Goal: Task Accomplishment & Management: Manage account settings

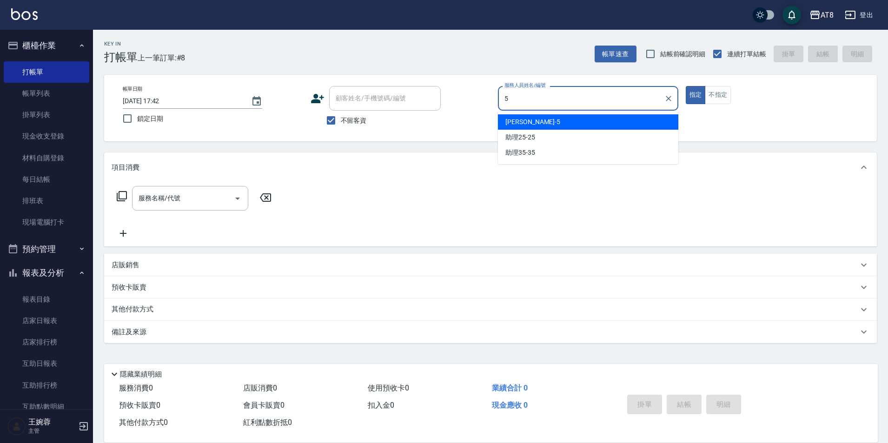
type input "HANK-5"
type button "true"
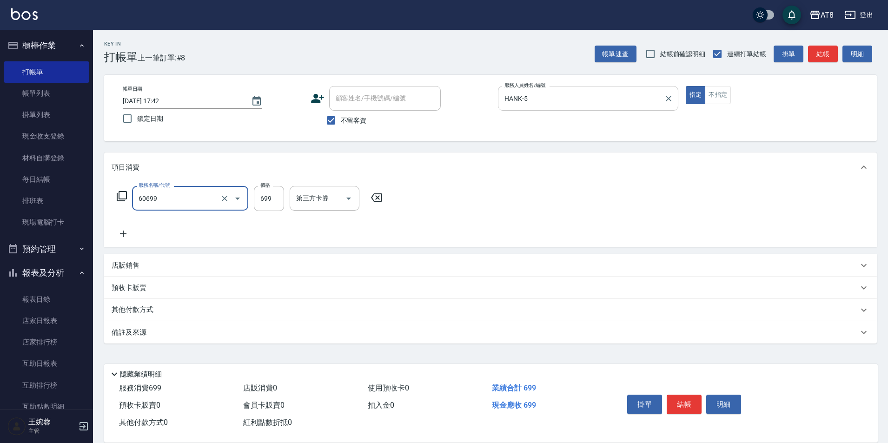
type input "入金SPA699(60699)"
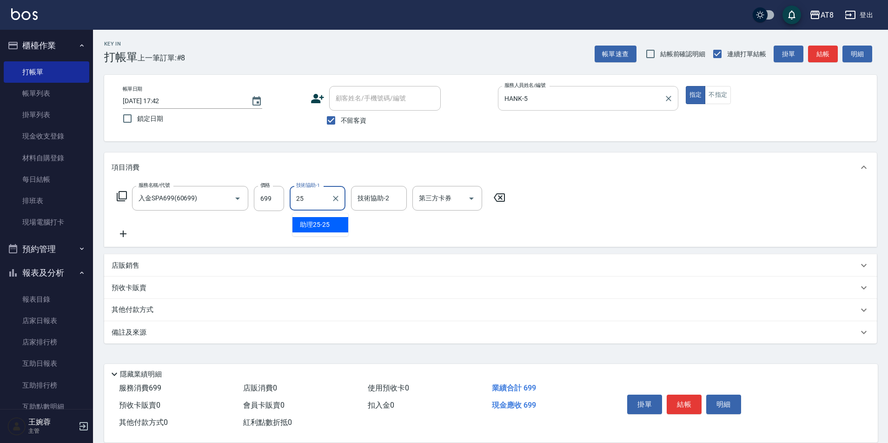
type input "助理25-25"
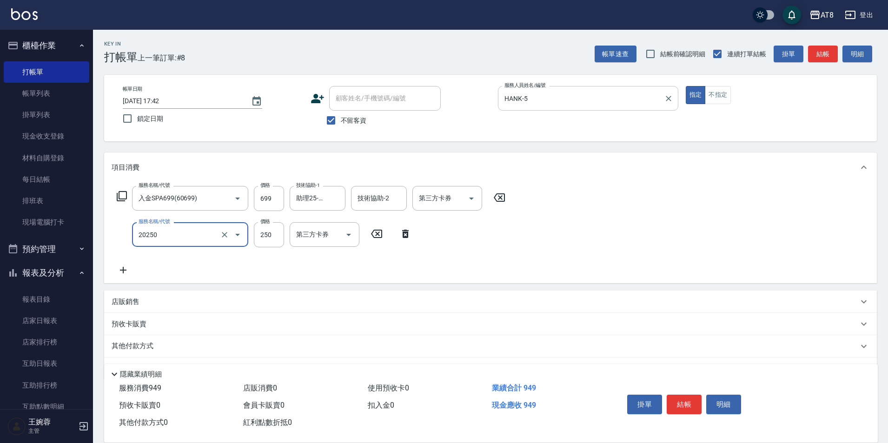
type input "入金剪250(20250)"
click at [471, 201] on icon "Open" at bounding box center [471, 198] width 11 height 11
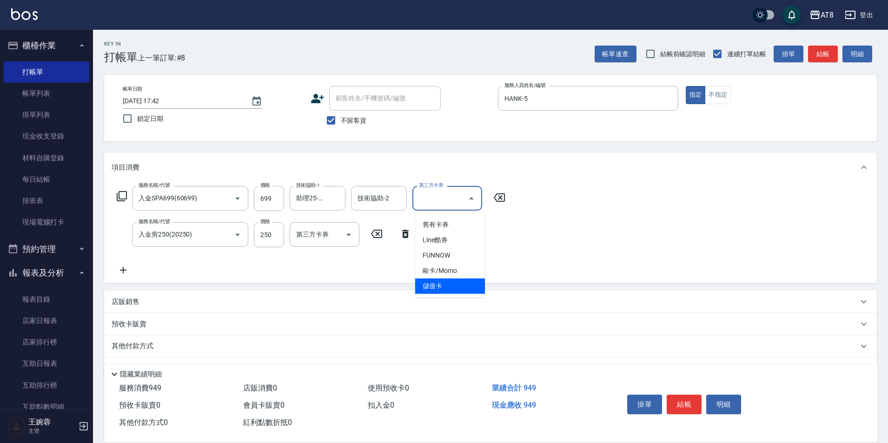
click at [450, 290] on span "儲值卡" at bounding box center [450, 286] width 70 height 15
type input "儲值卡"
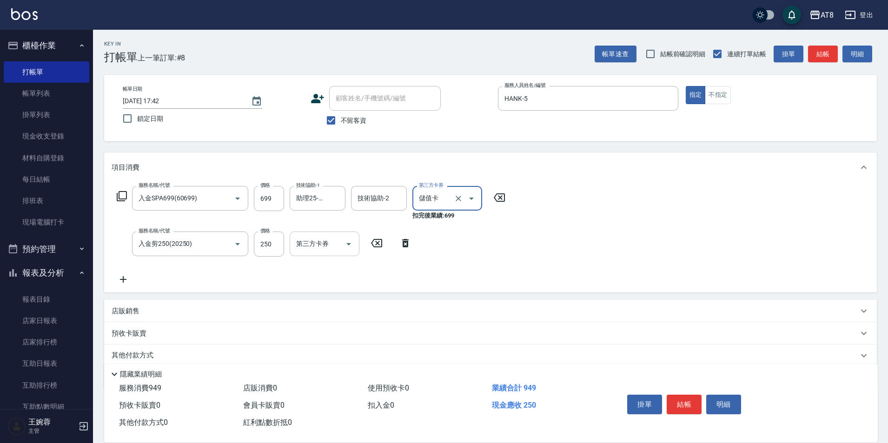
click at [346, 248] on icon "Open" at bounding box center [348, 244] width 11 height 11
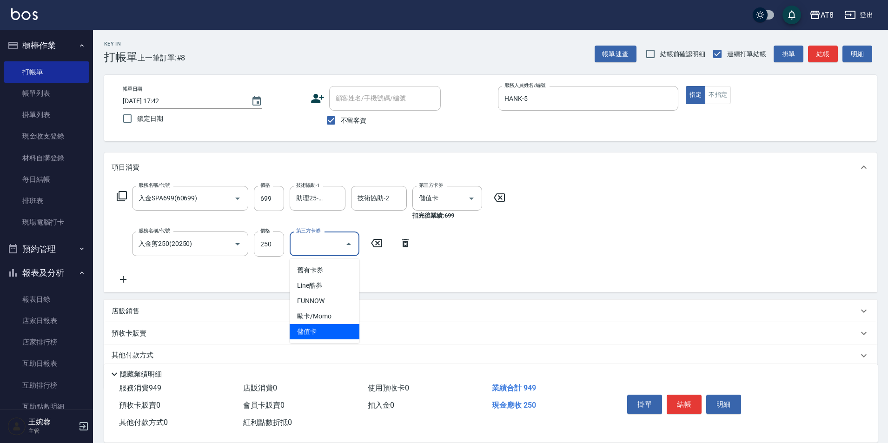
click at [319, 336] on span "儲值卡" at bounding box center [325, 331] width 70 height 15
type input "儲值卡"
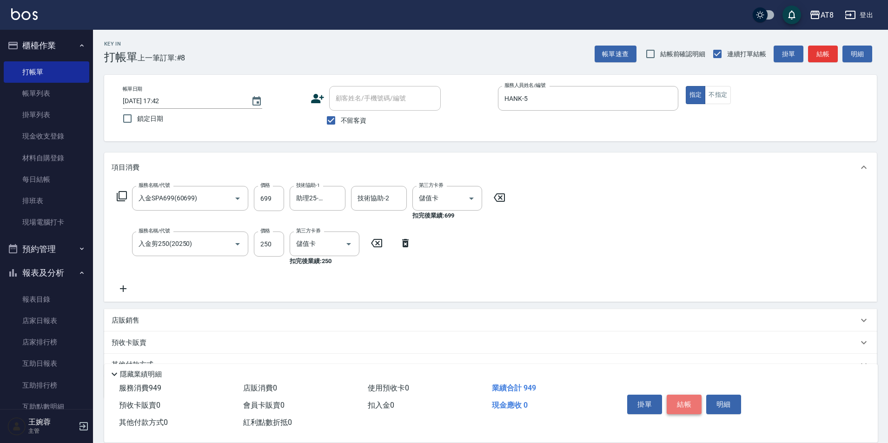
click at [687, 397] on button "結帳" at bounding box center [684, 405] width 35 height 20
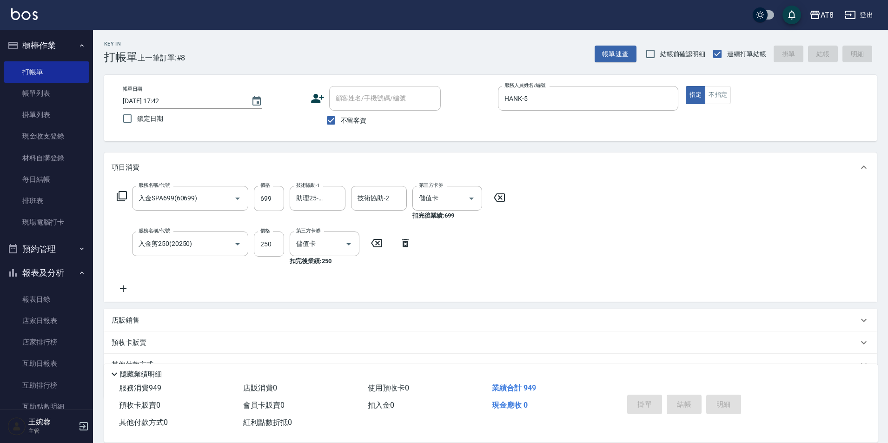
type input "[DATE] 18:20"
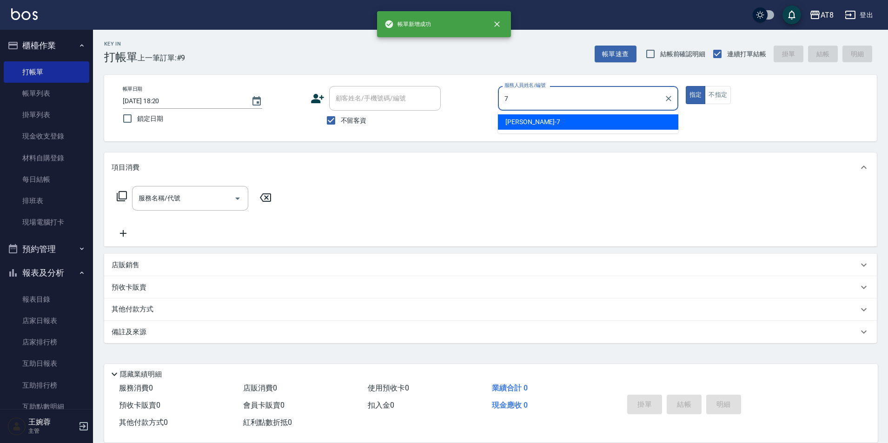
type input "[PERSON_NAME]-7"
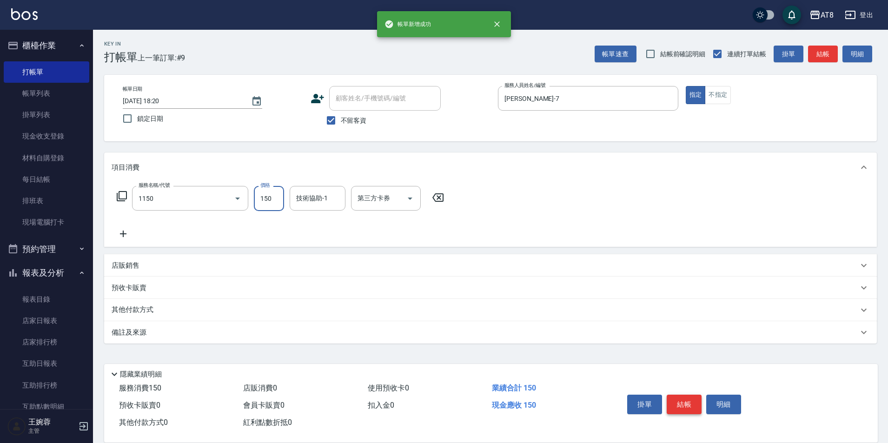
type input "洗髮(1150)"
type input "助理25-25"
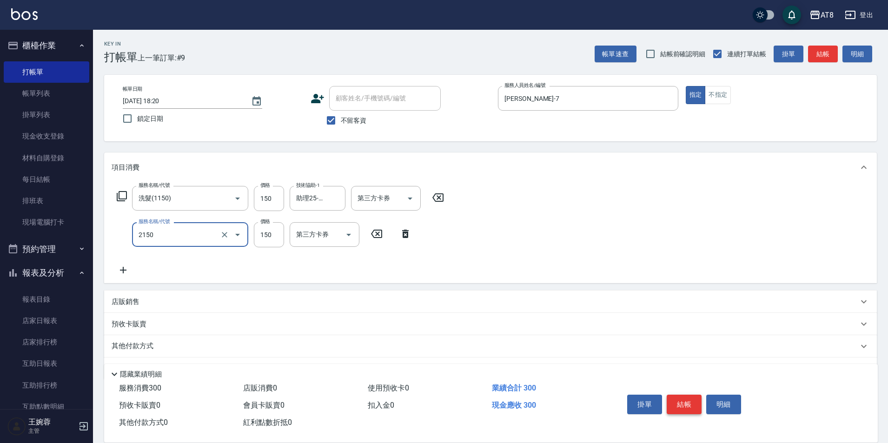
type input "剪髮(2150)"
type input "170"
click at [687, 397] on button "結帳" at bounding box center [684, 405] width 35 height 20
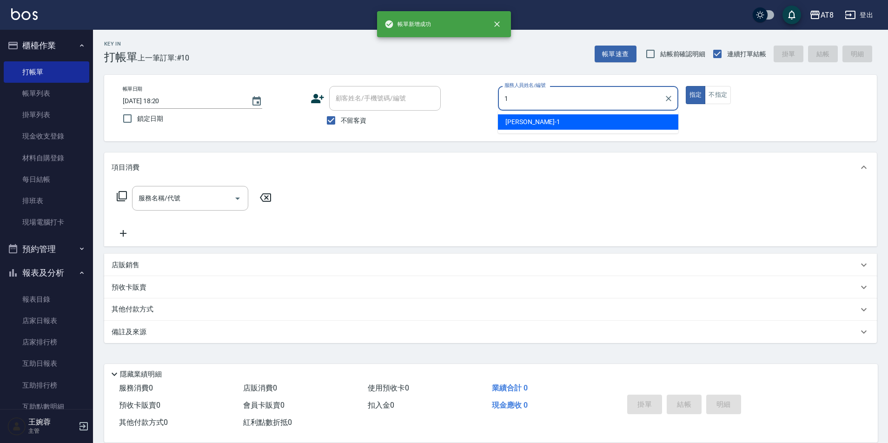
type input "YUKI-1"
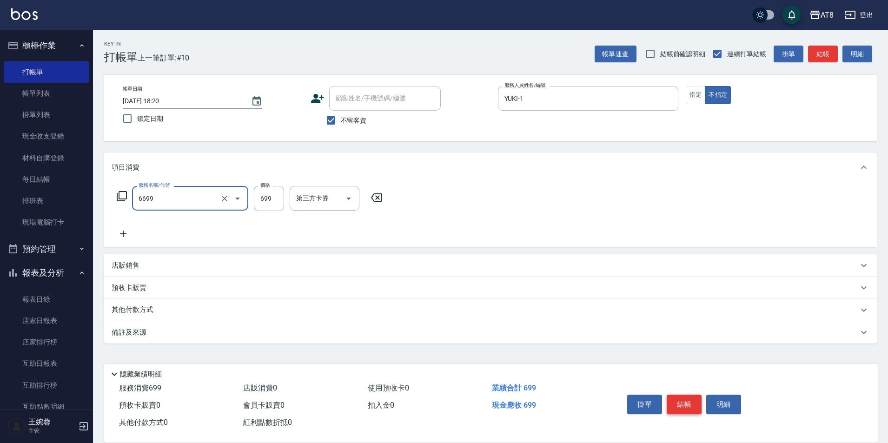
type input "SPA699(6699)"
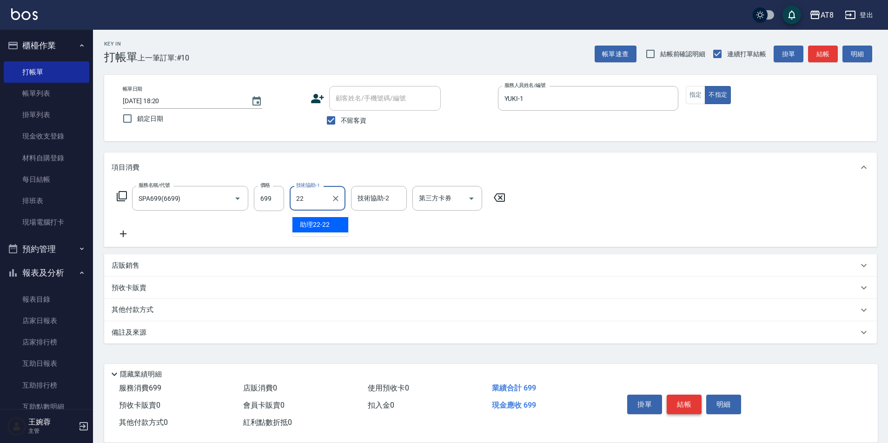
type input "助理22-22"
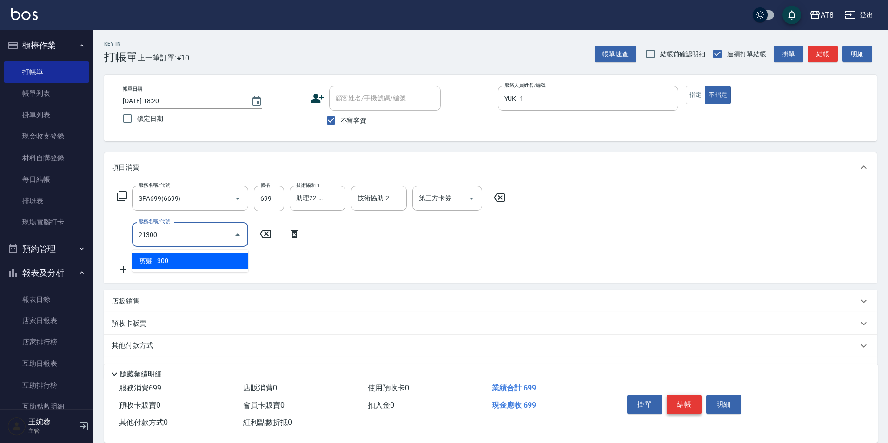
type input "剪髮(21300)"
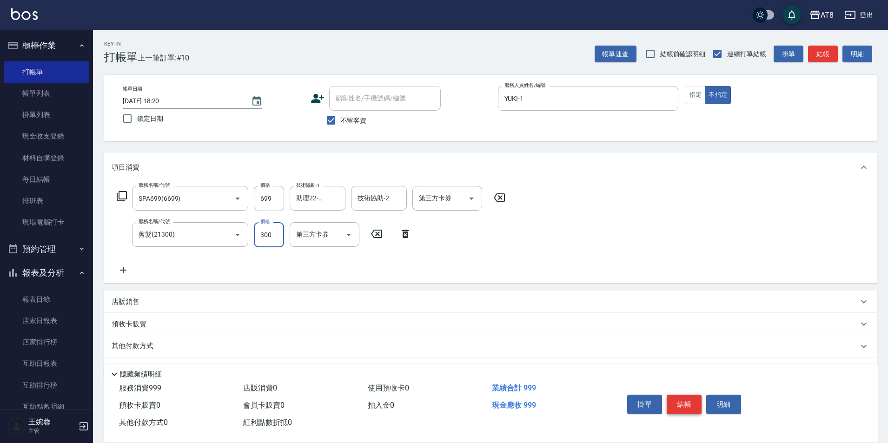
click at [687, 397] on button "結帳" at bounding box center [684, 405] width 35 height 20
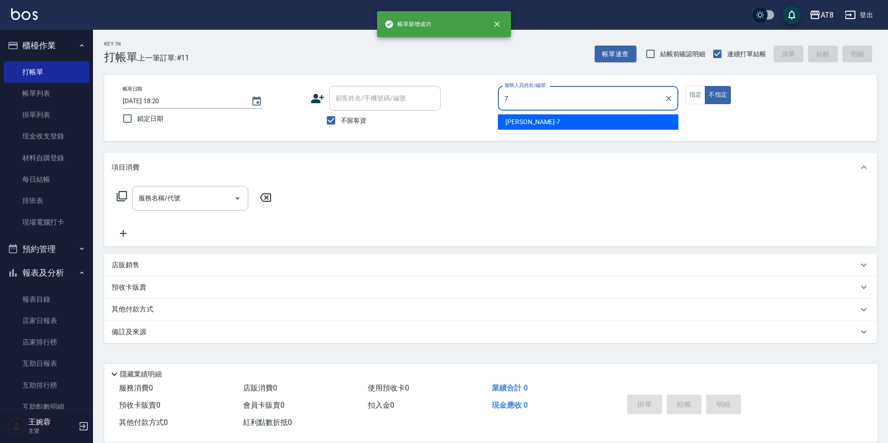
type input "[PERSON_NAME]-7"
type button "false"
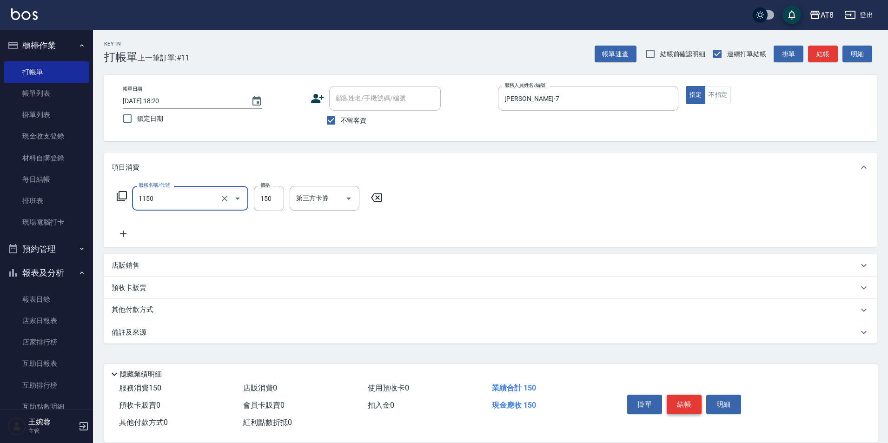
type input "洗髮(1150)"
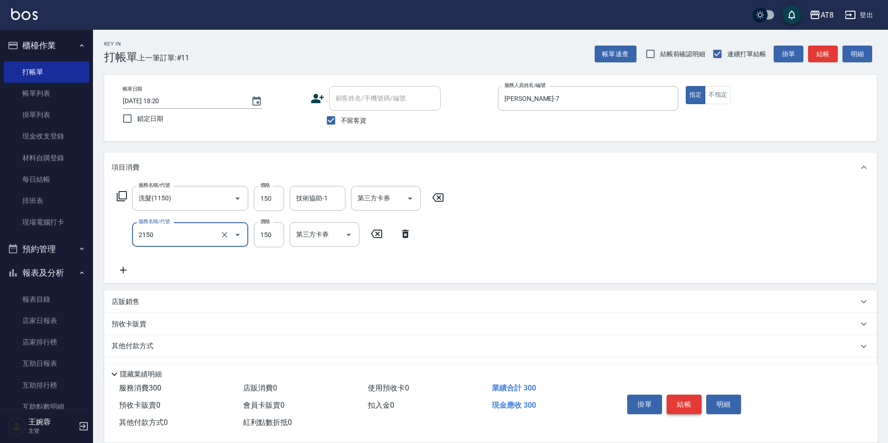
type input "剪髮(2150)"
type input "170"
click at [687, 397] on button "結帳" at bounding box center [684, 405] width 35 height 20
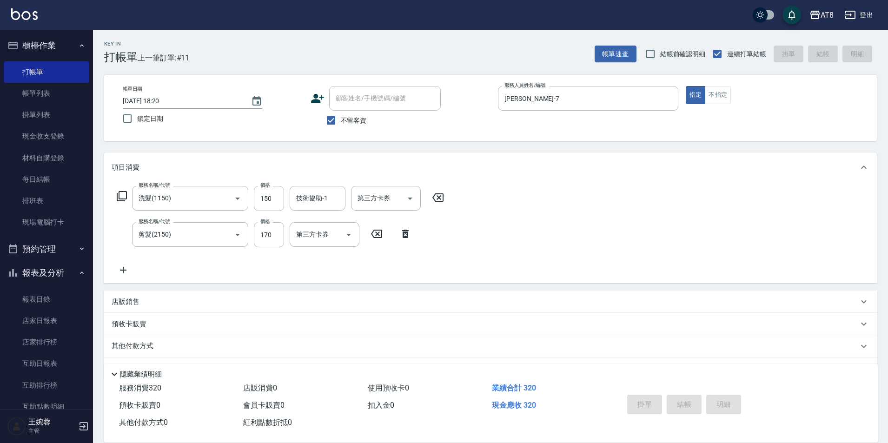
type input "[DATE] 18:21"
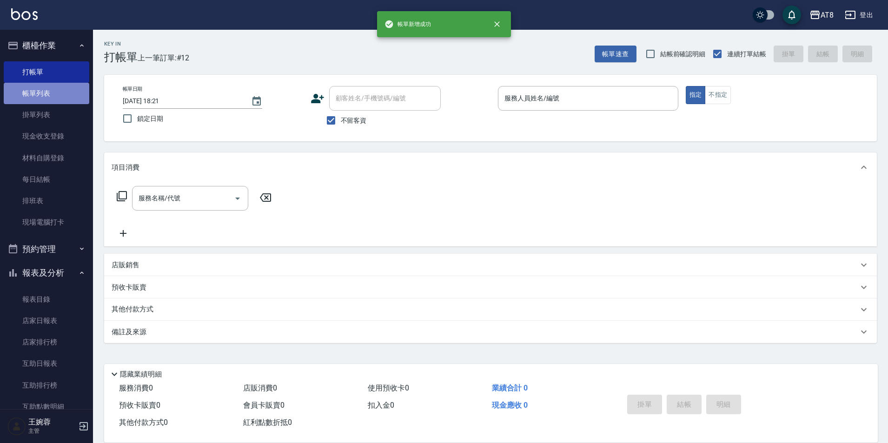
click at [66, 94] on link "帳單列表" at bounding box center [47, 93] width 86 height 21
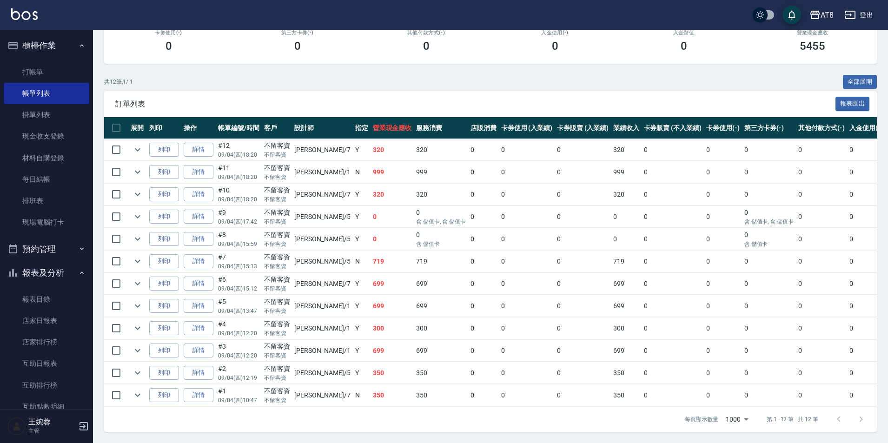
scroll to position [192, 0]
click at [46, 68] on link "打帳單" at bounding box center [47, 71] width 86 height 21
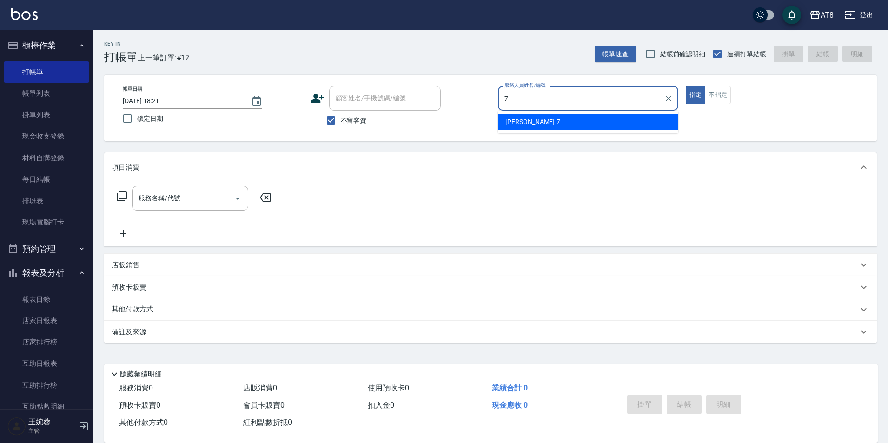
type input "[PERSON_NAME]-7"
type button "true"
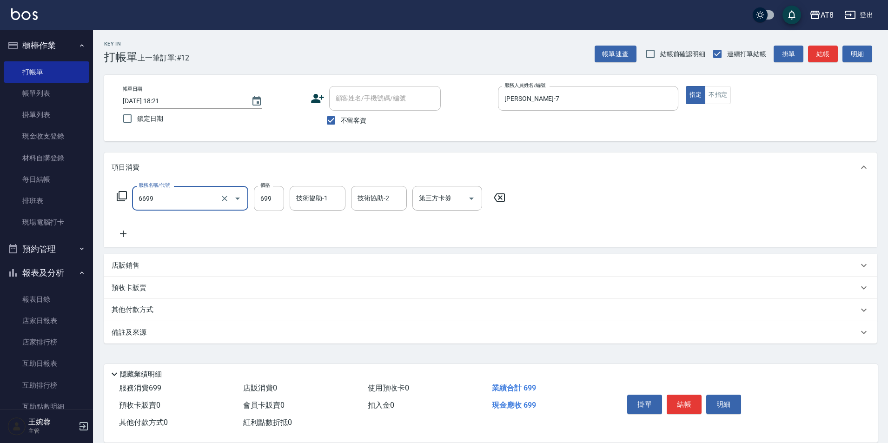
type input "SPA699(6699)"
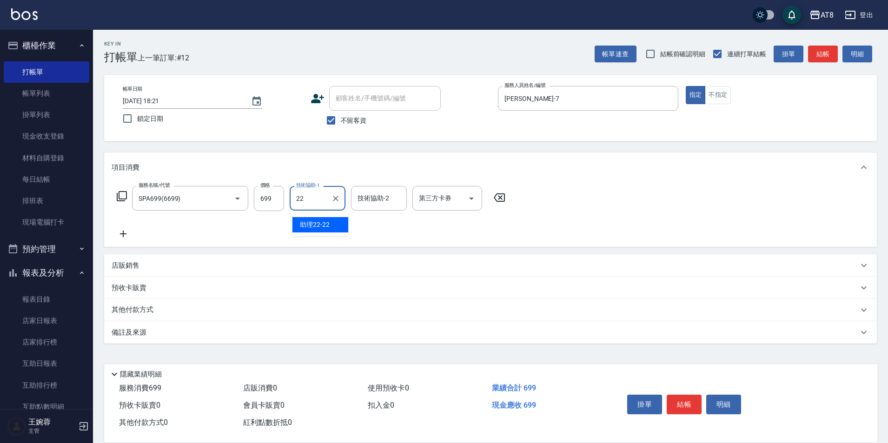
type input "助理22-22"
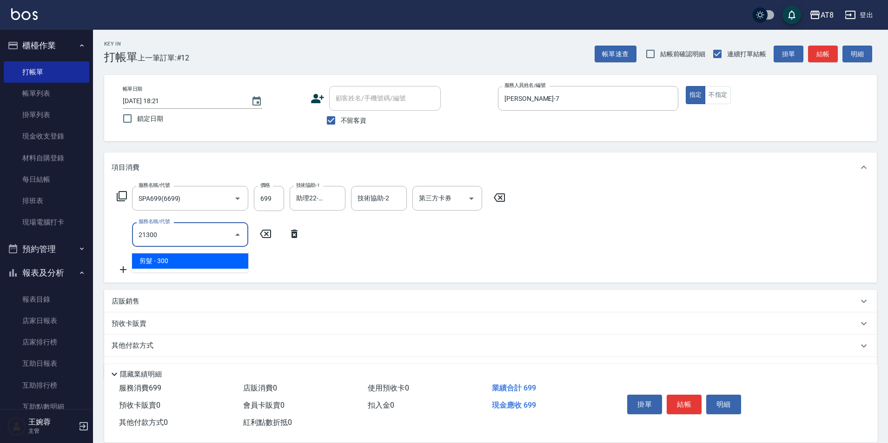
type input "剪髮(21300)"
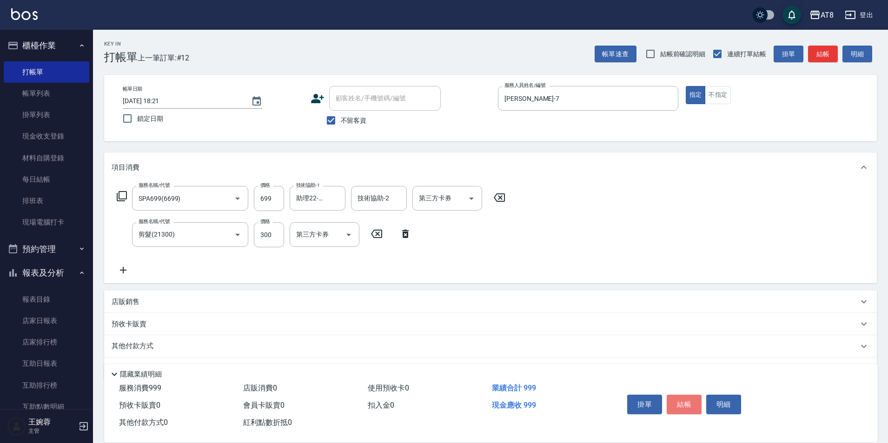
click at [694, 401] on button "結帳" at bounding box center [684, 405] width 35 height 20
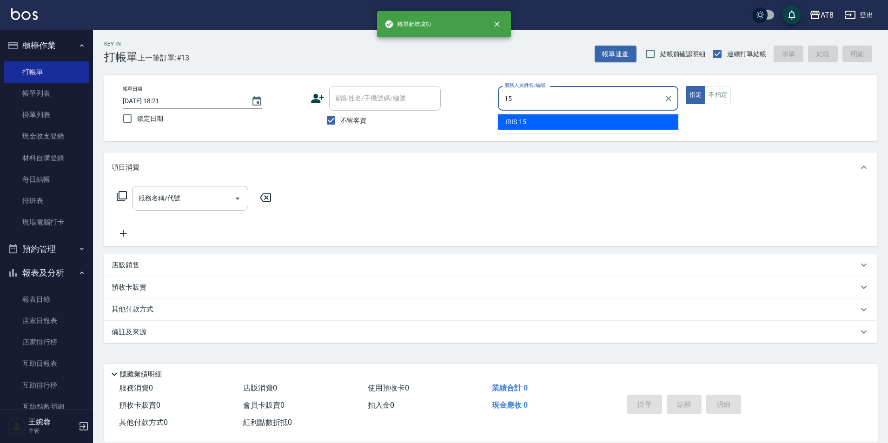
type input "IRIS-15"
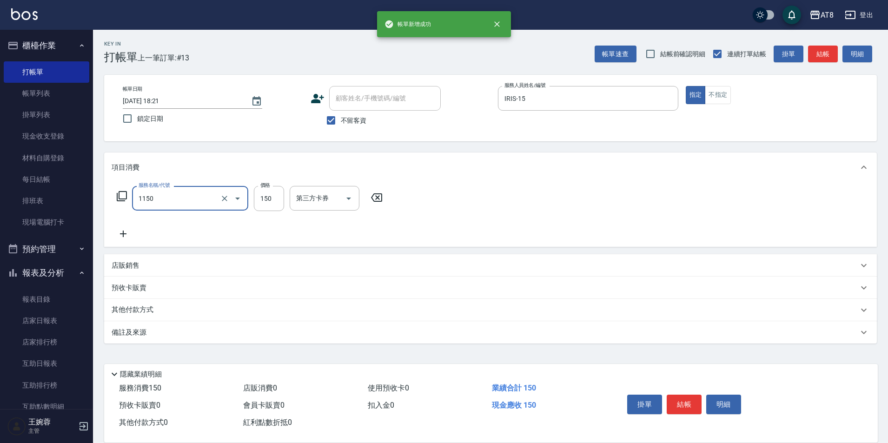
type input "洗髮(1150)"
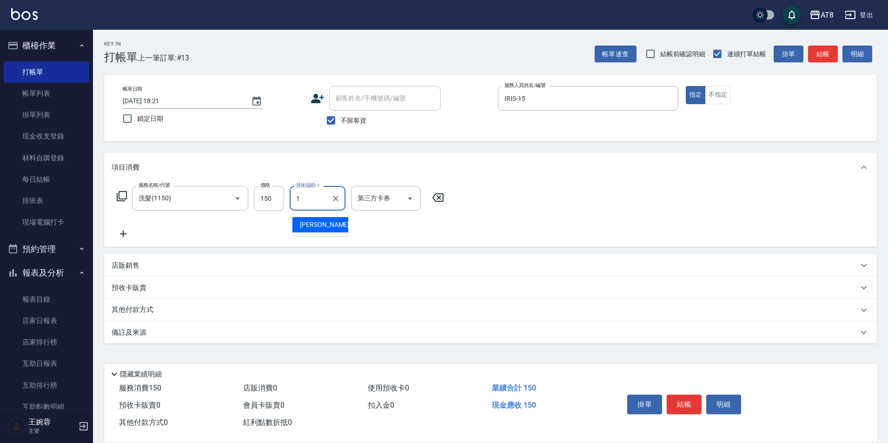
type input "YUKI-1"
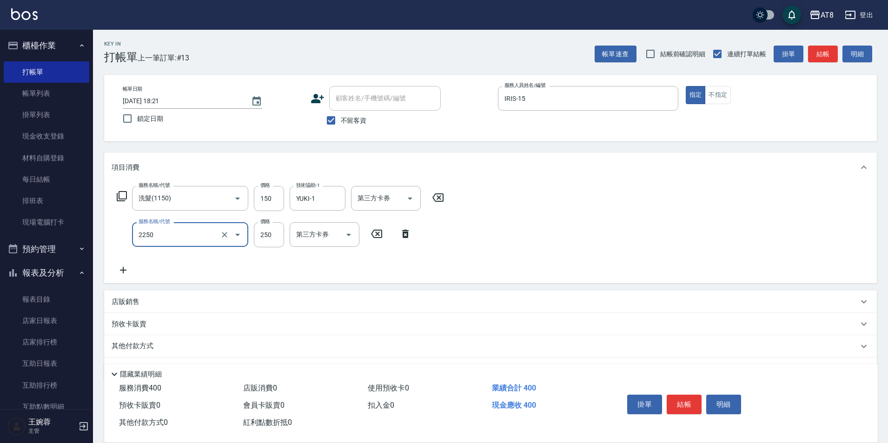
type input "剪髮(2250)"
click at [695, 396] on button "結帳" at bounding box center [684, 405] width 35 height 20
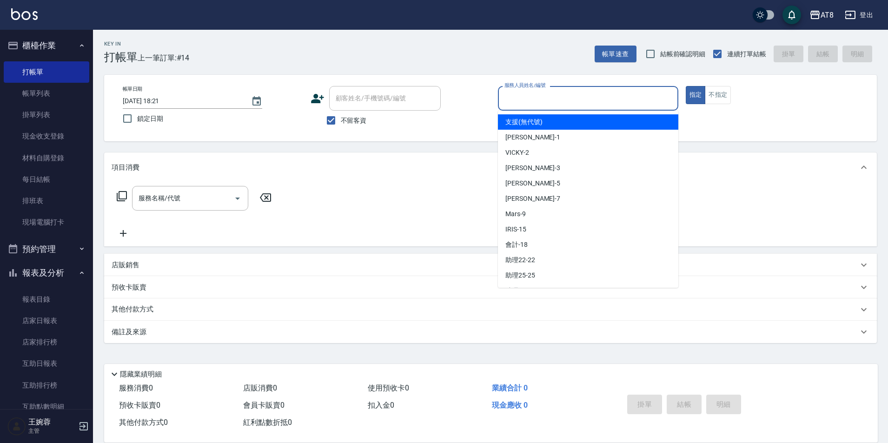
click at [585, 96] on input "服務人員姓名/編號" at bounding box center [588, 98] width 172 height 16
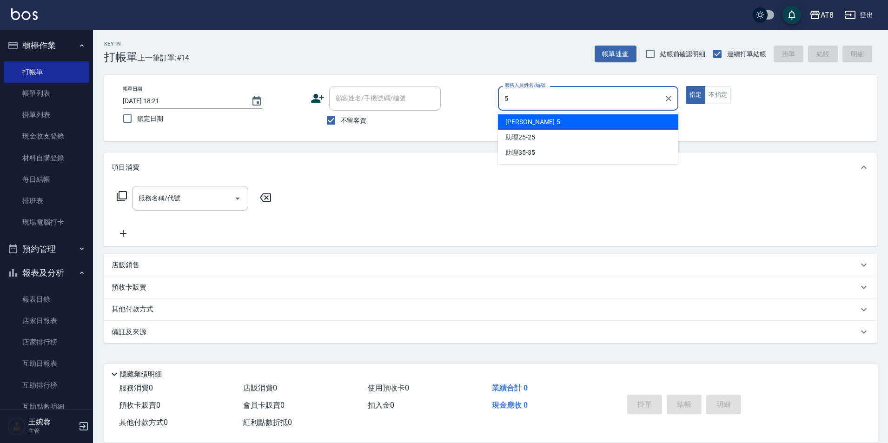
type input "HANK-5"
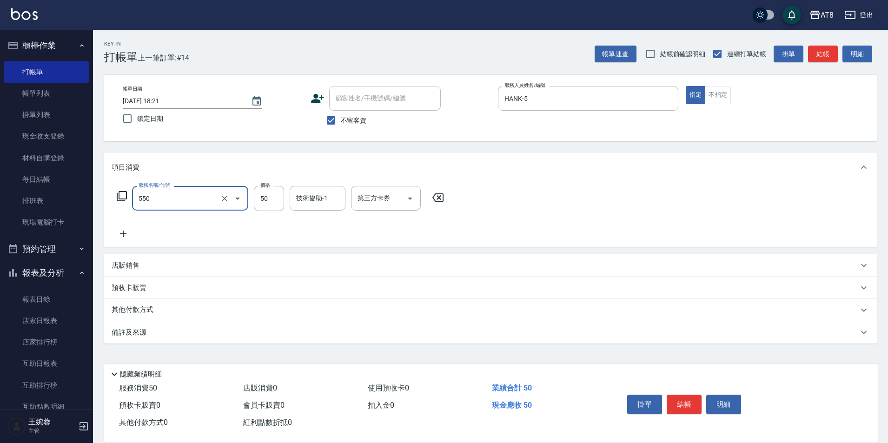
type input "精油或深層(550)"
click at [445, 201] on icon at bounding box center [437, 197] width 23 height 11
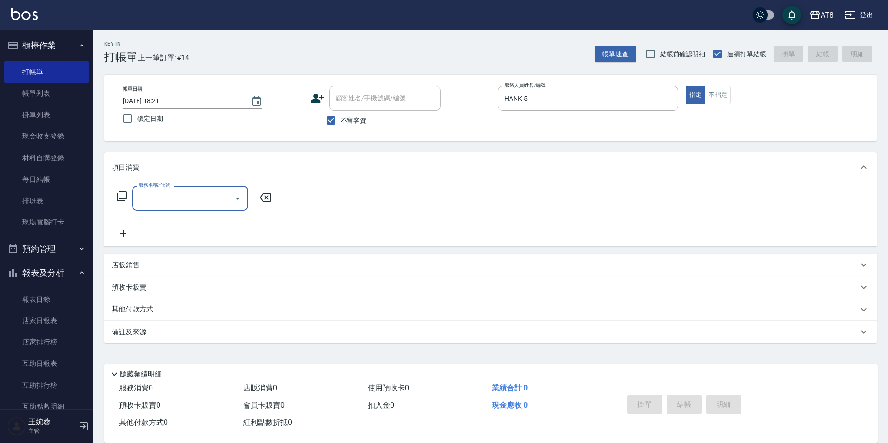
click at [210, 193] on input "服務名稱/代號" at bounding box center [183, 198] width 94 height 16
type input "550"
click at [25, 14] on img at bounding box center [24, 14] width 27 height 12
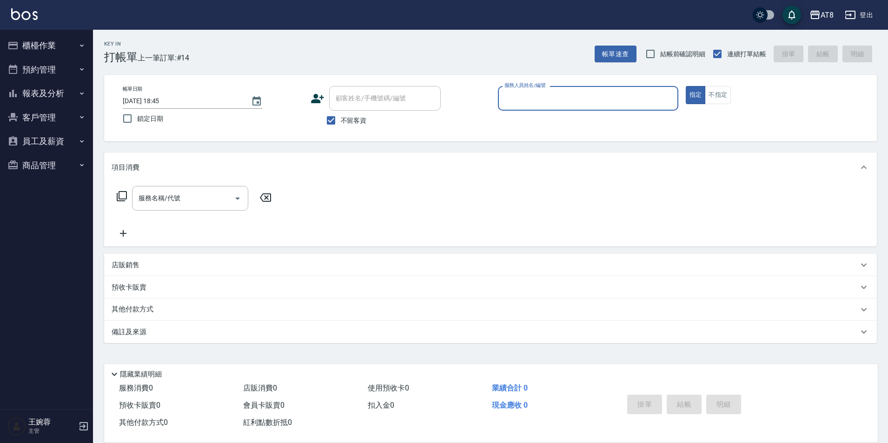
click at [53, 40] on button "櫃檯作業" at bounding box center [47, 45] width 86 height 24
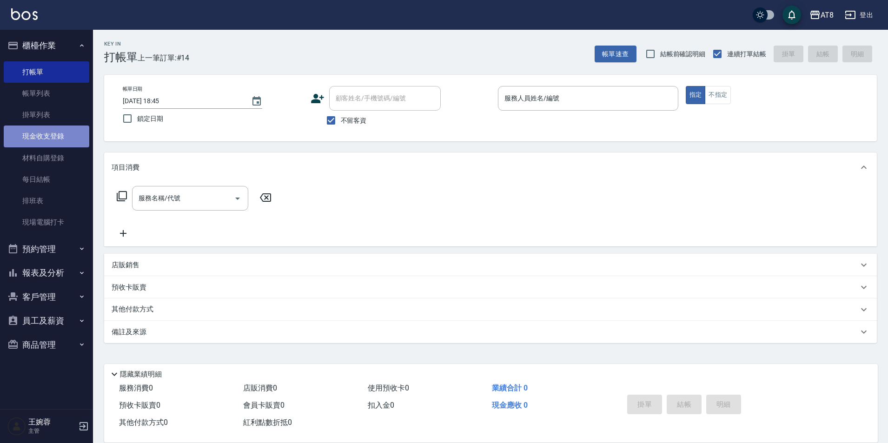
click at [48, 139] on link "現金收支登錄" at bounding box center [47, 136] width 86 height 21
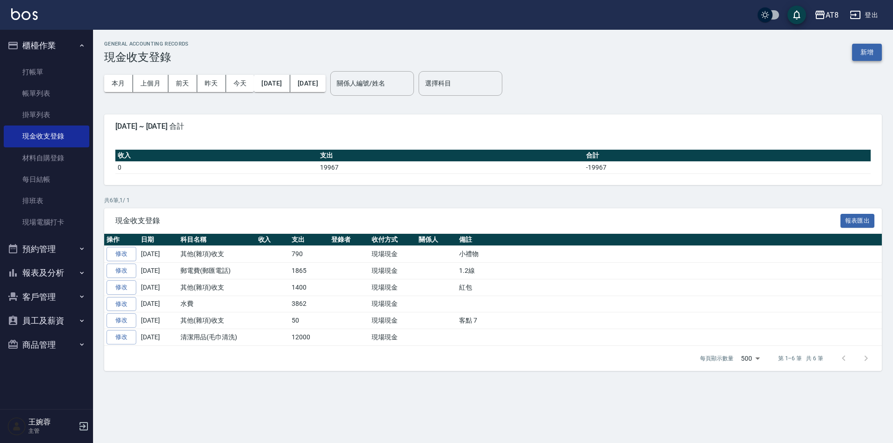
click at [865, 53] on button "新增" at bounding box center [867, 52] width 30 height 17
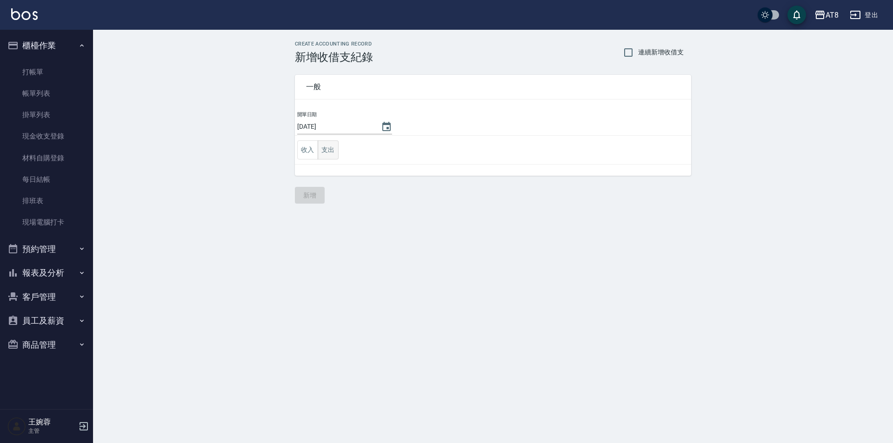
click at [327, 153] on button "支出" at bounding box center [328, 149] width 21 height 19
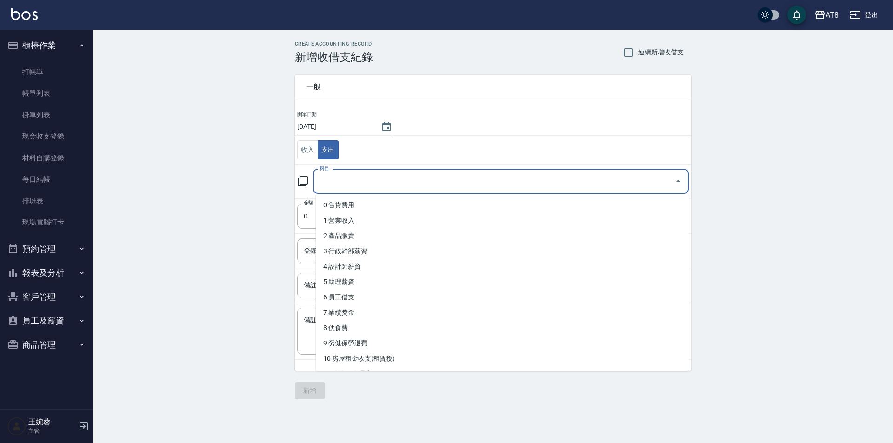
click at [370, 181] on input "科目" at bounding box center [493, 181] width 353 height 16
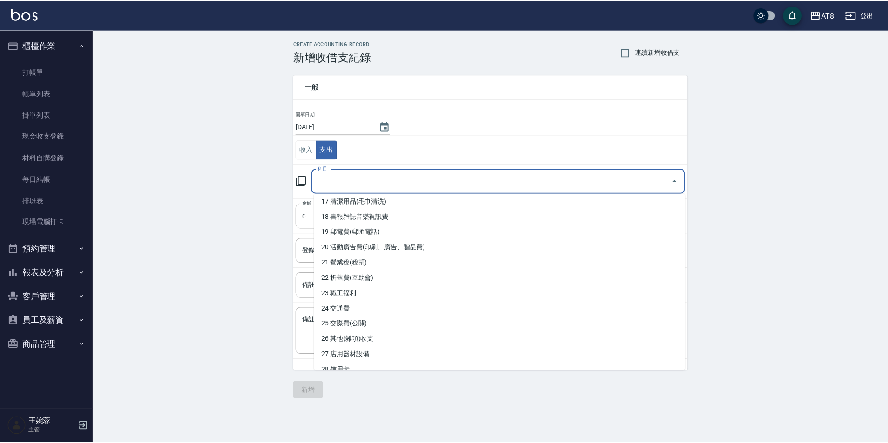
scroll to position [279, 0]
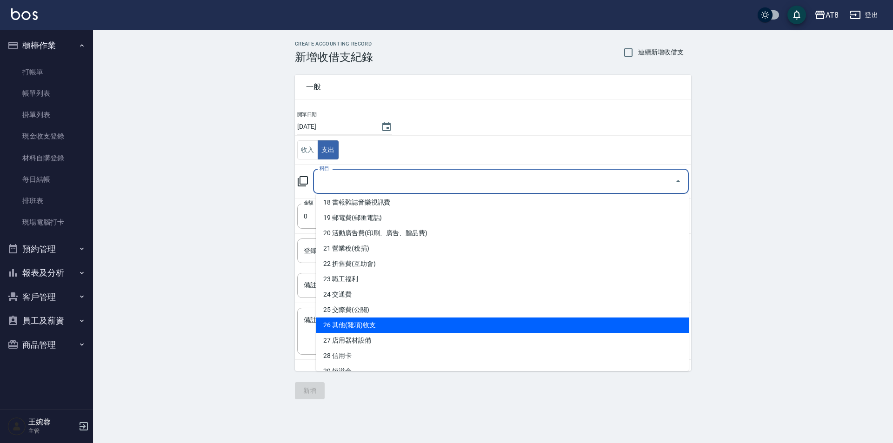
click at [637, 321] on li "26 其他(雜項)收支" at bounding box center [502, 325] width 373 height 15
type input "26 其他(雜項)收支"
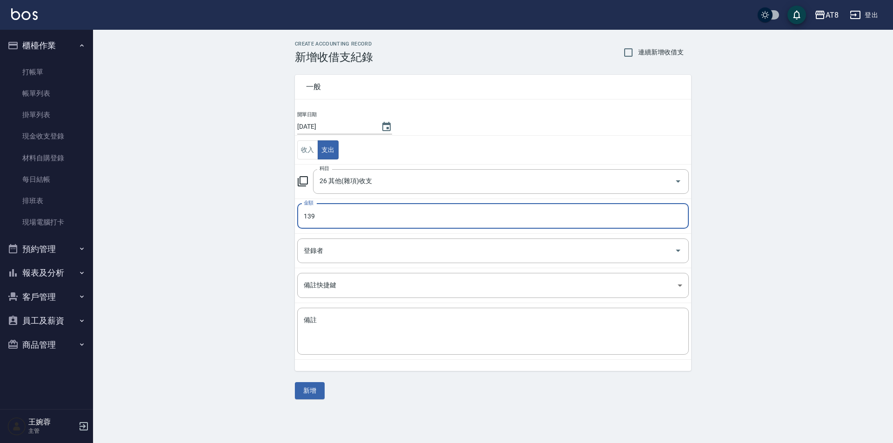
type input "139"
click at [549, 305] on td "備註 x 備註" at bounding box center [493, 331] width 396 height 57
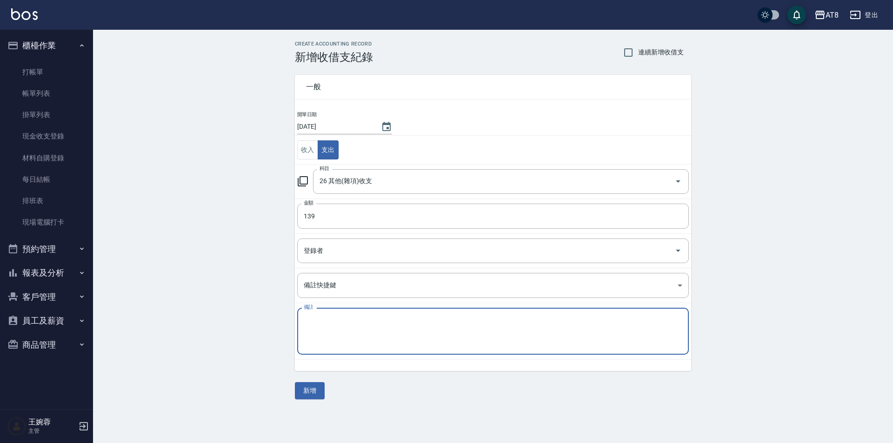
click at [544, 326] on textarea "備註" at bounding box center [493, 332] width 378 height 32
type textarea "ㄍㄛ"
type textarea "l"
type textarea "LINE PAY手續費"
click at [306, 385] on button "新增" at bounding box center [310, 390] width 30 height 17
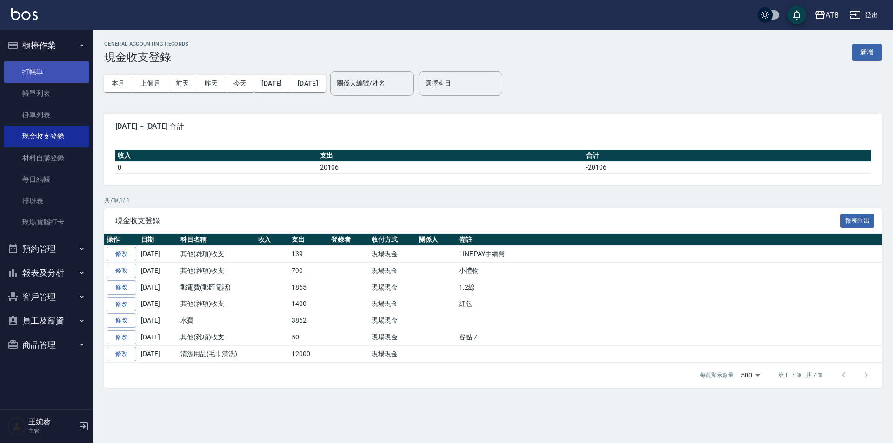
click at [53, 72] on link "打帳單" at bounding box center [47, 71] width 86 height 21
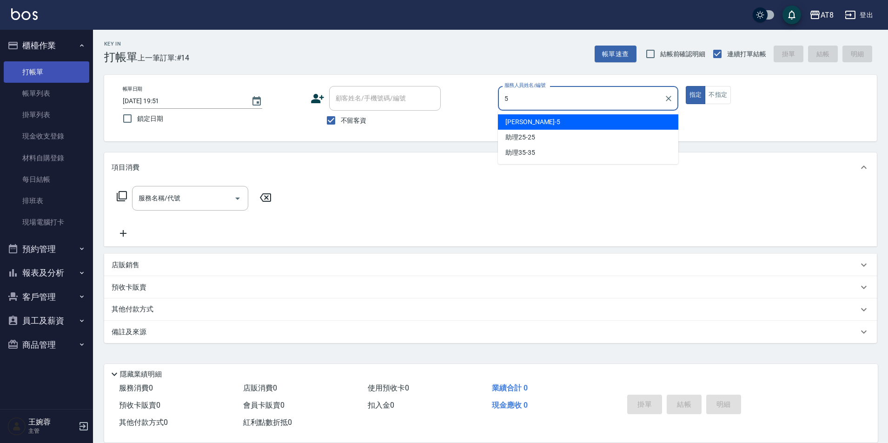
type input "HANK-5"
type button "true"
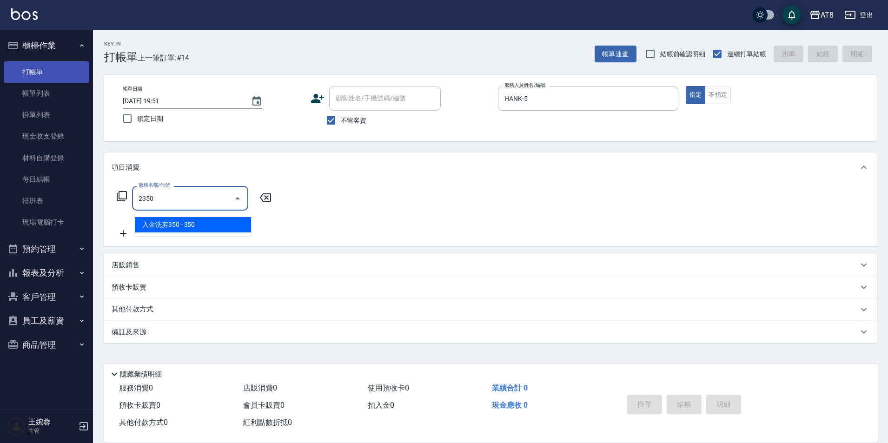
type input "入金洗剪350(2350)"
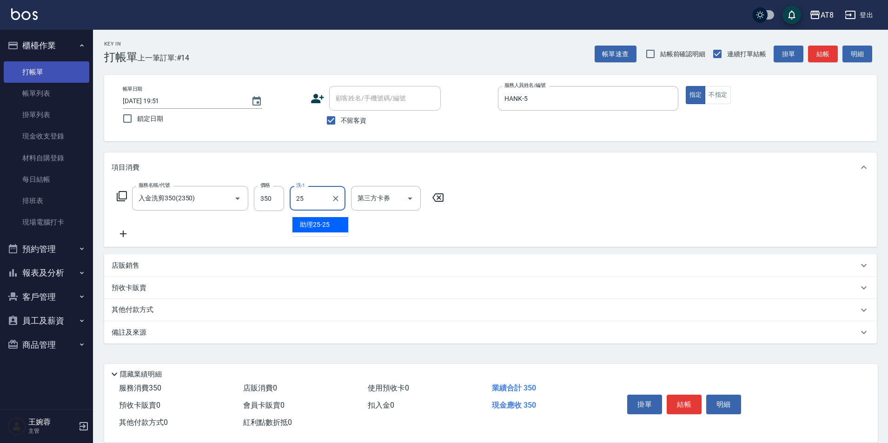
type input "助理25-25"
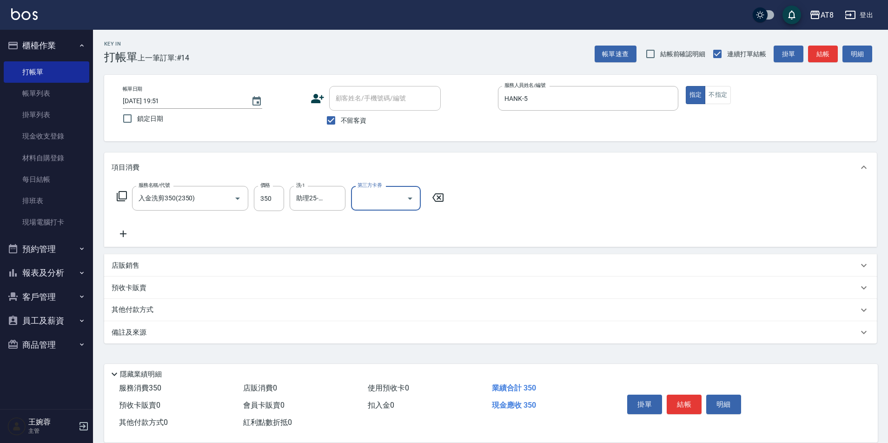
click at [406, 204] on icon "Open" at bounding box center [410, 198] width 11 height 11
click at [396, 291] on span "儲值卡" at bounding box center [389, 286] width 70 height 15
type input "儲值卡"
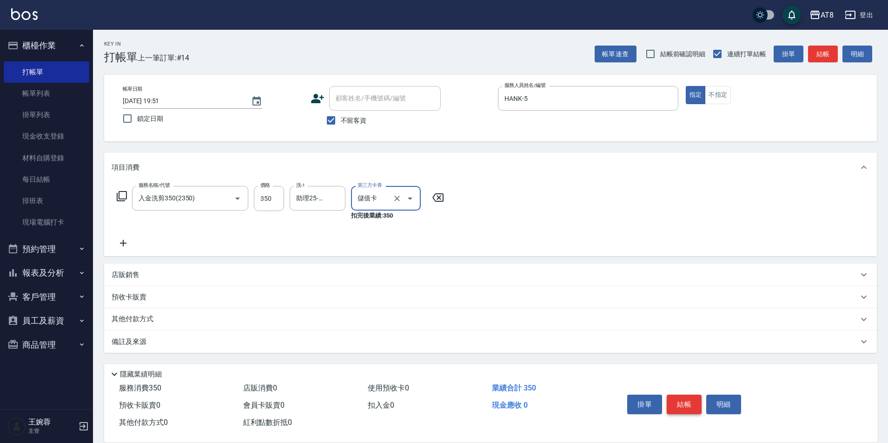
click at [694, 398] on button "結帳" at bounding box center [684, 405] width 35 height 20
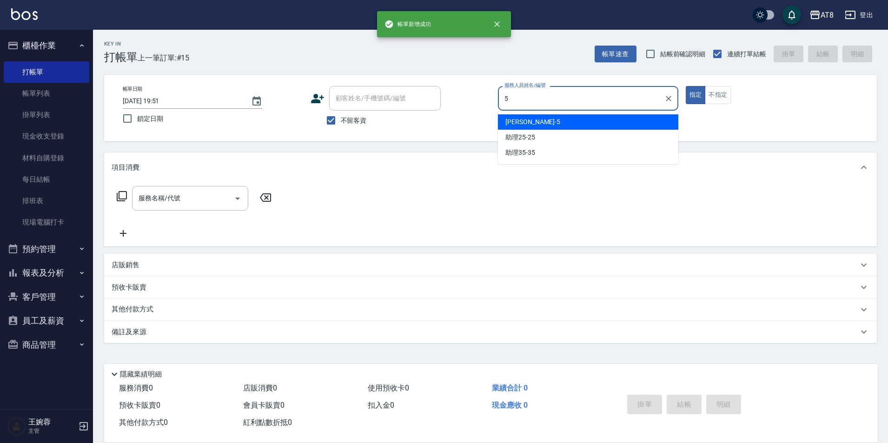
type input "HANK-5"
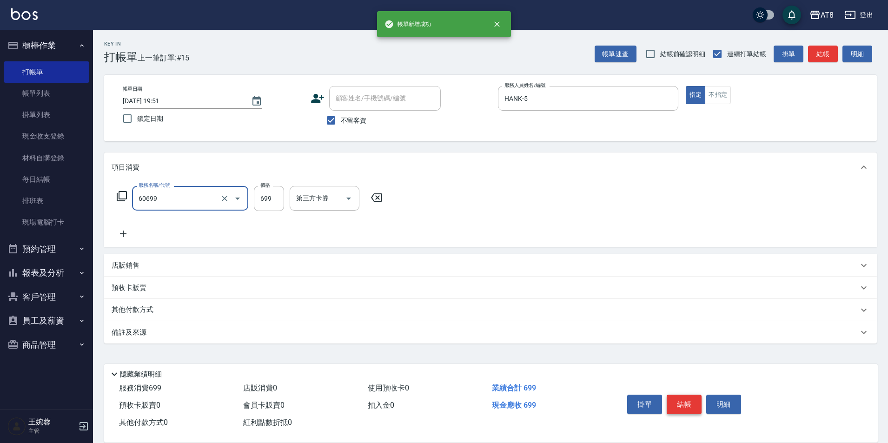
type input "入金SPA699(60699)"
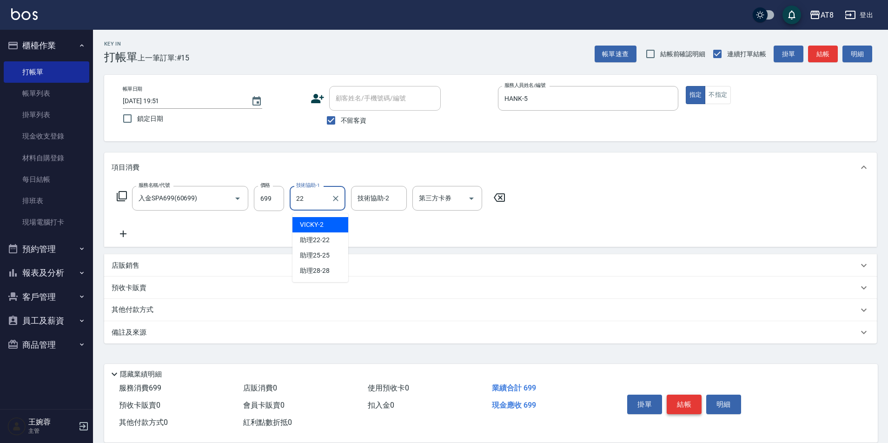
type input "助理22-22"
click at [473, 199] on icon "Open" at bounding box center [471, 198] width 11 height 11
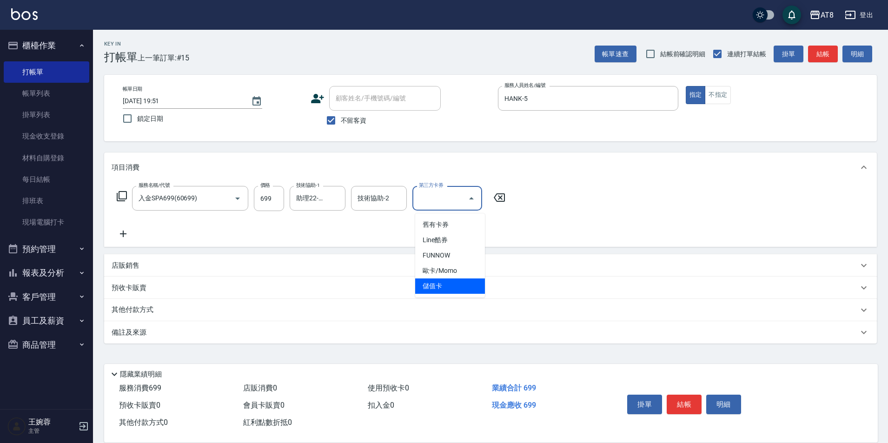
click at [452, 294] on ul "舊有卡券 Line酷券 FUNNOW 歐卡/Momo 儲值卡" at bounding box center [450, 255] width 70 height 84
click at [455, 285] on span "儲值卡" at bounding box center [450, 286] width 70 height 15
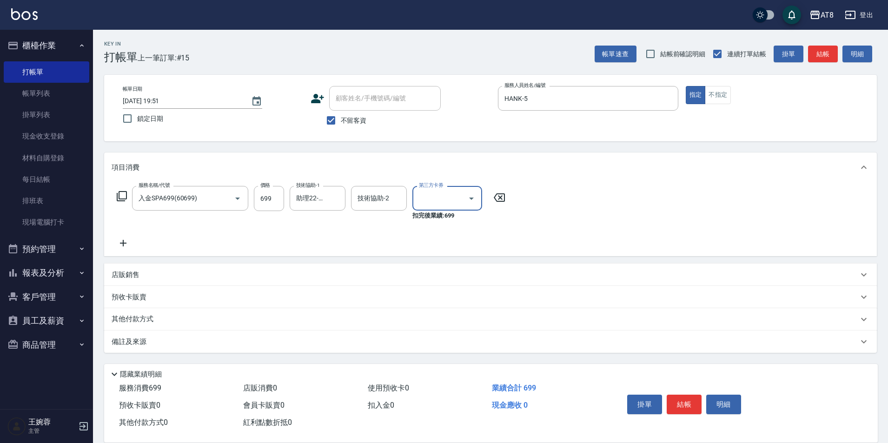
type input "儲值卡"
click at [694, 395] on button "結帳" at bounding box center [684, 405] width 35 height 20
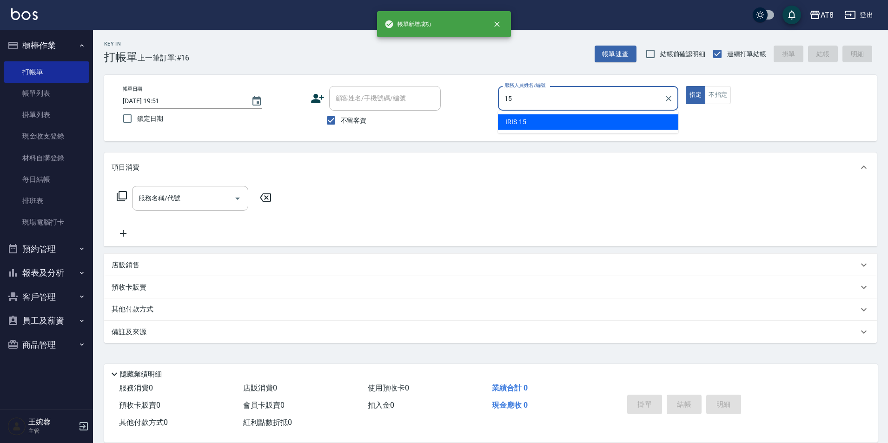
type input "IRIS-15"
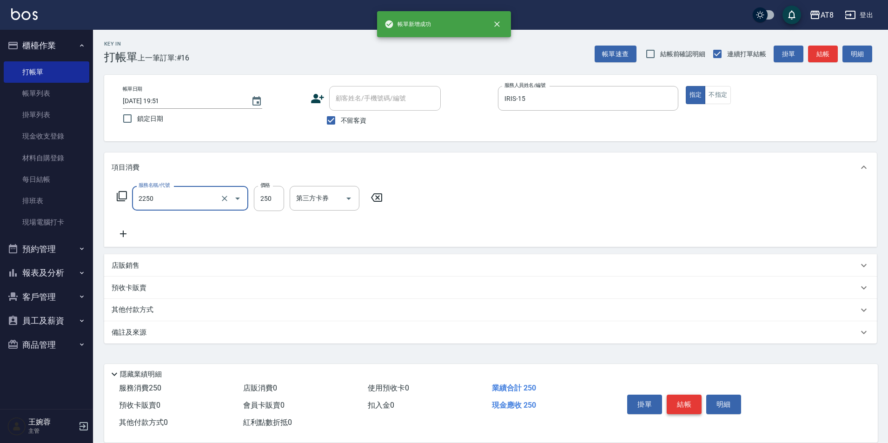
type input "剪髮(2250)"
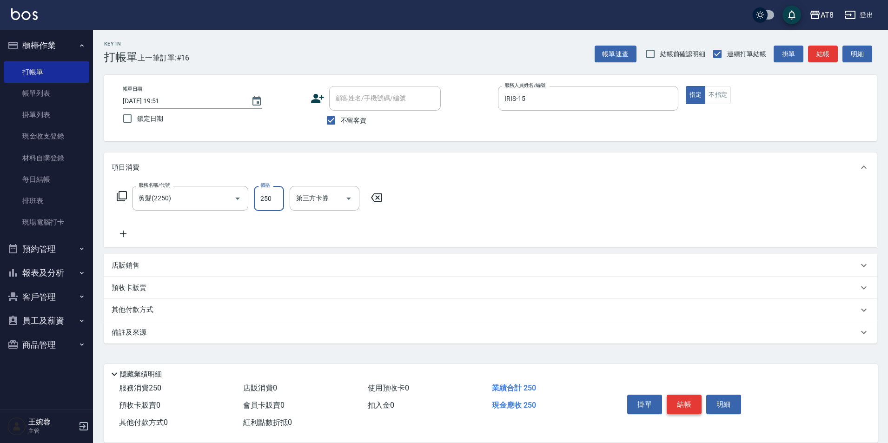
click at [694, 395] on button "結帳" at bounding box center [684, 405] width 35 height 20
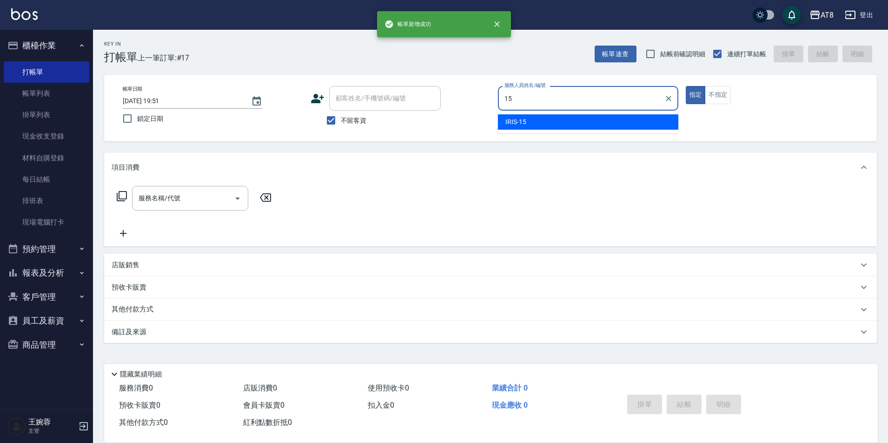
type input "IRIS-15"
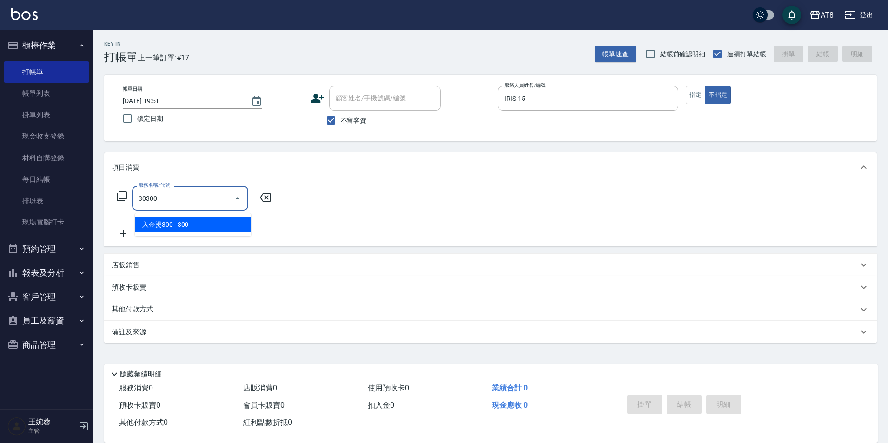
type input "入金燙300(30300)"
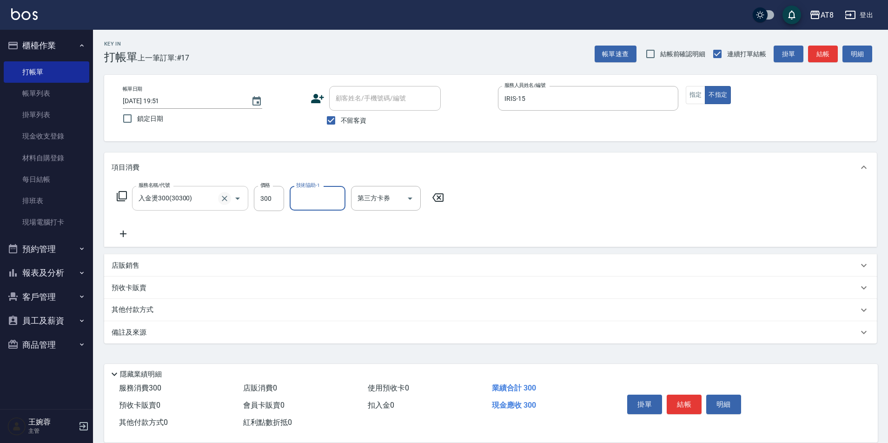
click at [226, 203] on icon "Clear" at bounding box center [224, 198] width 9 height 9
type input "入金燙髮3000(303000)"
type input "助理25-25"
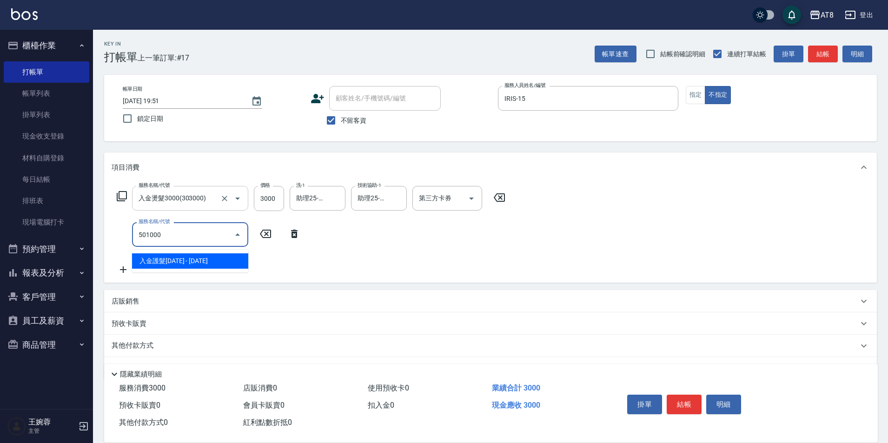
type input "入金護髮1000(501000)"
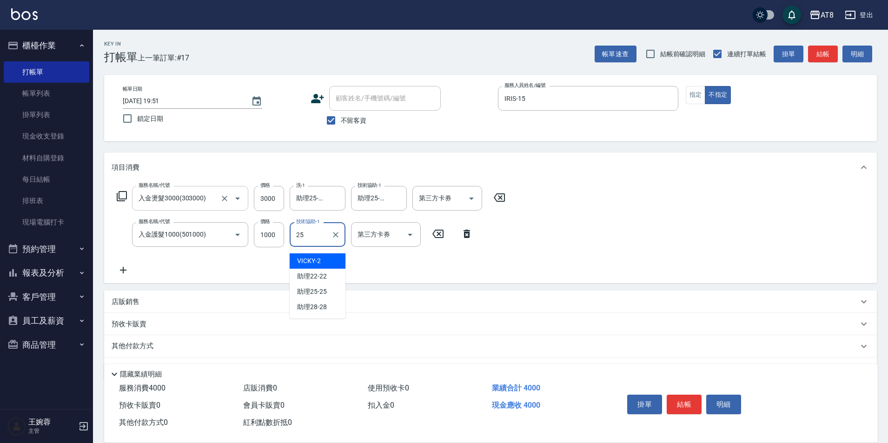
type input "助理25-25"
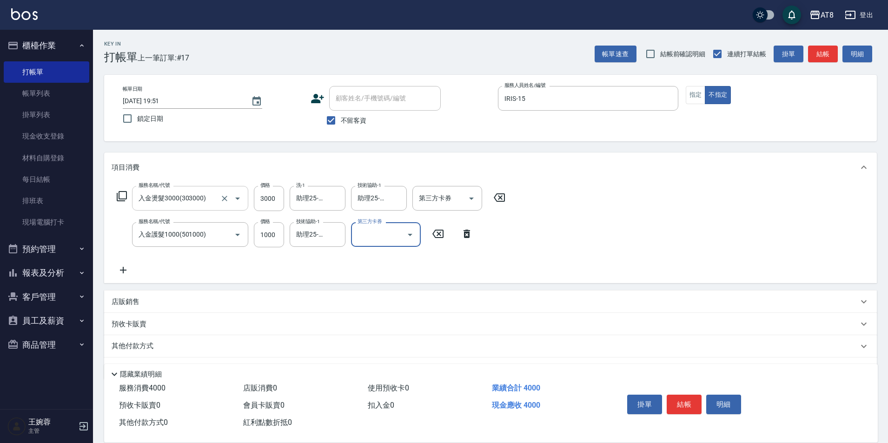
click at [115, 307] on p "店販銷售" at bounding box center [126, 302] width 28 height 10
type input "5"
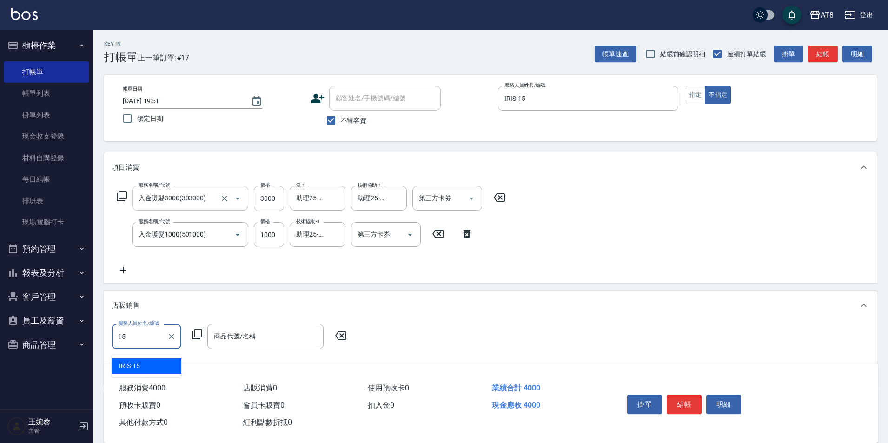
type input "IRIS-15"
click at [199, 340] on icon at bounding box center [197, 334] width 11 height 11
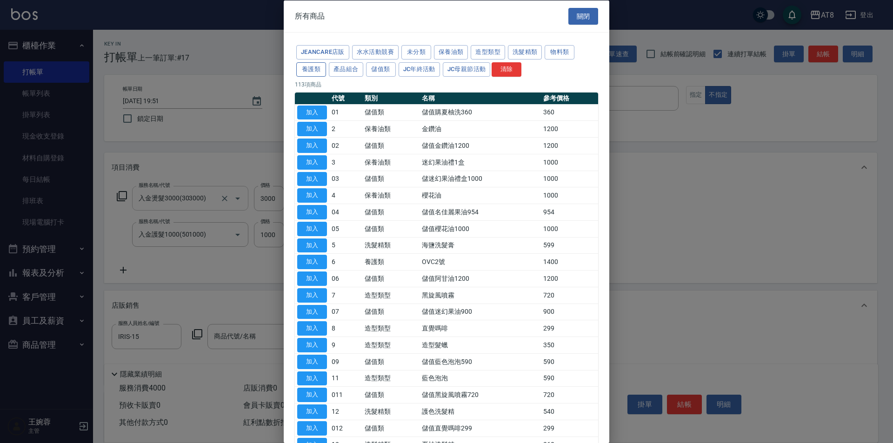
click at [326, 76] on button "養護類" at bounding box center [311, 69] width 30 height 14
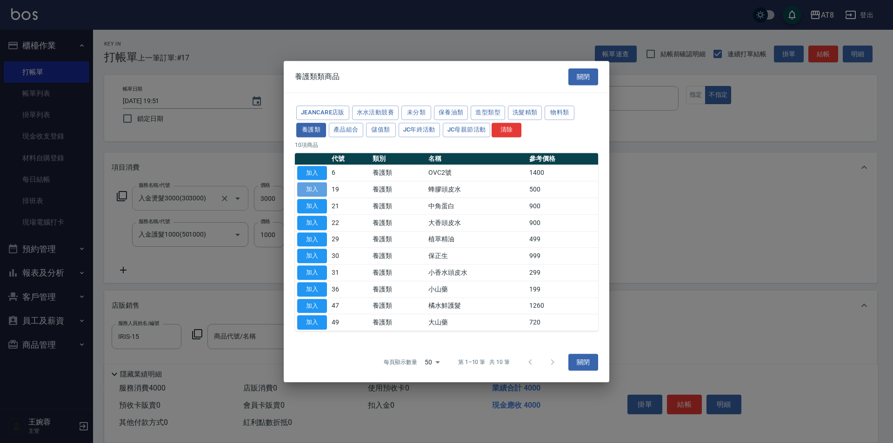
click at [318, 182] on button "加入" at bounding box center [312, 189] width 30 height 14
type input "蜂膠頭皮水"
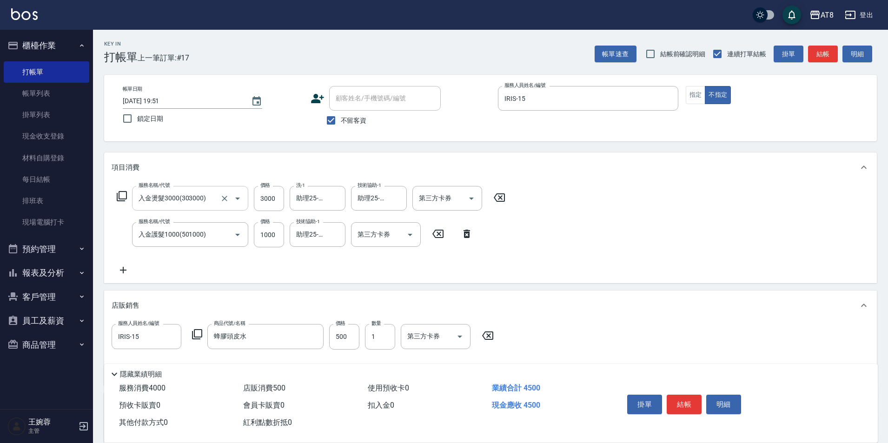
click at [126, 273] on icon at bounding box center [123, 270] width 23 height 11
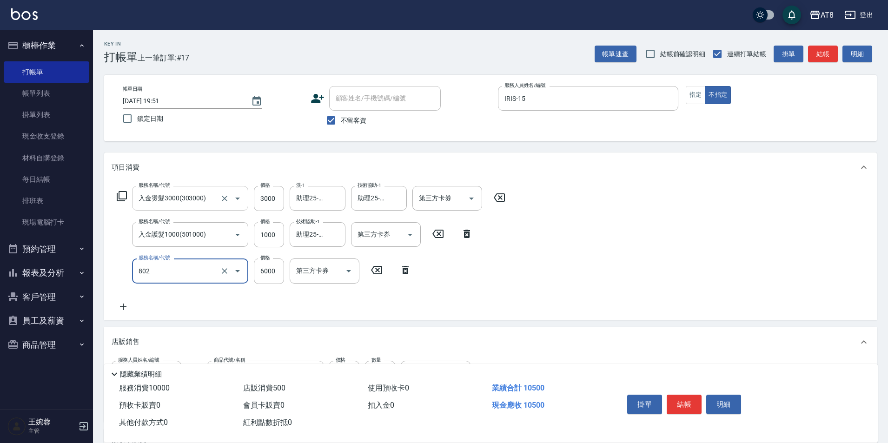
type input "頂級豪華2(802)"
type input "6100"
click at [407, 240] on icon "Open" at bounding box center [410, 234] width 11 height 11
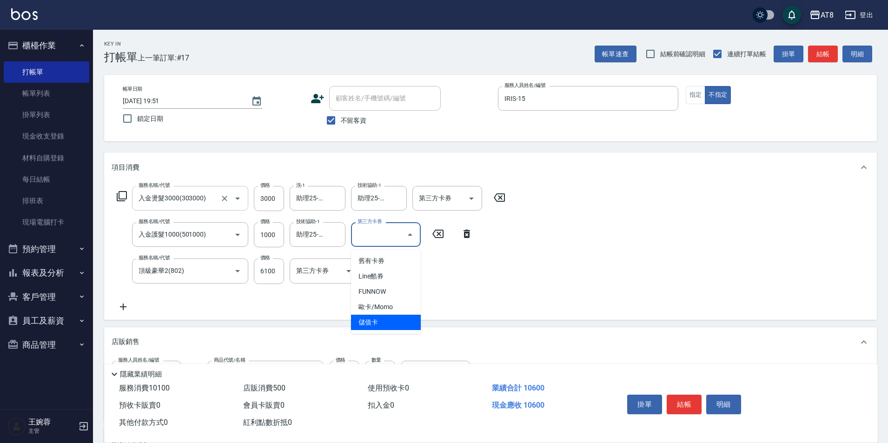
click at [404, 325] on span "儲值卡" at bounding box center [386, 322] width 70 height 15
type input "儲值卡"
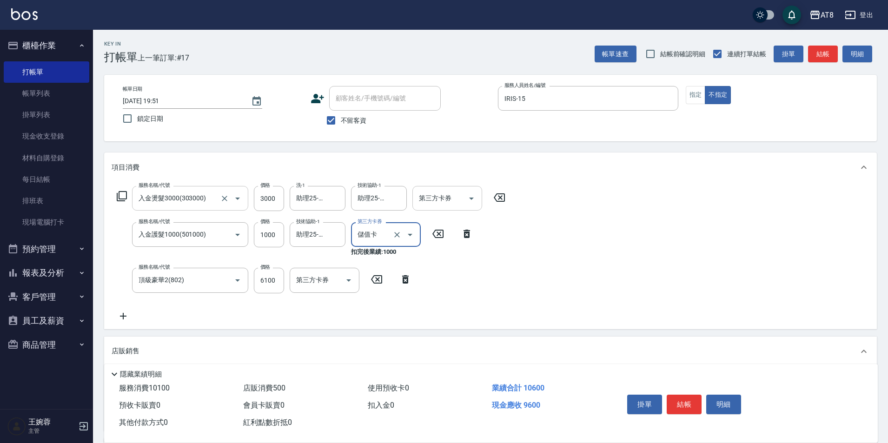
drag, startPoint x: 471, startPoint y: 198, endPoint x: 464, endPoint y: 211, distance: 15.2
click at [471, 197] on icon "Open" at bounding box center [471, 198] width 11 height 11
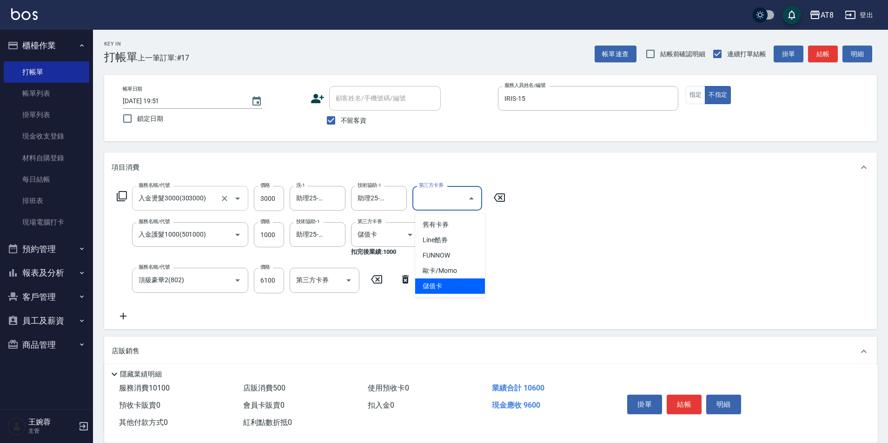
click at [464, 286] on span "儲值卡" at bounding box center [450, 286] width 70 height 15
type input "儲值卡"
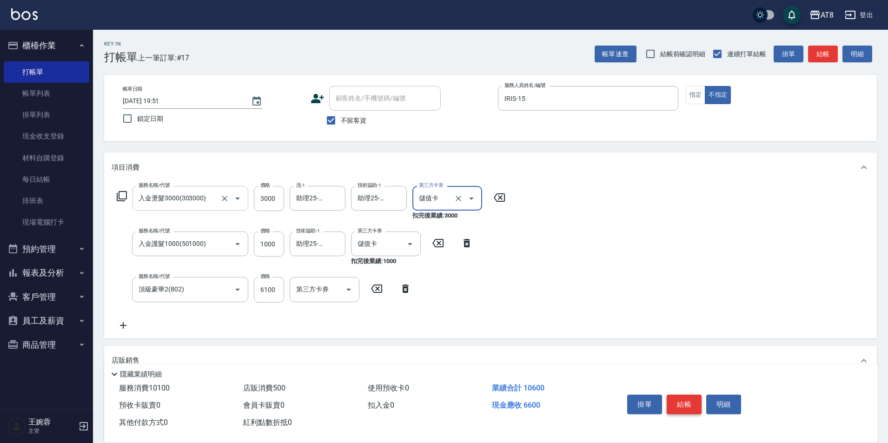
click at [688, 397] on button "結帳" at bounding box center [684, 405] width 35 height 20
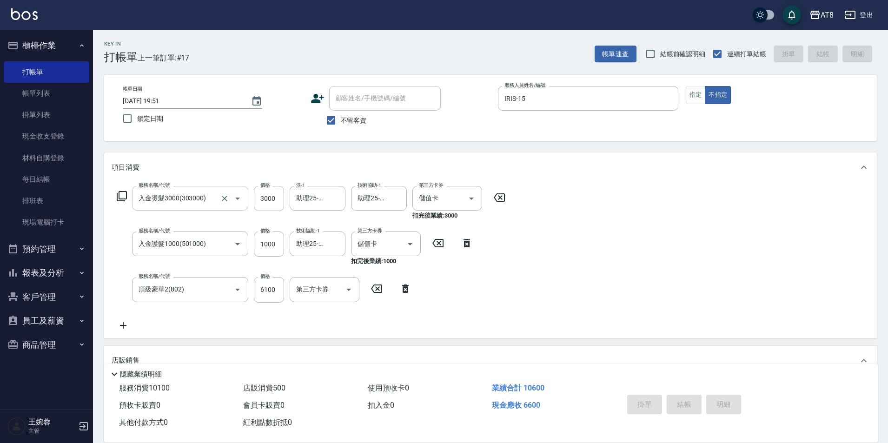
type input "[DATE] 19:52"
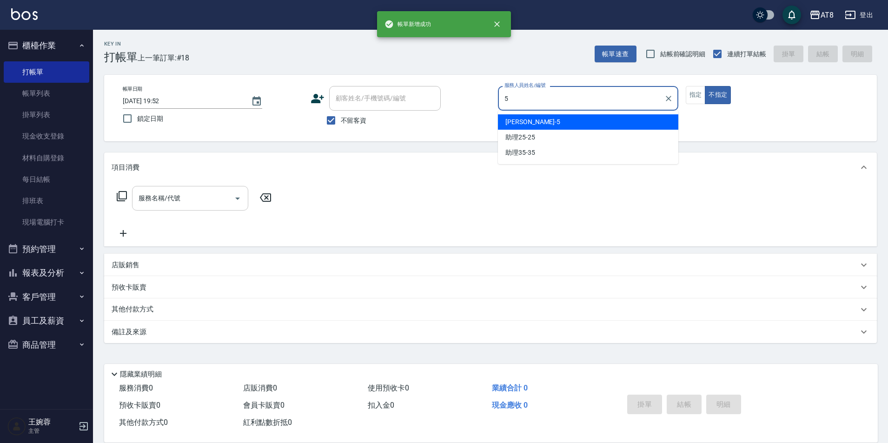
type input "HANK-5"
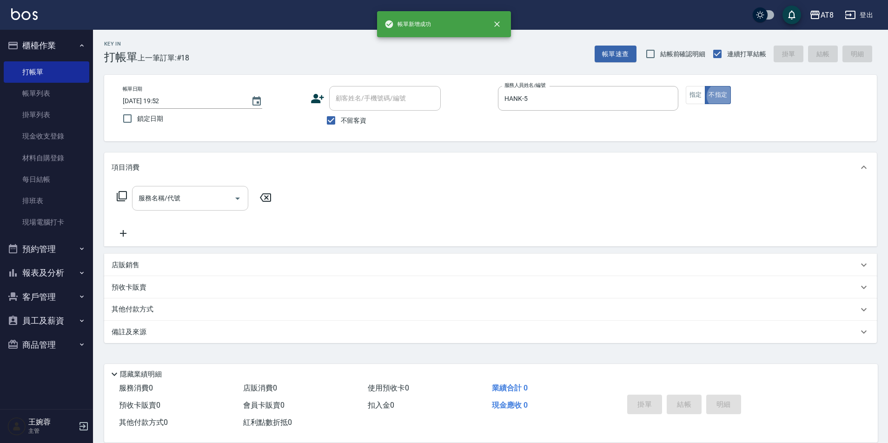
type button "false"
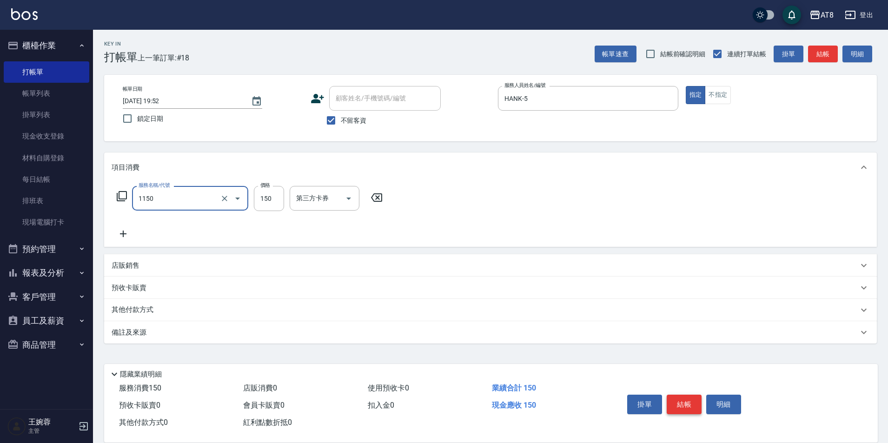
type input "洗髮(1150)"
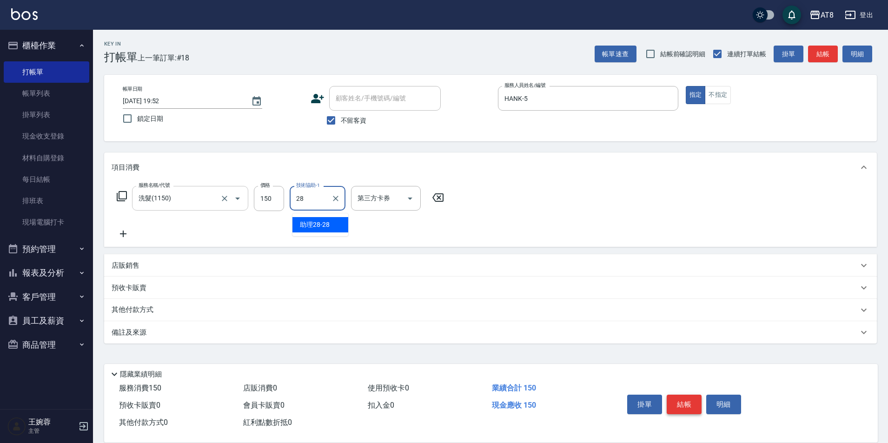
type input "助理28-28"
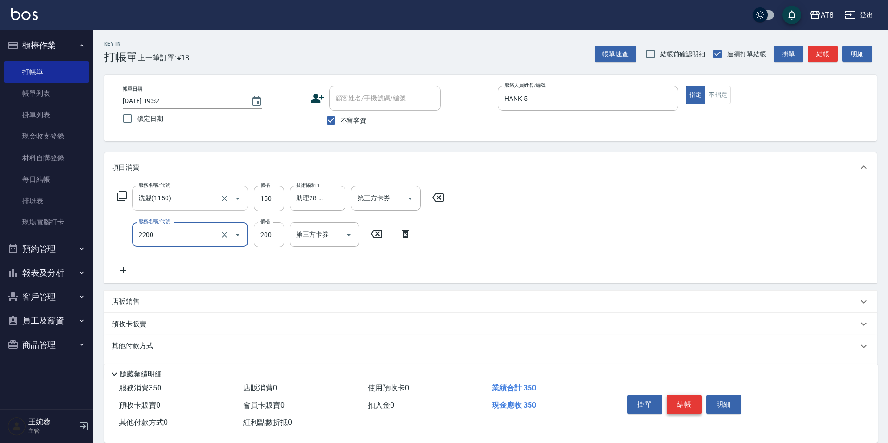
type input "剪髮(2200)"
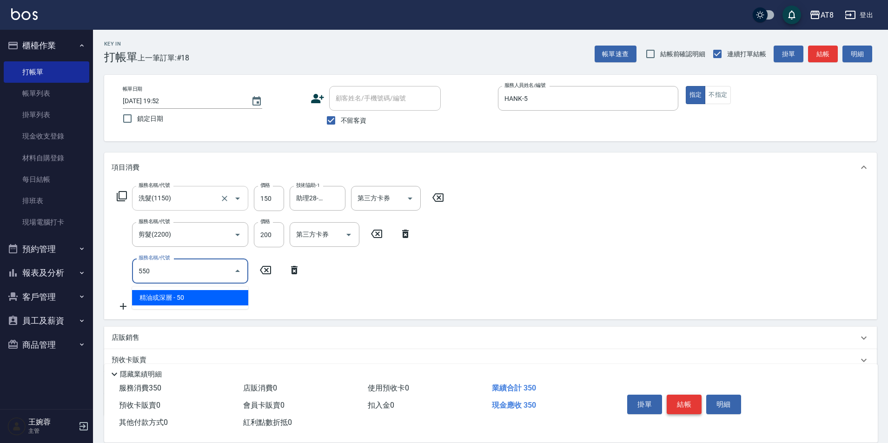
type input "精油或深層(550)"
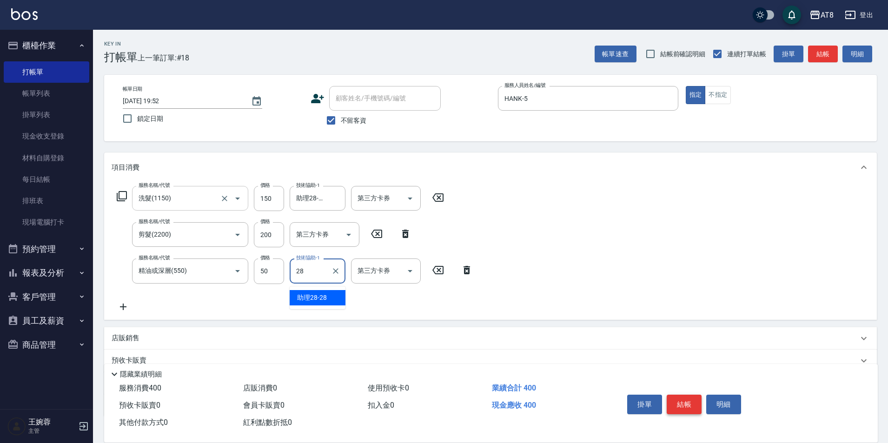
type input "助理28-28"
click at [688, 397] on button "結帳" at bounding box center [684, 405] width 35 height 20
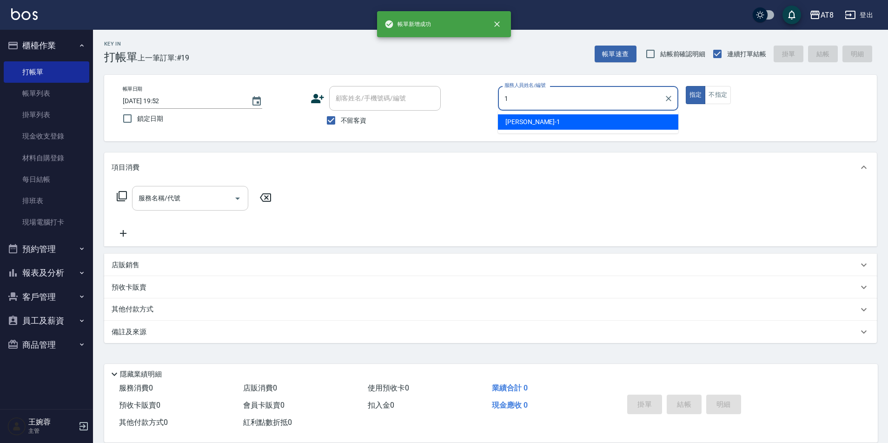
type input "YUKI-1"
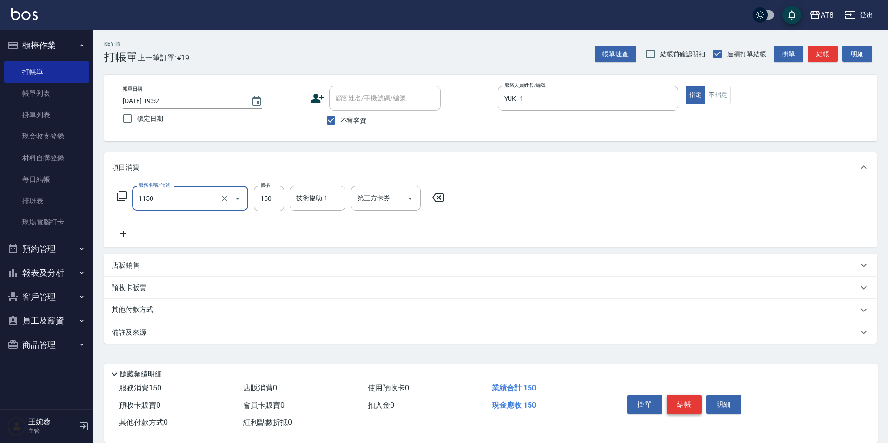
type input "洗髮(1150)"
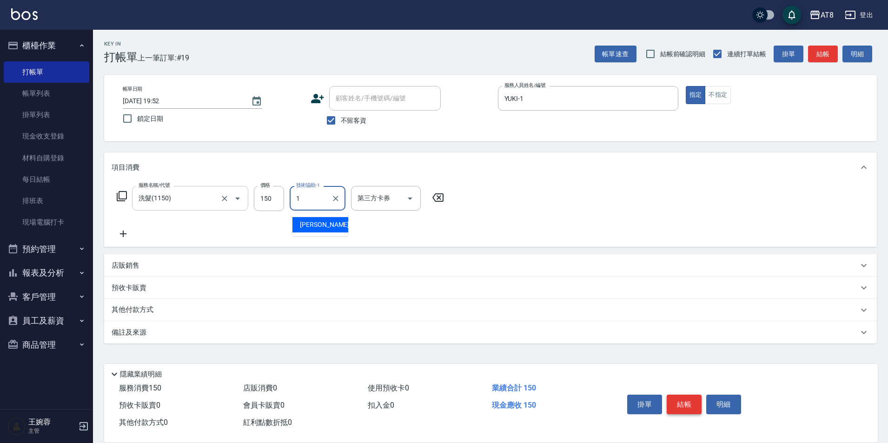
type input "YUKI-1"
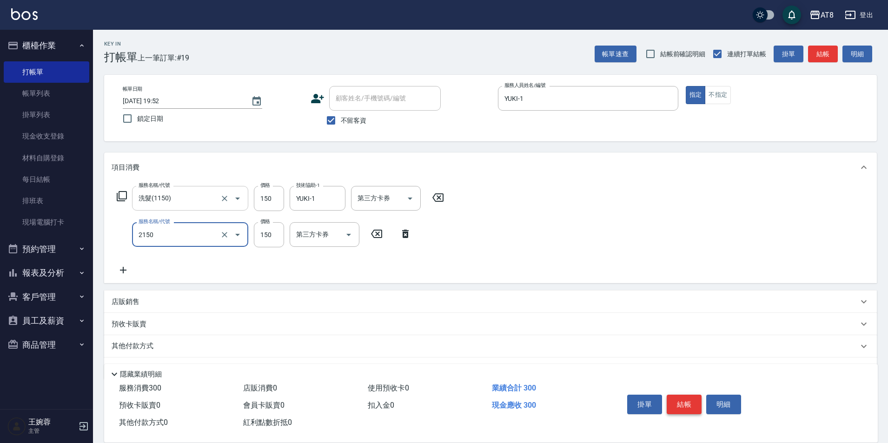
type input "剪髮(2150)"
click at [688, 397] on button "結帳" at bounding box center [684, 405] width 35 height 20
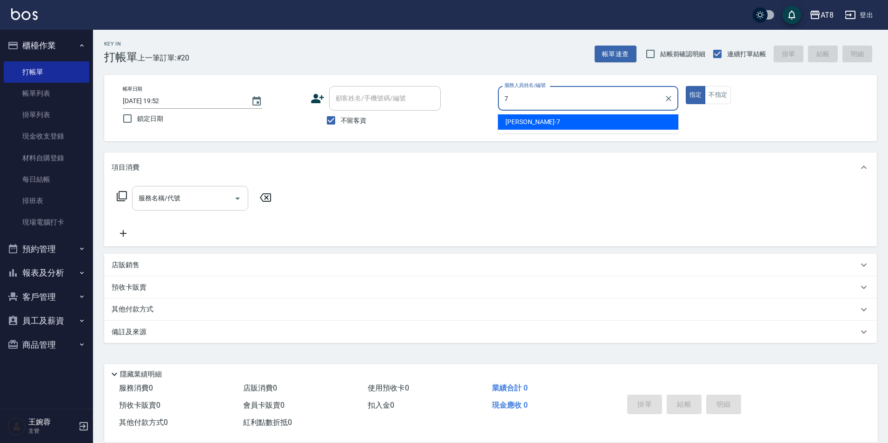
type input "[PERSON_NAME]-7"
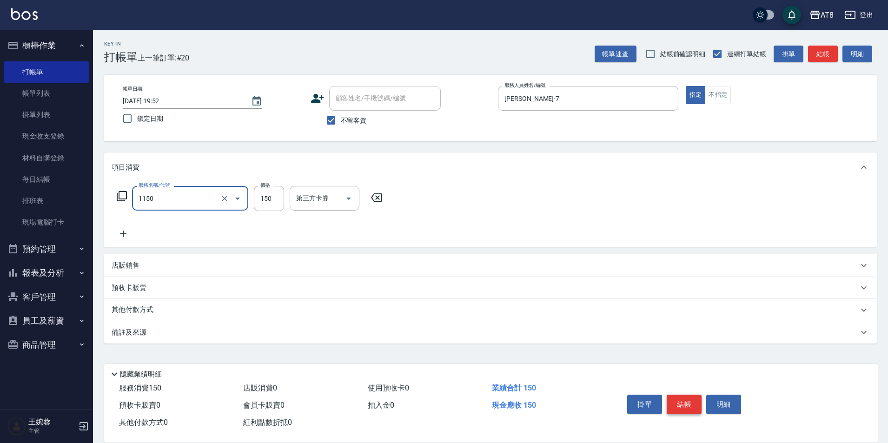
type input "洗髮(1150)"
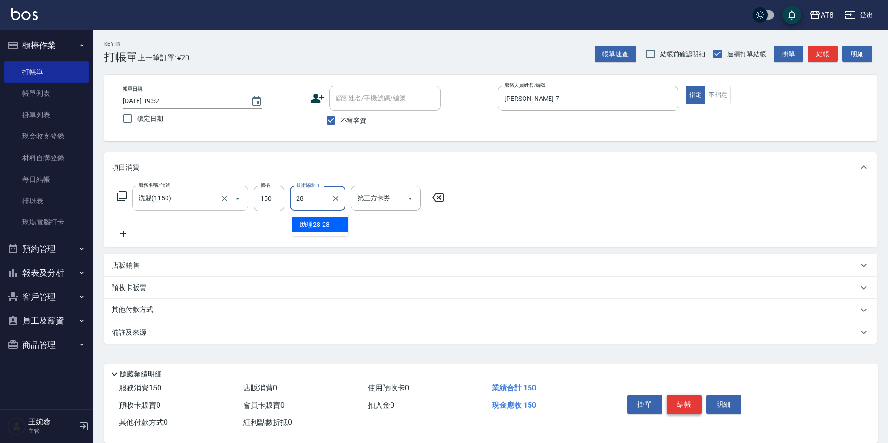
type input "助理28-28"
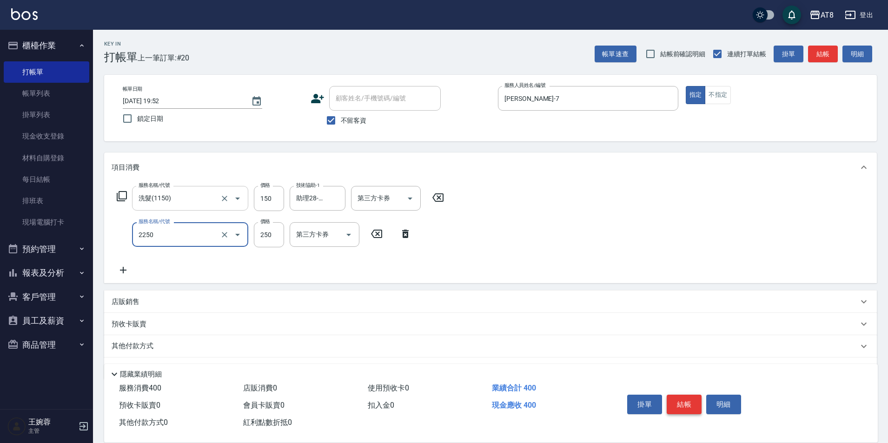
type input "剪髮(2250)"
click at [688, 397] on button "結帳" at bounding box center [684, 405] width 35 height 20
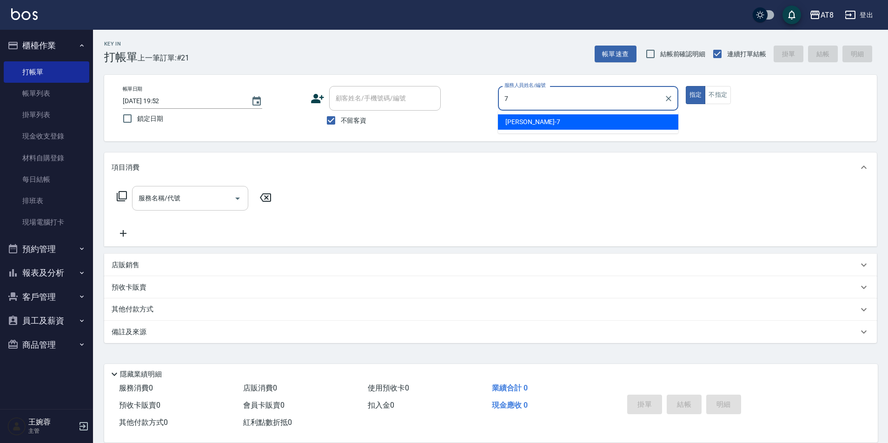
type input "[PERSON_NAME]-7"
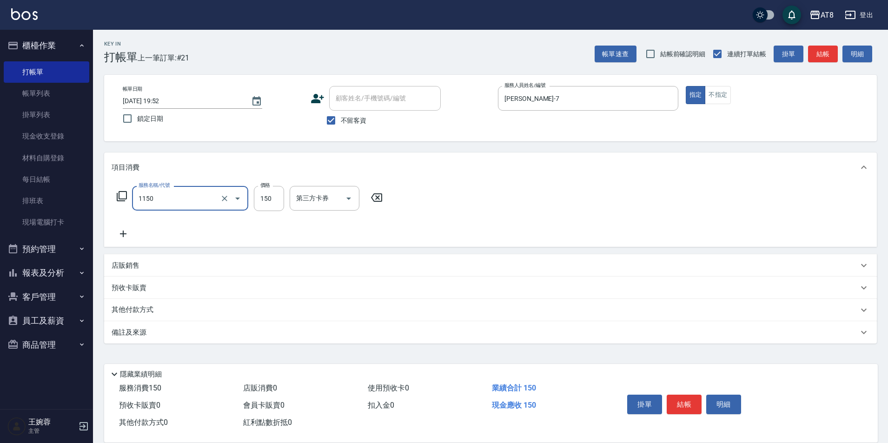
type input "洗髮(1150)"
type input "150"
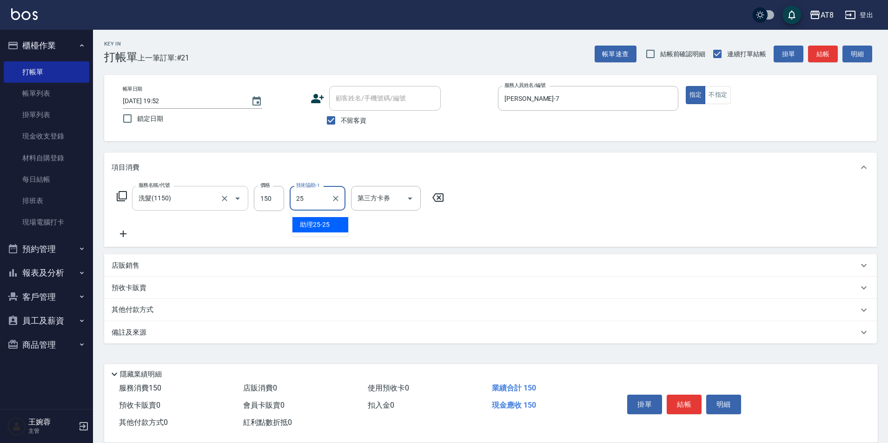
type input "助理25-25"
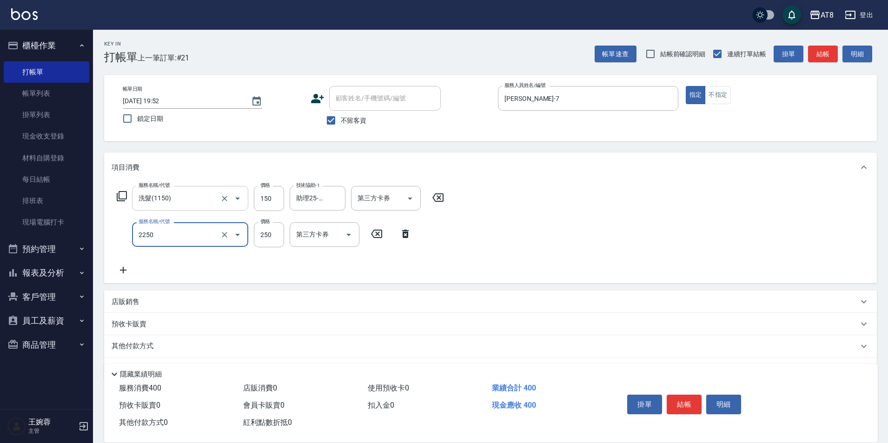
type input "剪髮(2250)"
click at [685, 395] on button "結帳" at bounding box center [684, 405] width 35 height 20
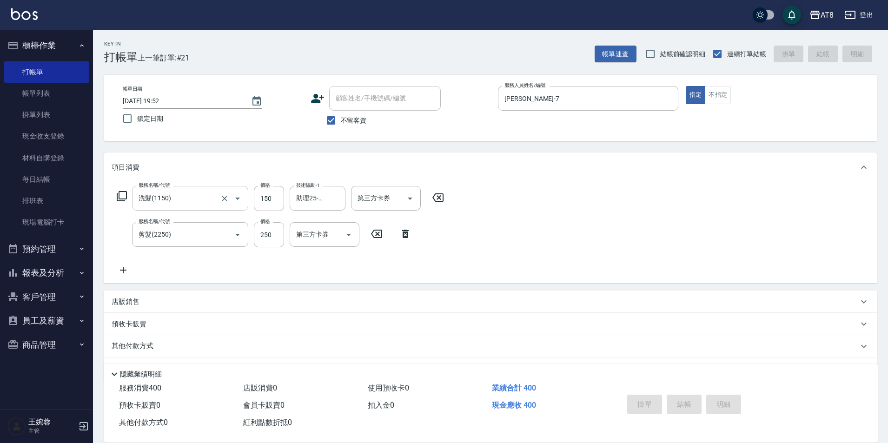
type input "[DATE] 19:53"
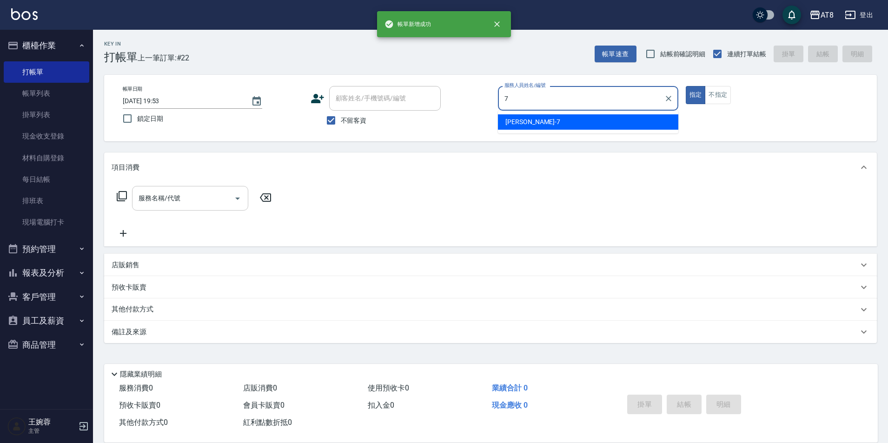
type input "[PERSON_NAME]-7"
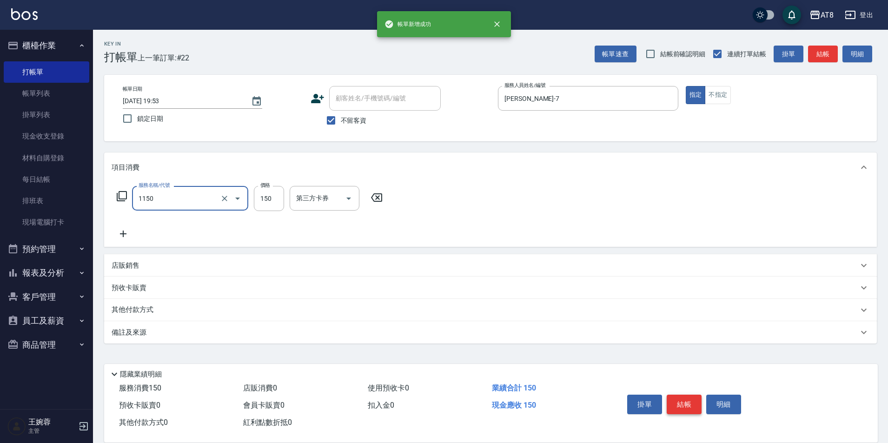
type input "洗髮(1150)"
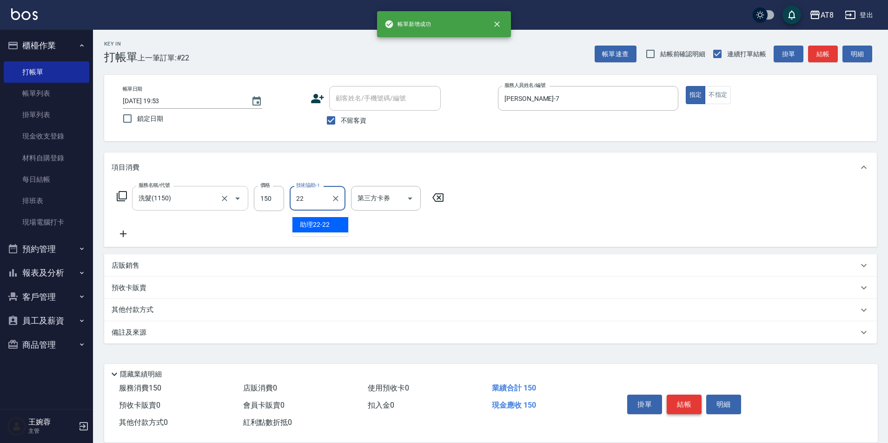
type input "助理22-22"
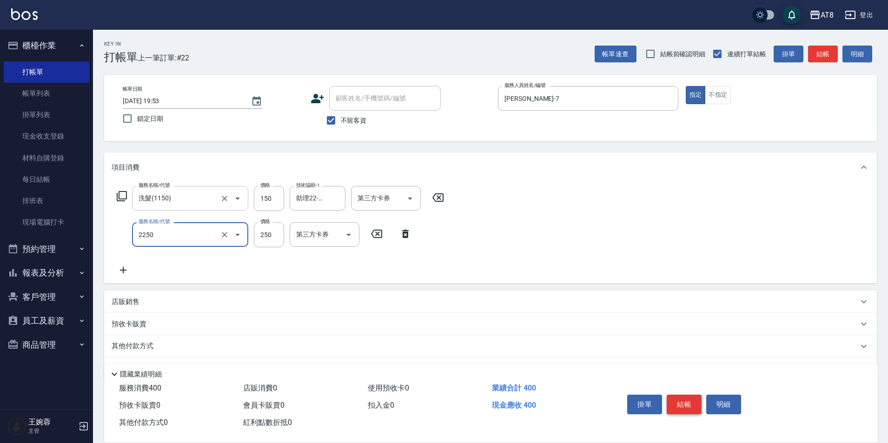
type input "剪髮(2250)"
click at [685, 395] on button "結帳" at bounding box center [684, 405] width 35 height 20
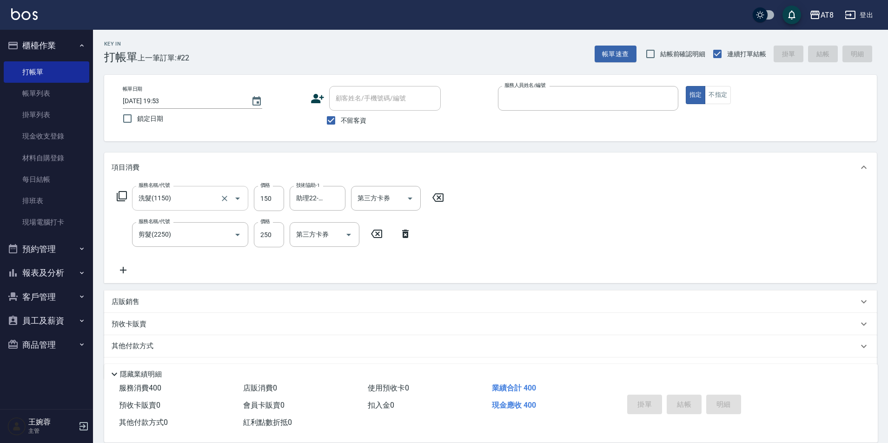
click at [686, 86] on button "指定" at bounding box center [696, 95] width 20 height 18
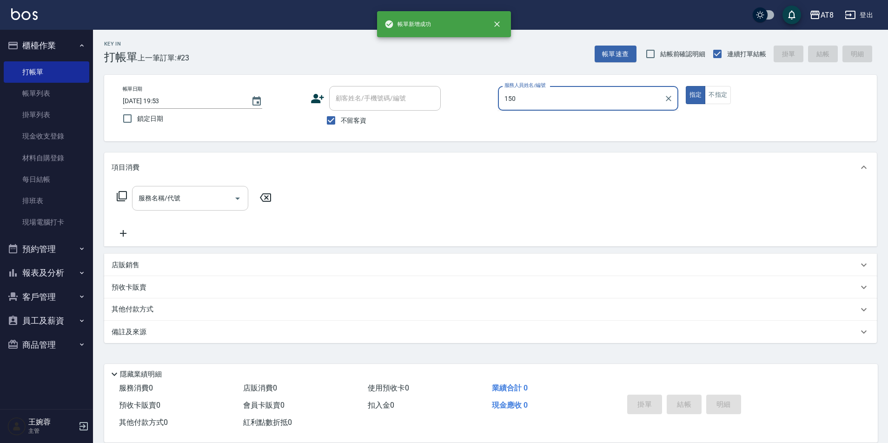
type input "150"
click at [686, 86] on button "指定" at bounding box center [696, 95] width 20 height 18
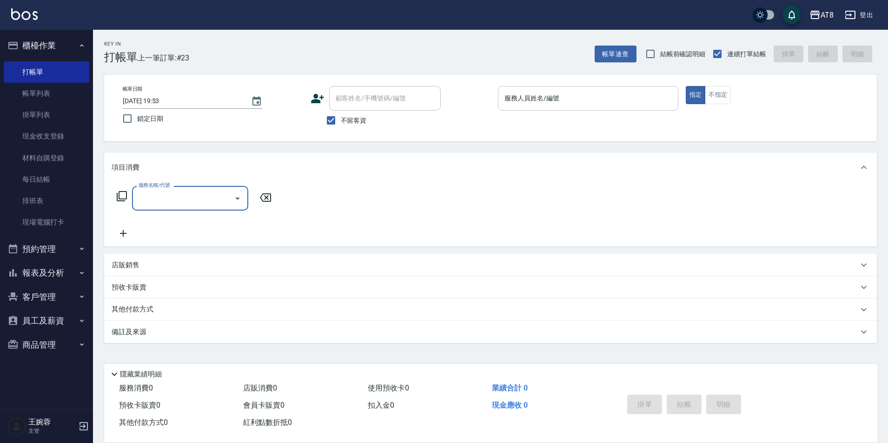
click at [537, 99] on input "服務人員姓名/編號" at bounding box center [588, 98] width 172 height 16
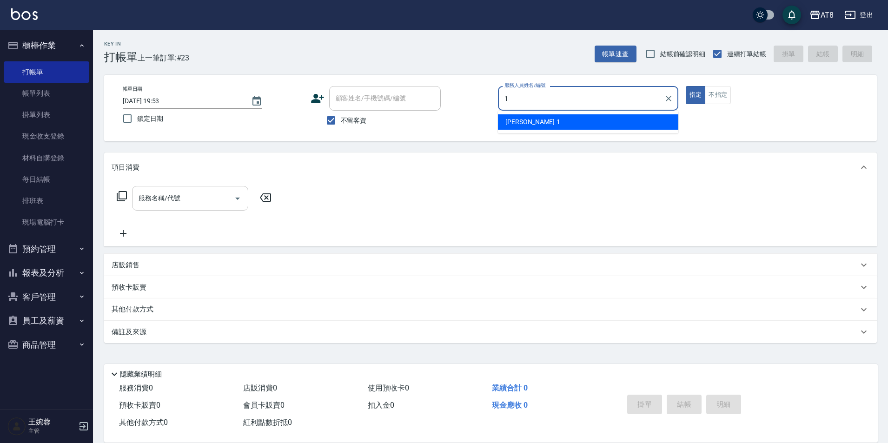
type input "YUKI-1"
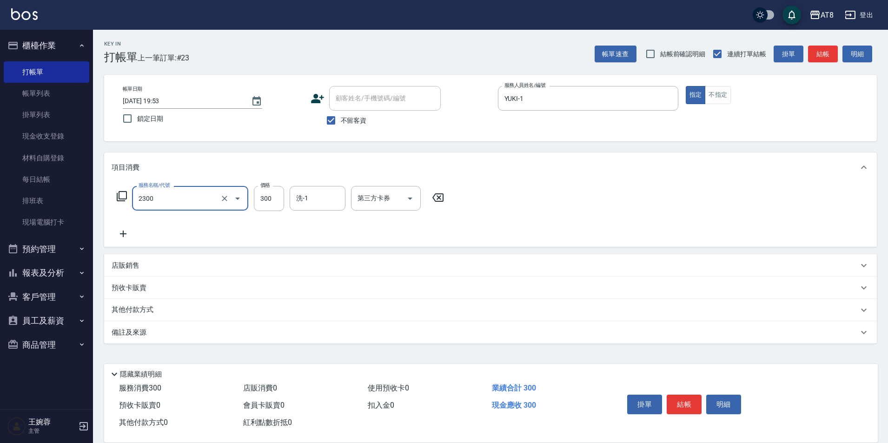
type input "入金洗剪300(2300)"
type input "會計-18"
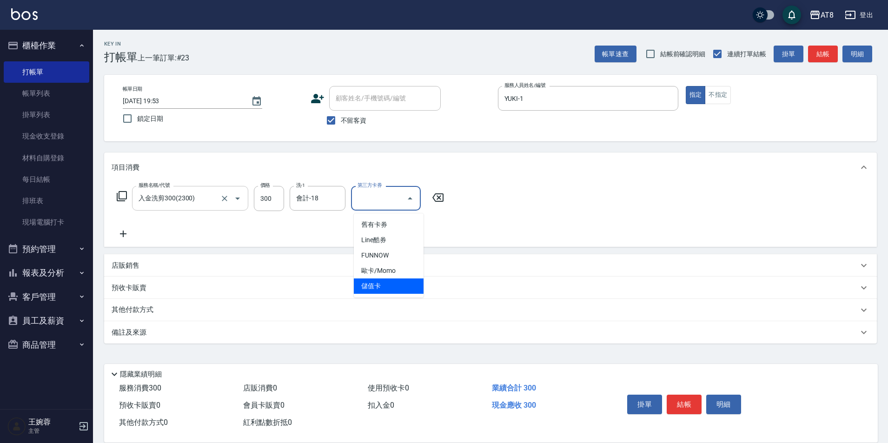
click at [404, 292] on span "儲值卡" at bounding box center [389, 286] width 70 height 15
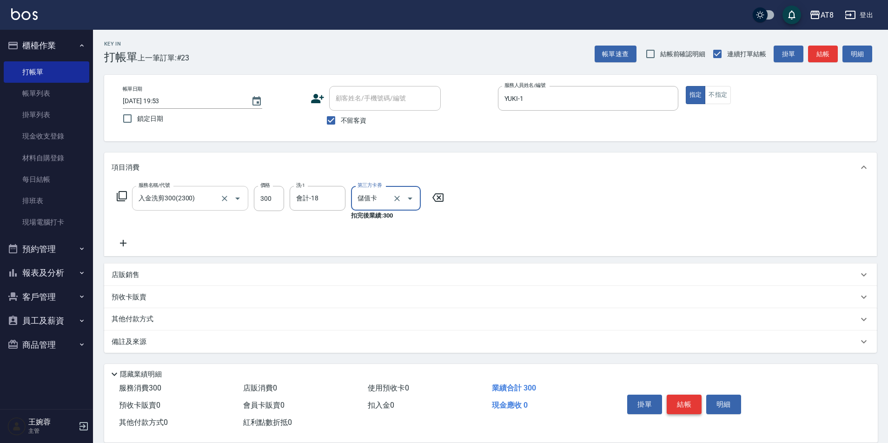
type input "儲值卡"
click at [696, 401] on button "結帳" at bounding box center [684, 405] width 35 height 20
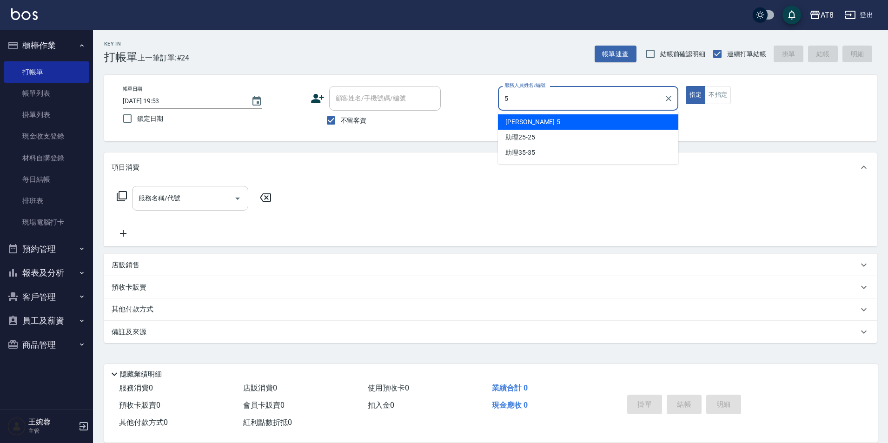
type input "HANK-5"
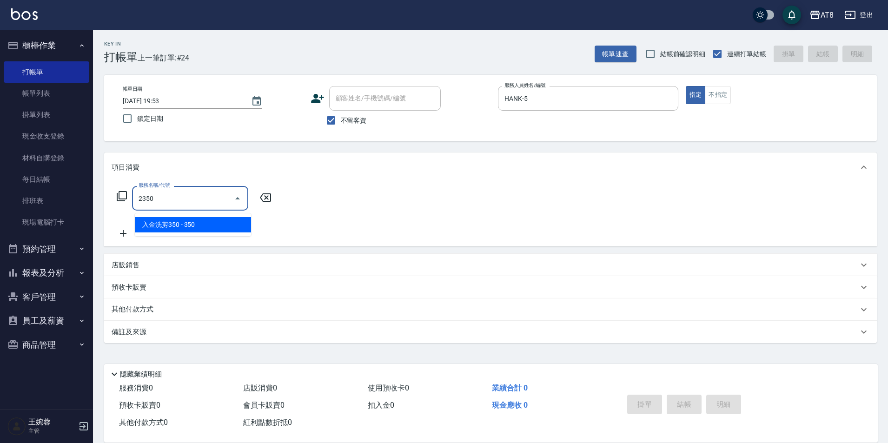
type input "入金洗剪350(2350)"
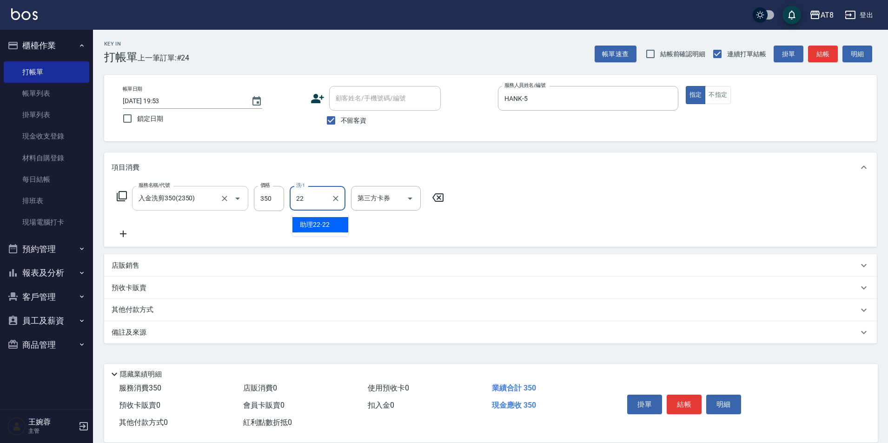
type input "助理22-22"
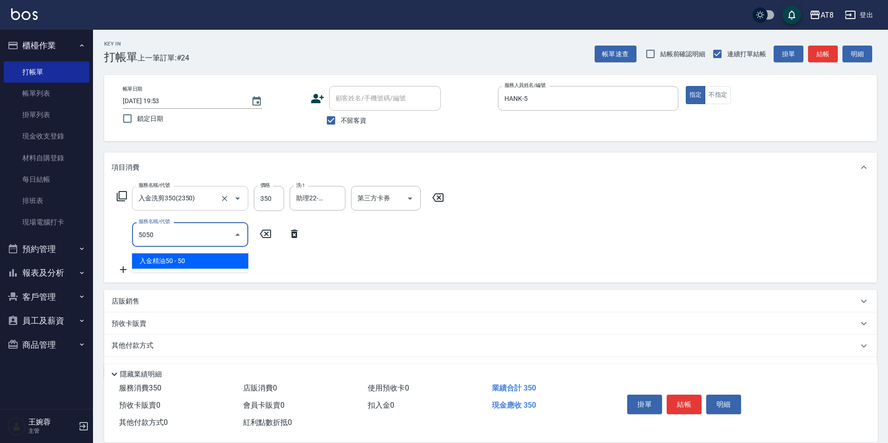
type input "入金精油50(5050)"
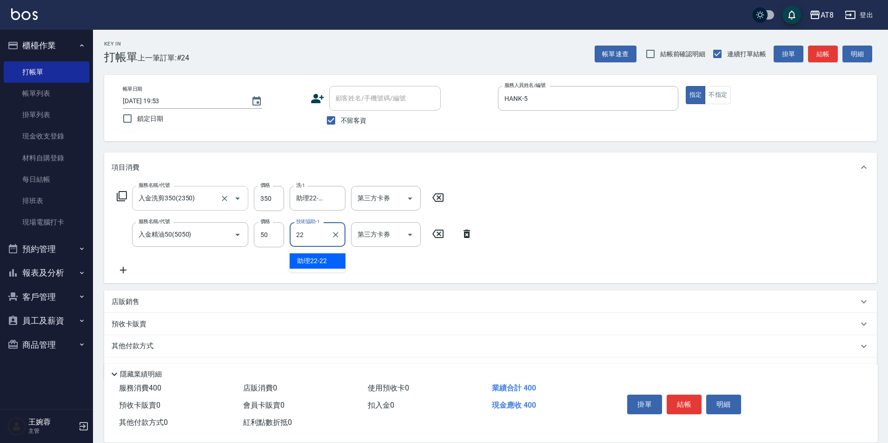
type input "助理22-22"
click at [604, 182] on div "項目消費" at bounding box center [490, 168] width 773 height 30
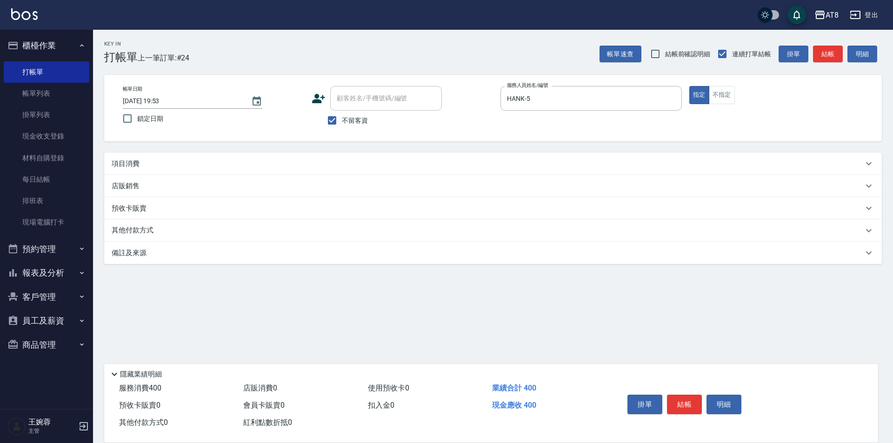
click at [127, 165] on p "項目消費" at bounding box center [126, 164] width 28 height 10
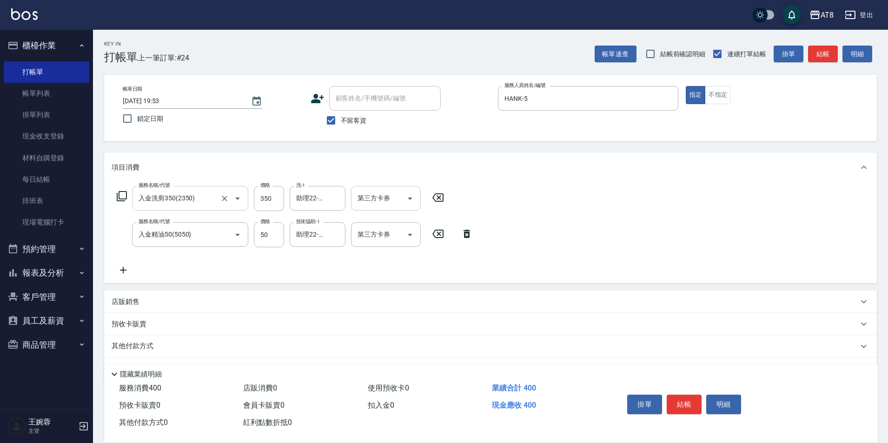
click at [409, 194] on icon "Open" at bounding box center [410, 198] width 11 height 11
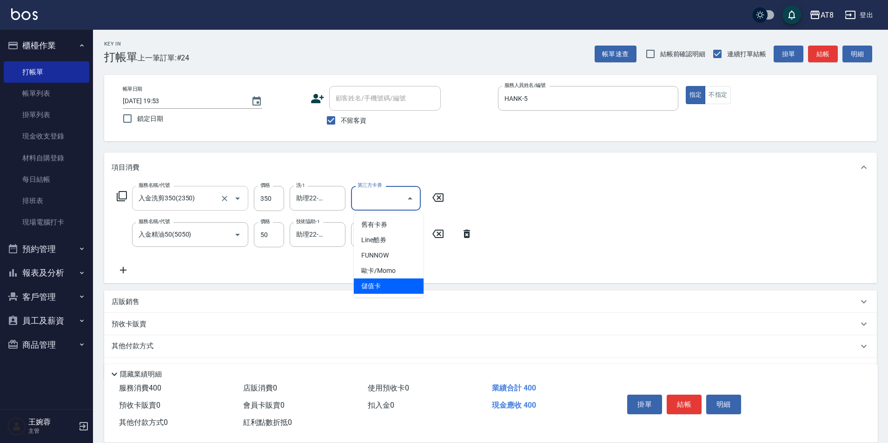
click at [394, 292] on span "儲值卡" at bounding box center [389, 286] width 70 height 15
type input "儲值卡"
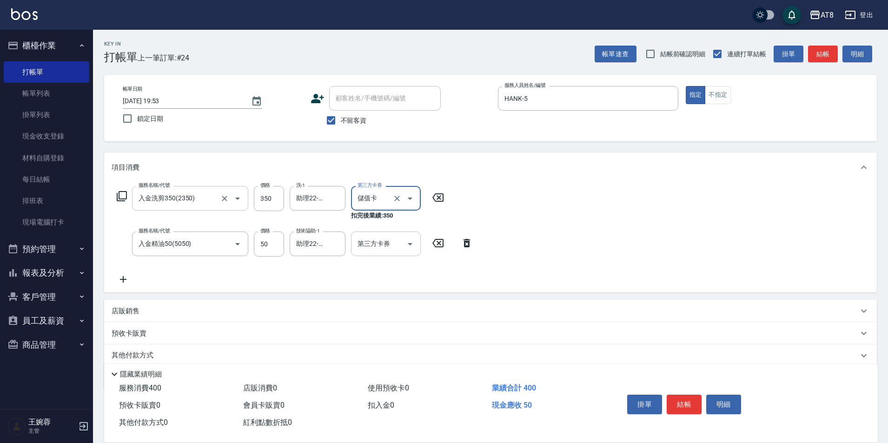
drag, startPoint x: 406, startPoint y: 247, endPoint x: 402, endPoint y: 257, distance: 10.6
click at [406, 246] on icon "Open" at bounding box center [410, 244] width 11 height 11
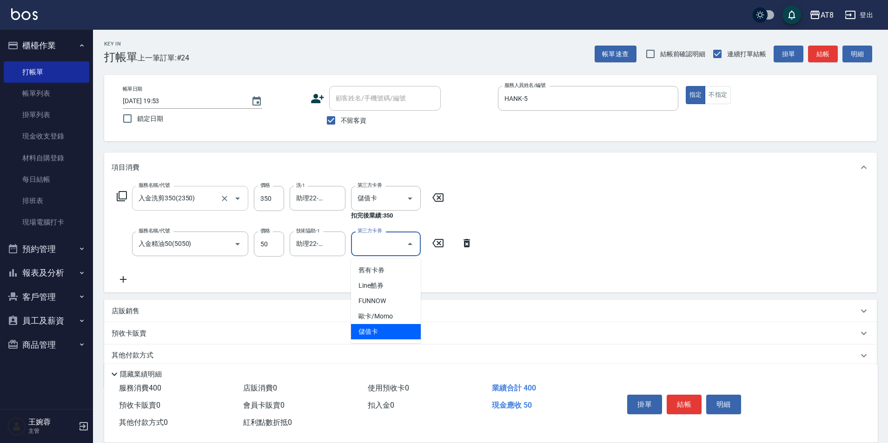
click at [400, 330] on span "儲值卡" at bounding box center [386, 331] width 70 height 15
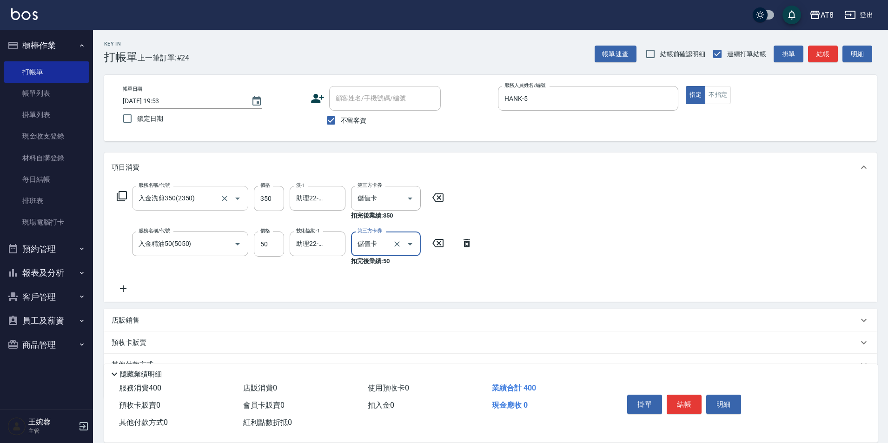
type input "儲值卡"
click at [680, 401] on button "結帳" at bounding box center [684, 405] width 35 height 20
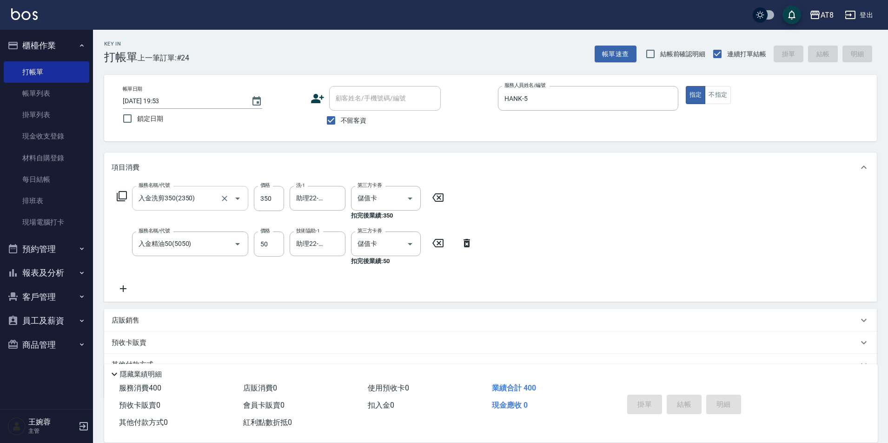
type input "[DATE] 19:54"
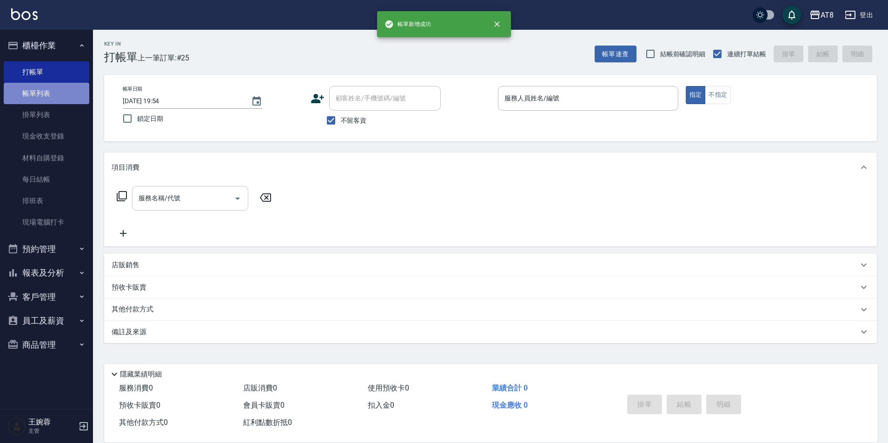
click at [49, 99] on link "帳單列表" at bounding box center [47, 93] width 86 height 21
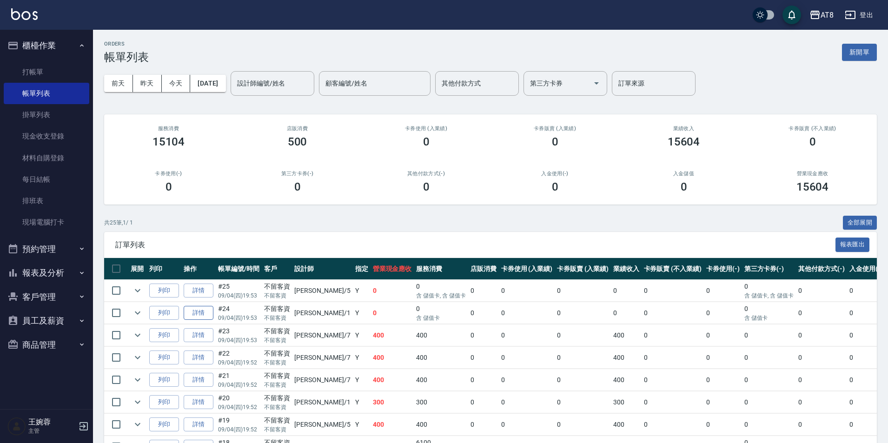
click at [201, 320] on link "詳情" at bounding box center [199, 313] width 30 height 14
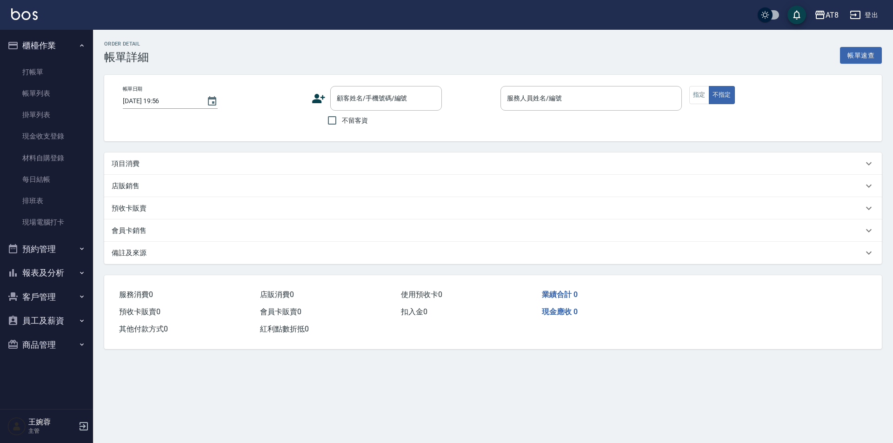
type input "[DATE] 19:53"
checkbox input "true"
type input "YUKI-1"
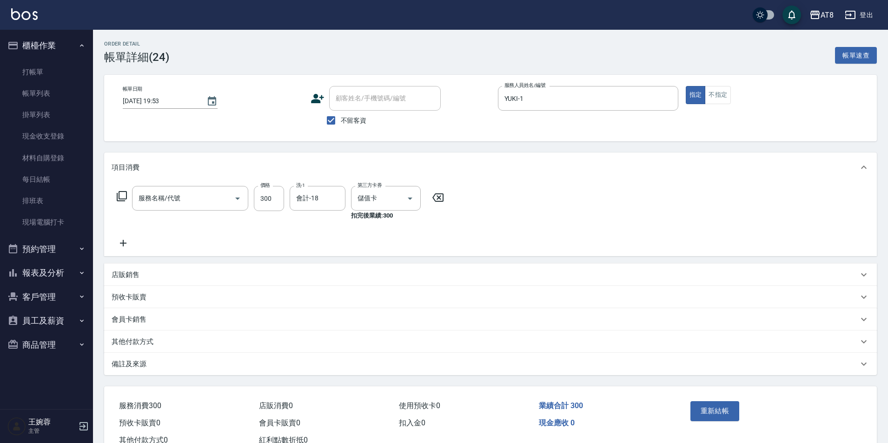
type input "入金洗剪300(2300)"
click at [445, 203] on icon at bounding box center [437, 197] width 23 height 11
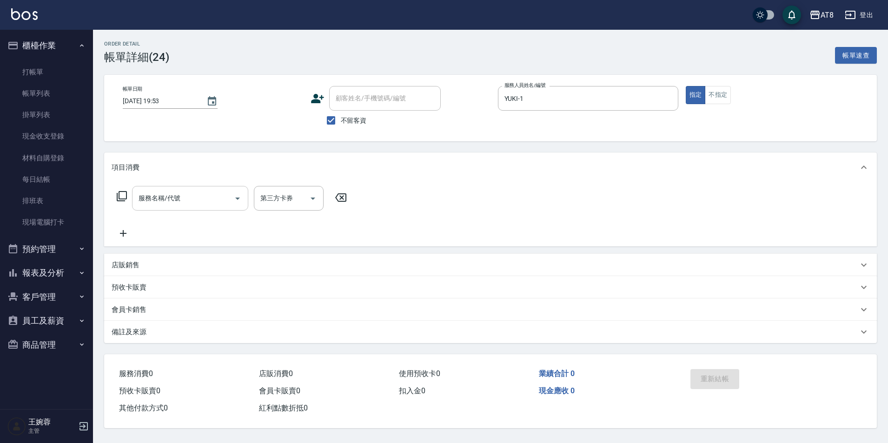
click at [140, 206] on input "服務名稱/代號" at bounding box center [183, 198] width 94 height 16
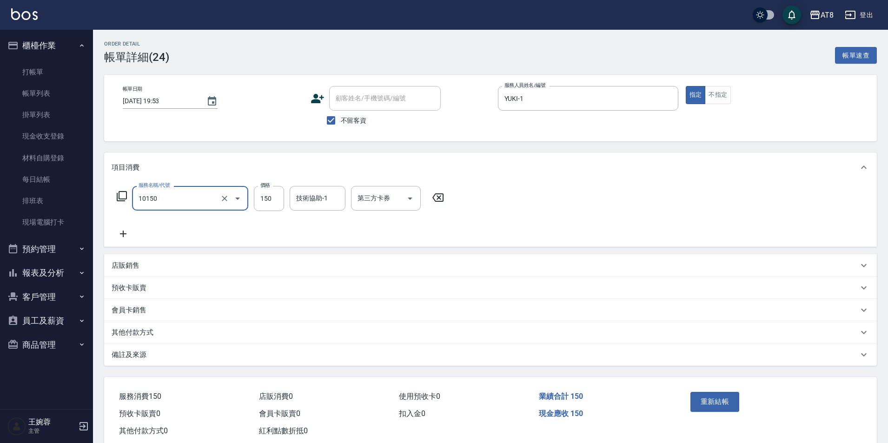
type input "入金洗髮150(10150)"
type input "200"
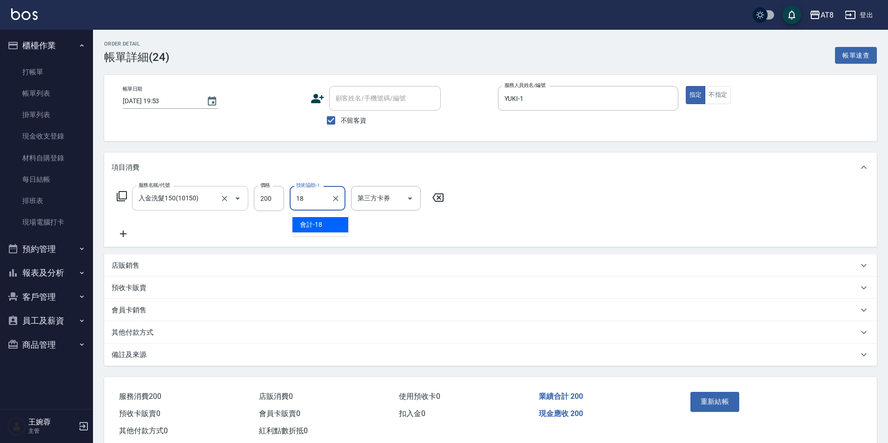
type input "會計-18"
click at [418, 199] on button "Open" at bounding box center [410, 198] width 15 height 15
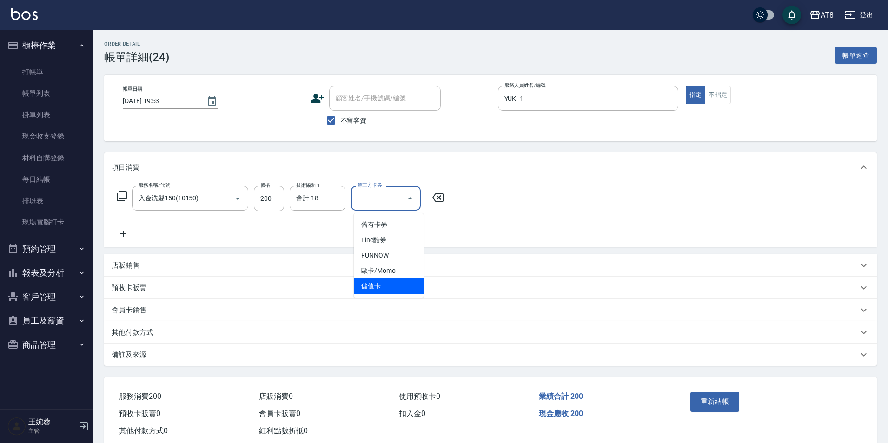
click at [393, 280] on span "儲值卡" at bounding box center [389, 286] width 70 height 15
type input "儲值卡"
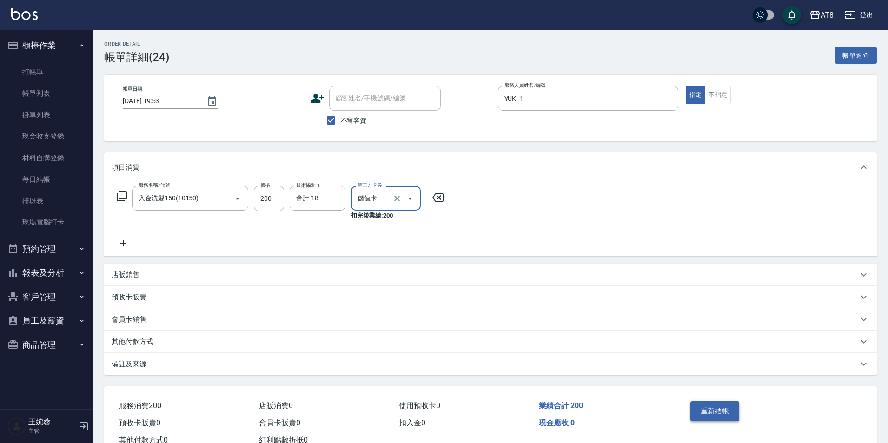
click at [714, 420] on button "重新結帳" at bounding box center [714, 411] width 49 height 20
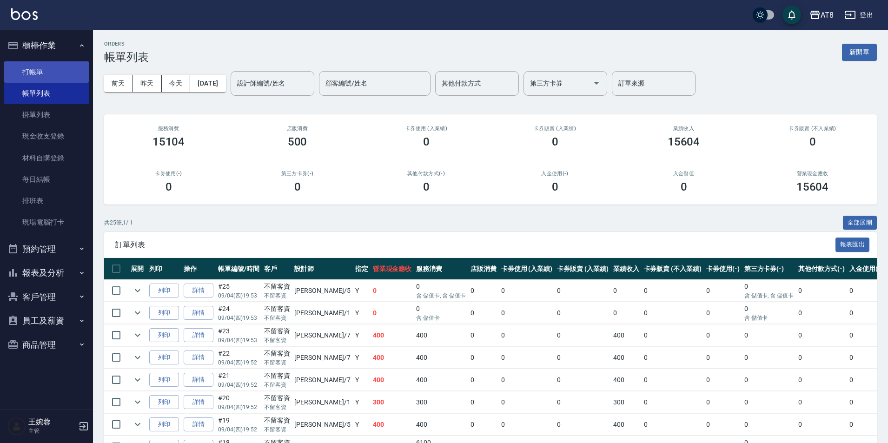
click at [44, 63] on link "打帳單" at bounding box center [47, 71] width 86 height 21
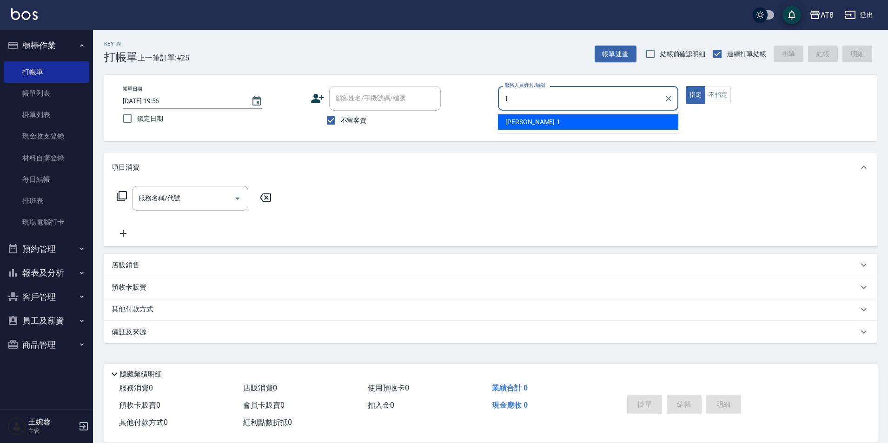
type input "YUKI-1"
type button "true"
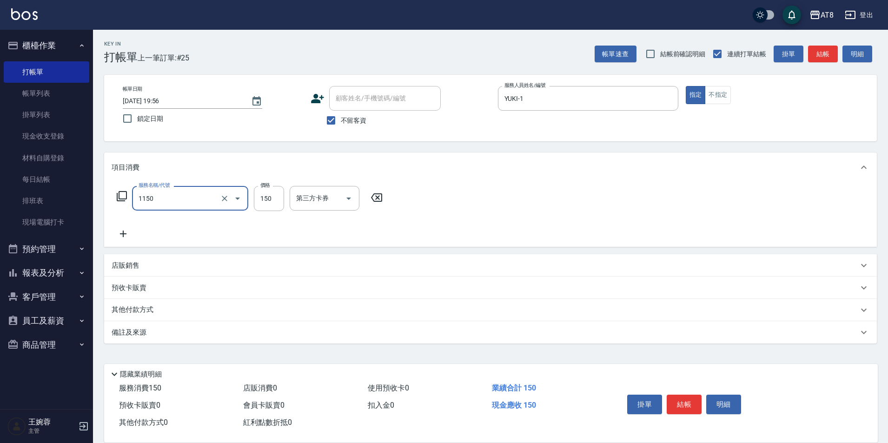
type input "洗髮(1150)"
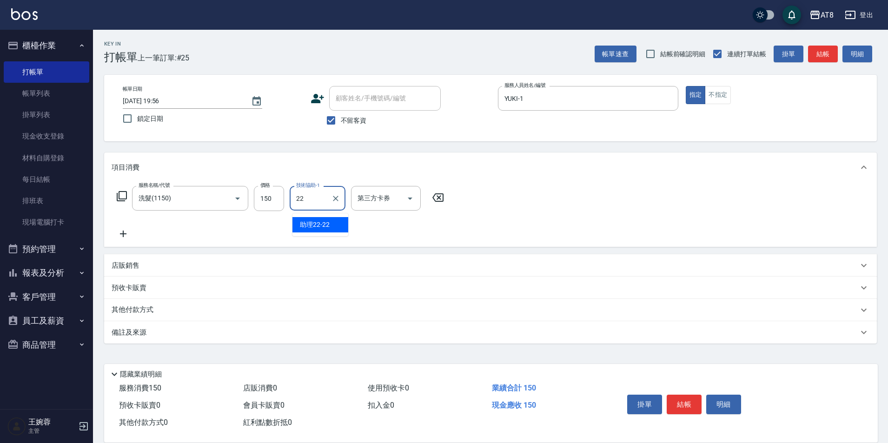
type input "助理22-22"
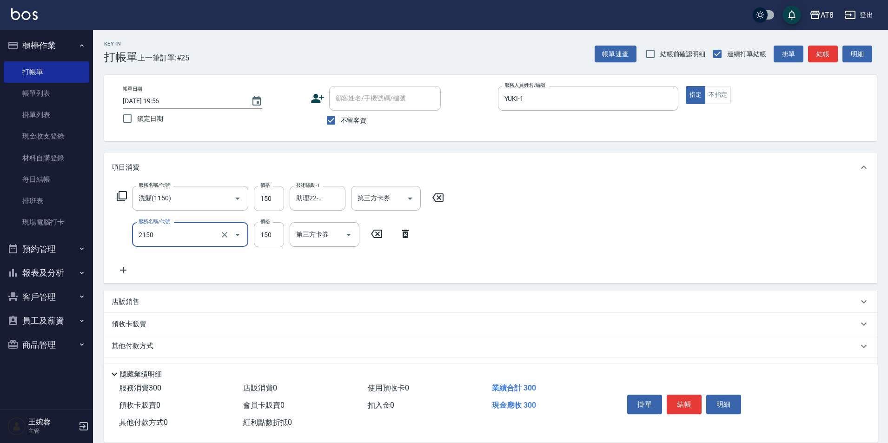
type input "剪髮(2150)"
click at [691, 395] on button "結帳" at bounding box center [684, 405] width 35 height 20
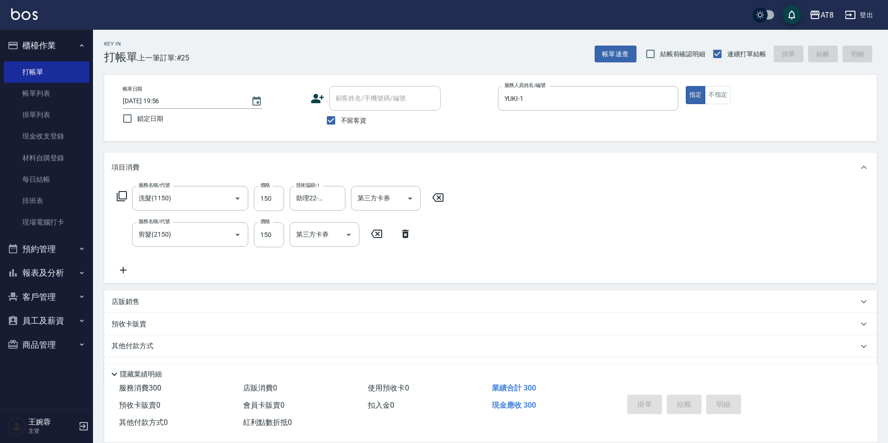
type input "[DATE] 19:57"
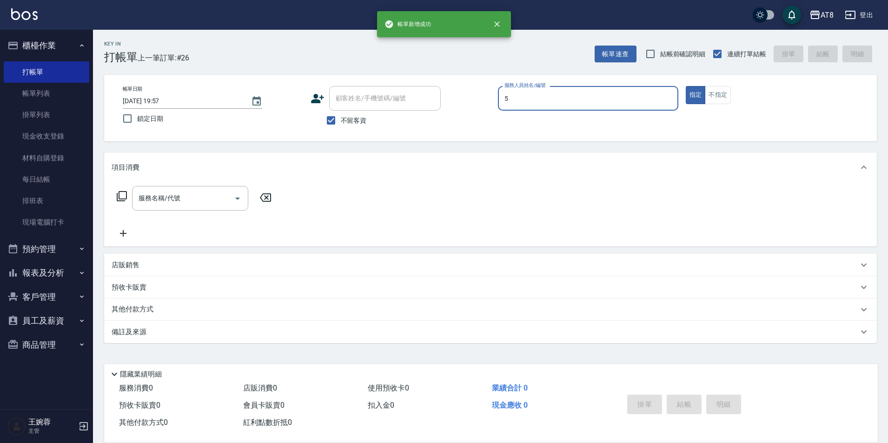
type input "HANK-5"
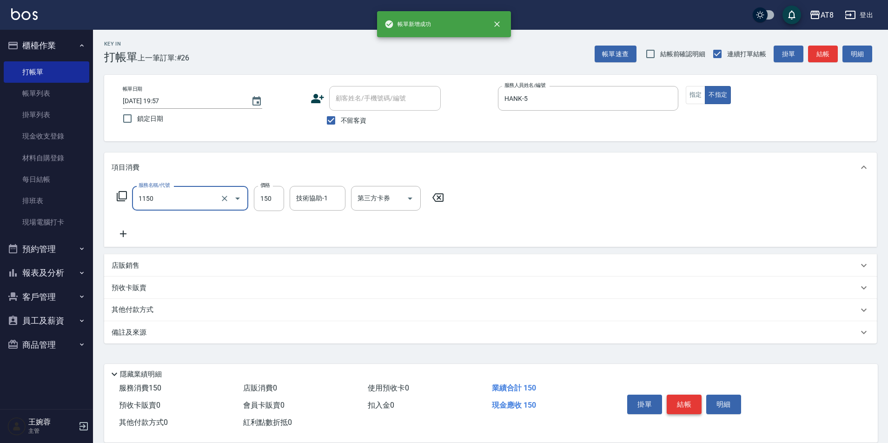
type input "洗髮(1150)"
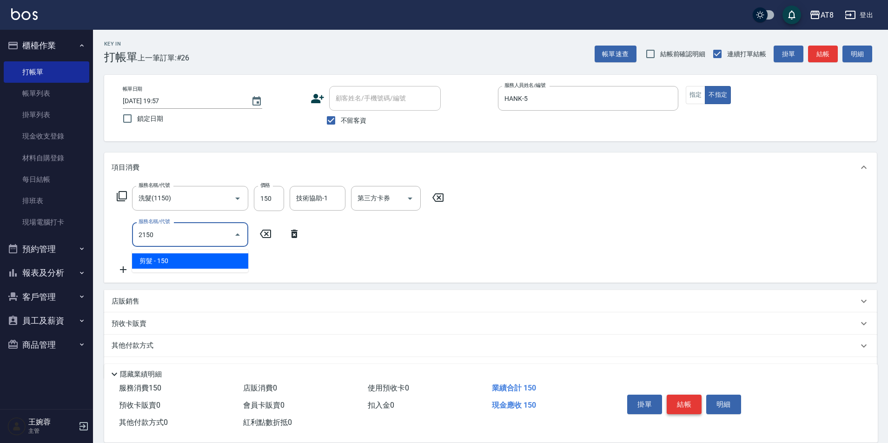
type input "剪髮(2150)"
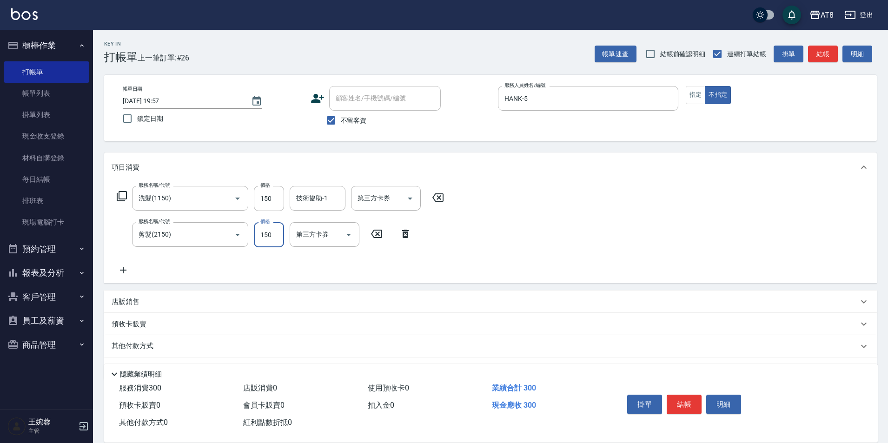
click at [586, 199] on div "服務名稱/代號 洗髮(1150) 服務名稱/代號 價格 150 價格 技術協助-1 技術協助-1 第三方卡券 第三方卡券 服務名稱/代號 剪髮(2150) 服…" at bounding box center [490, 232] width 773 height 101
click at [690, 397] on button "結帳" at bounding box center [684, 405] width 35 height 20
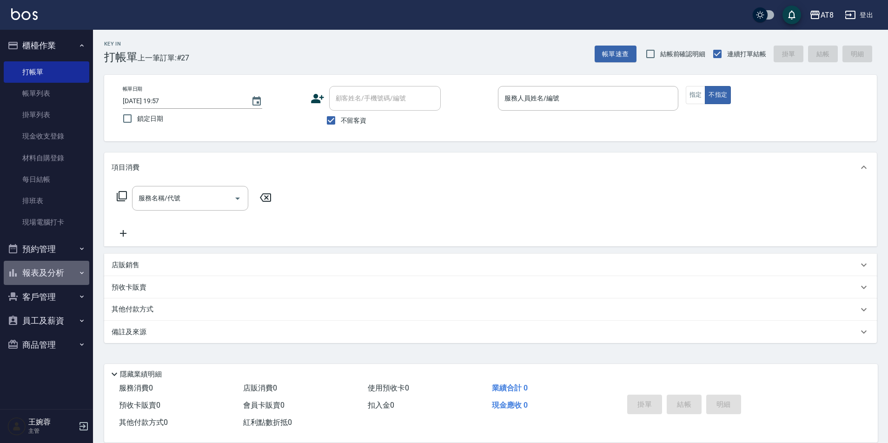
click at [37, 269] on button "報表及分析" at bounding box center [47, 273] width 86 height 24
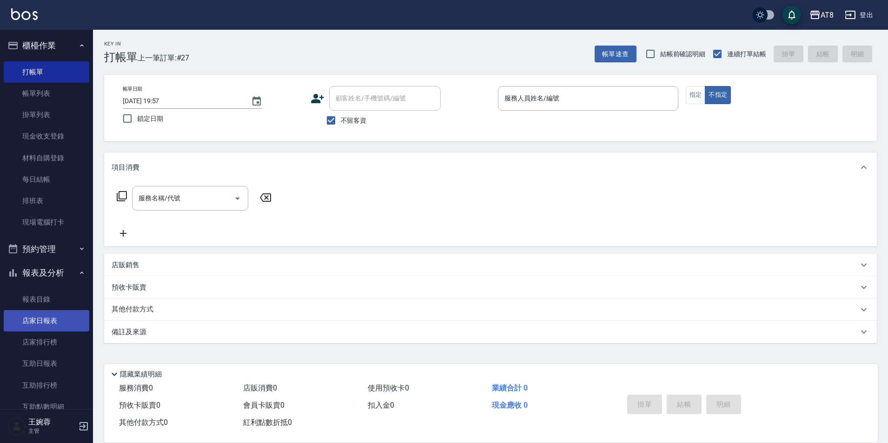
click at [41, 324] on link "店家日報表" at bounding box center [47, 320] width 86 height 21
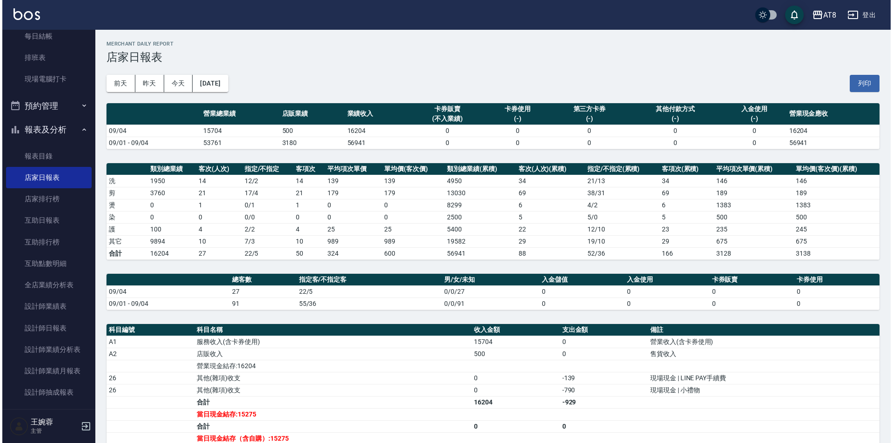
scroll to position [149, 0]
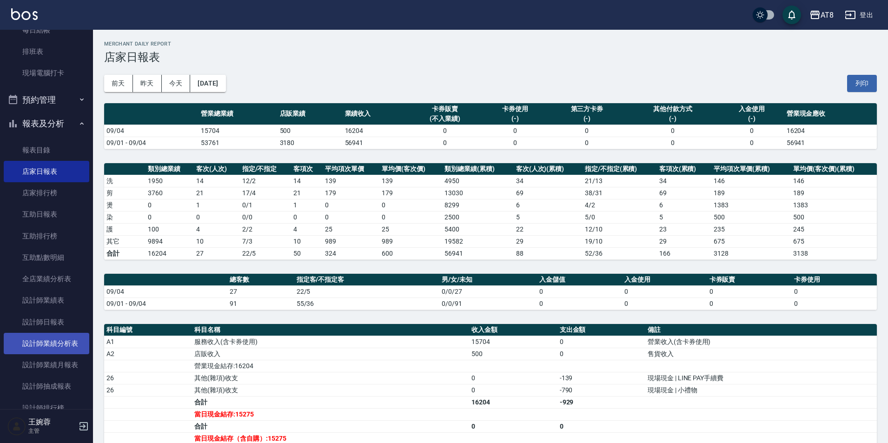
click at [62, 342] on link "設計師業績分析表" at bounding box center [47, 343] width 86 height 21
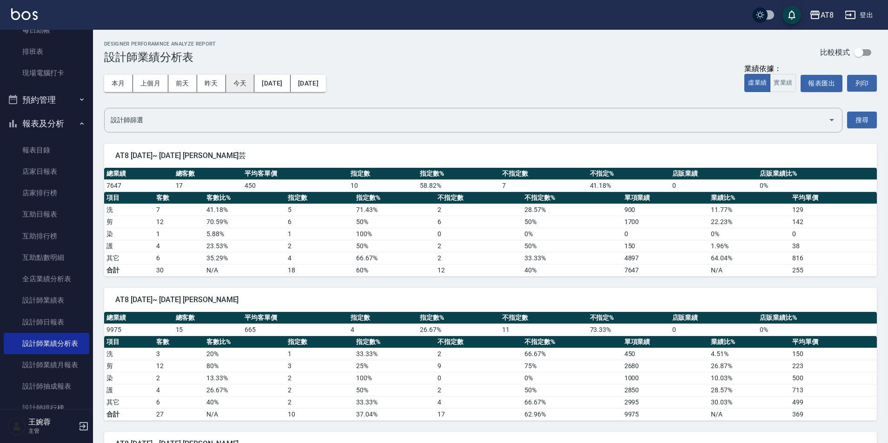
click at [227, 84] on button "今天" at bounding box center [240, 83] width 29 height 17
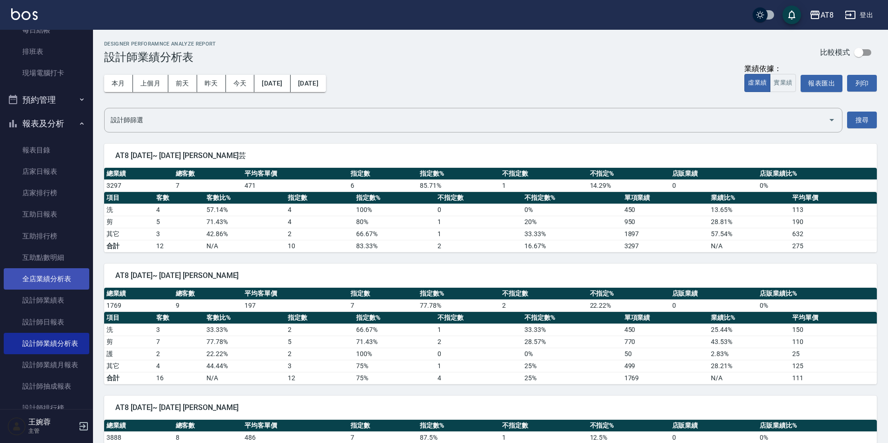
click at [62, 276] on link "全店業績分析表" at bounding box center [47, 278] width 86 height 21
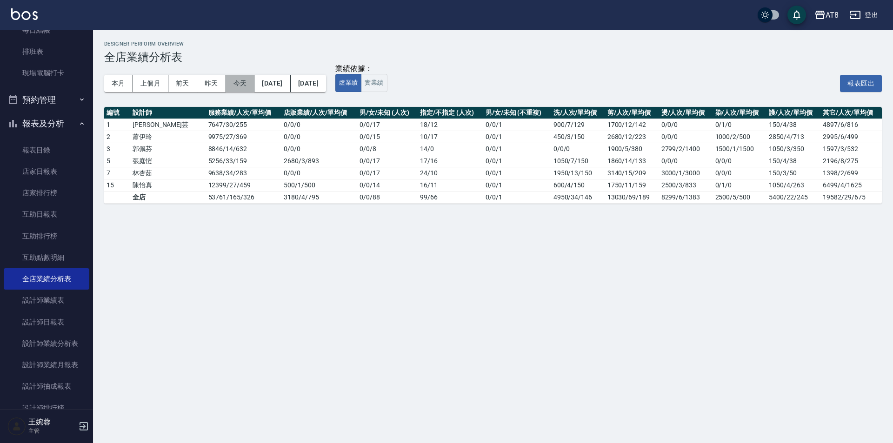
click at [240, 87] on button "今天" at bounding box center [240, 83] width 29 height 17
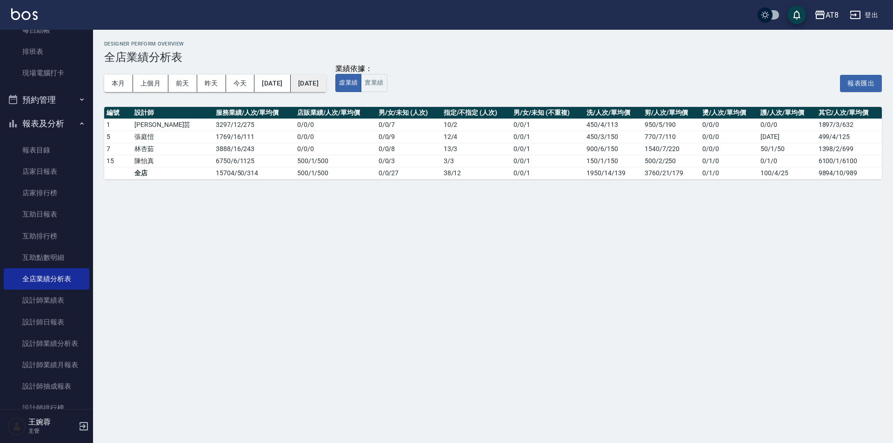
click at [326, 86] on button "[DATE]" at bounding box center [308, 83] width 35 height 17
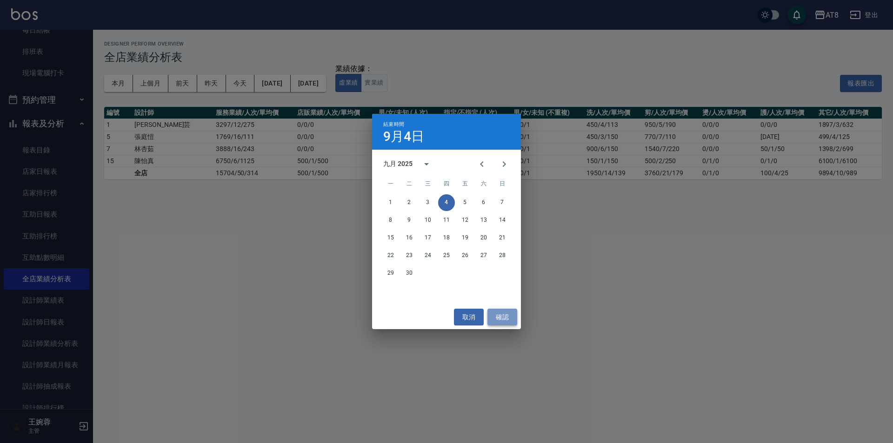
click at [506, 318] on button "確認" at bounding box center [502, 317] width 30 height 17
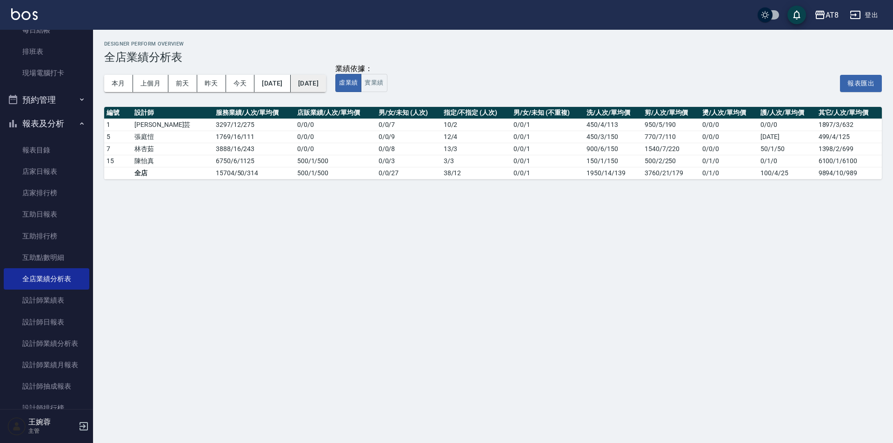
click at [325, 83] on button "[DATE]" at bounding box center [308, 83] width 35 height 17
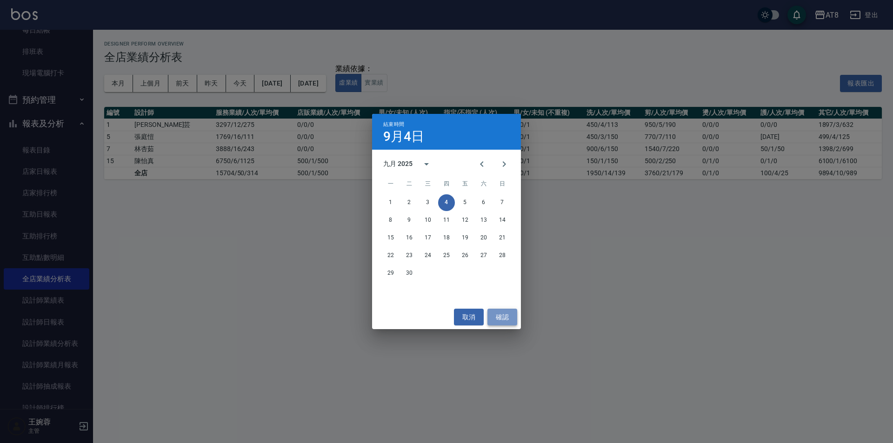
click at [501, 318] on button "確認" at bounding box center [502, 317] width 30 height 17
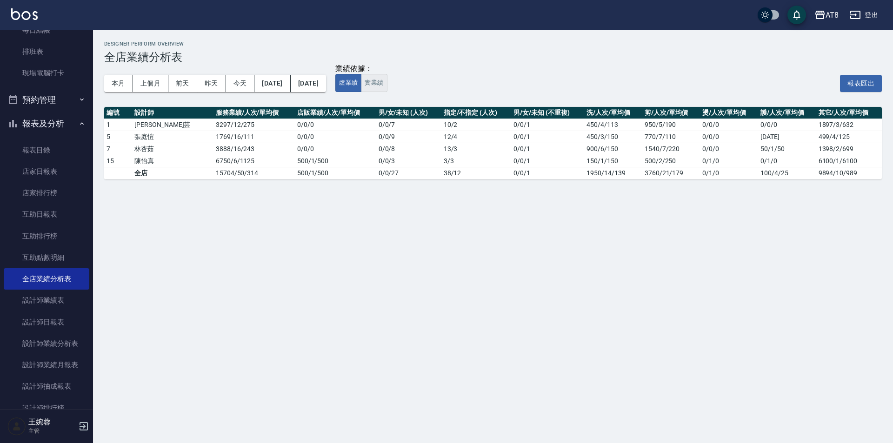
click at [387, 84] on button "實業績" at bounding box center [374, 83] width 26 height 18
click at [361, 88] on button "虛業績" at bounding box center [348, 83] width 26 height 18
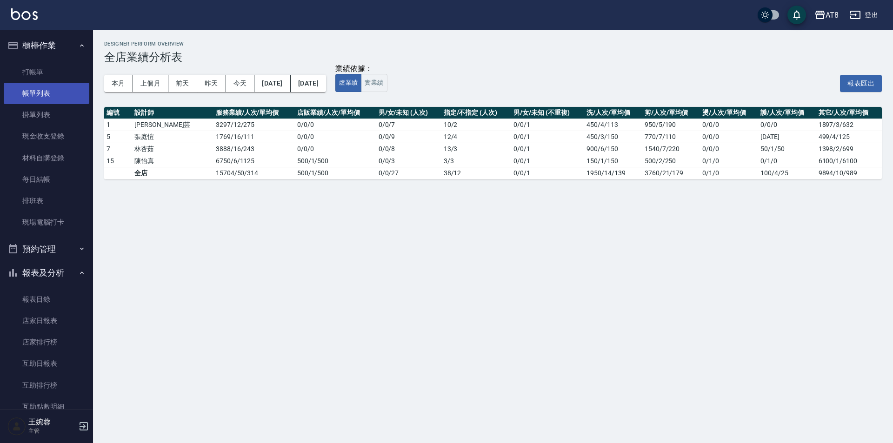
click at [40, 102] on link "帳單列表" at bounding box center [47, 93] width 86 height 21
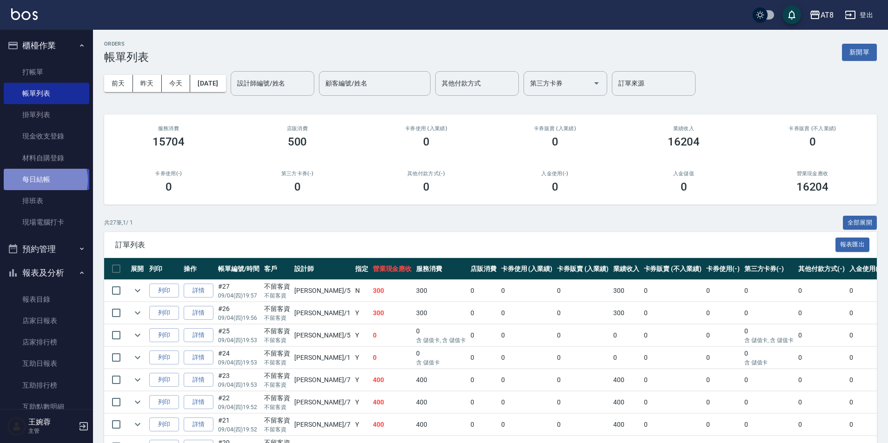
click at [45, 180] on link "每日結帳" at bounding box center [47, 179] width 86 height 21
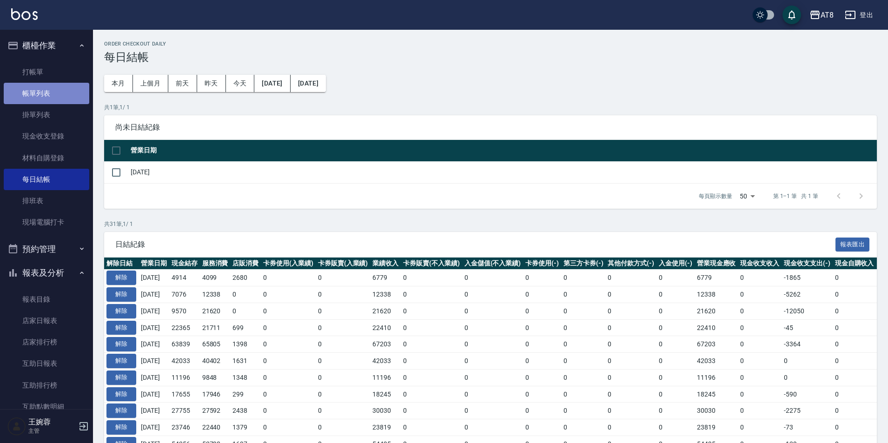
click at [52, 95] on link "帳單列表" at bounding box center [47, 93] width 86 height 21
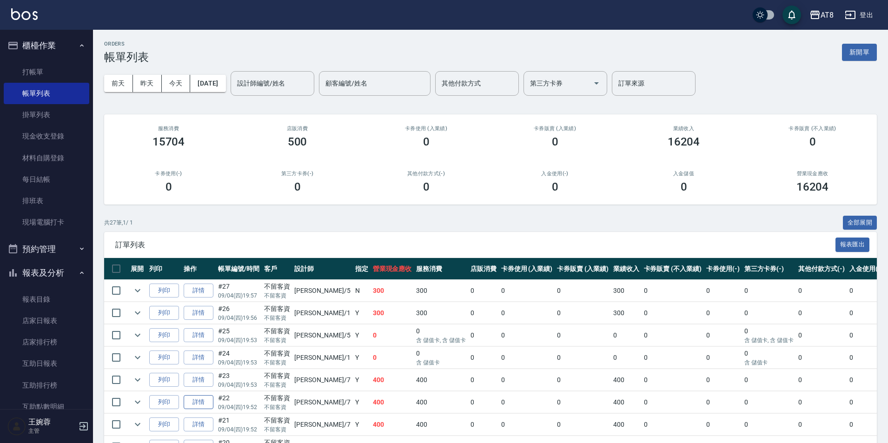
click at [202, 410] on link "詳情" at bounding box center [199, 402] width 30 height 14
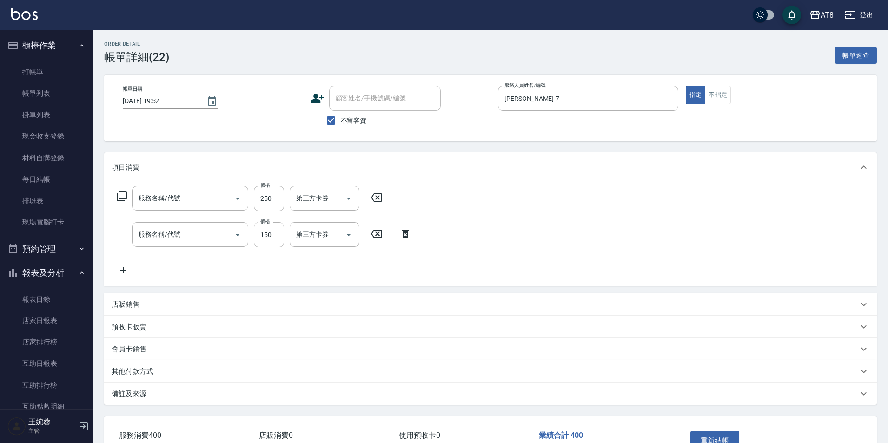
type input "[DATE] 19:52"
checkbox input "true"
type input "[PERSON_NAME]-7"
type input "剪髮(2250)"
type input "洗髮(1150)"
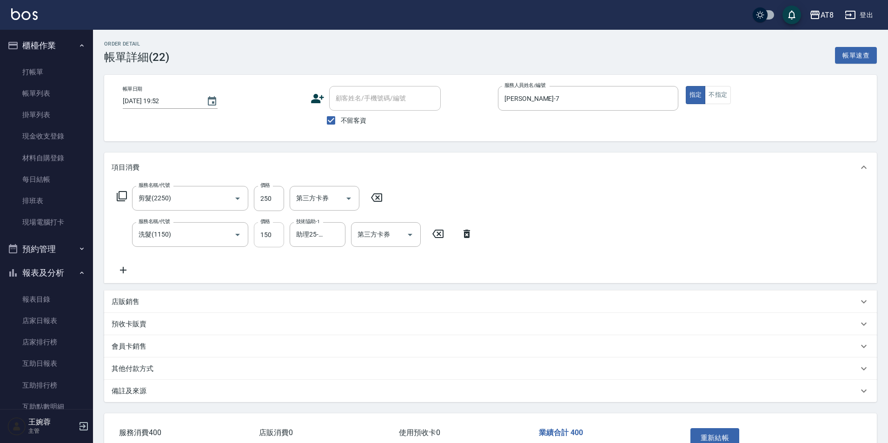
click at [273, 242] on input "150" at bounding box center [269, 234] width 30 height 25
type input "200"
click at [378, 202] on icon at bounding box center [376, 197] width 23 height 11
click at [722, 436] on button "重新結帳" at bounding box center [714, 438] width 49 height 20
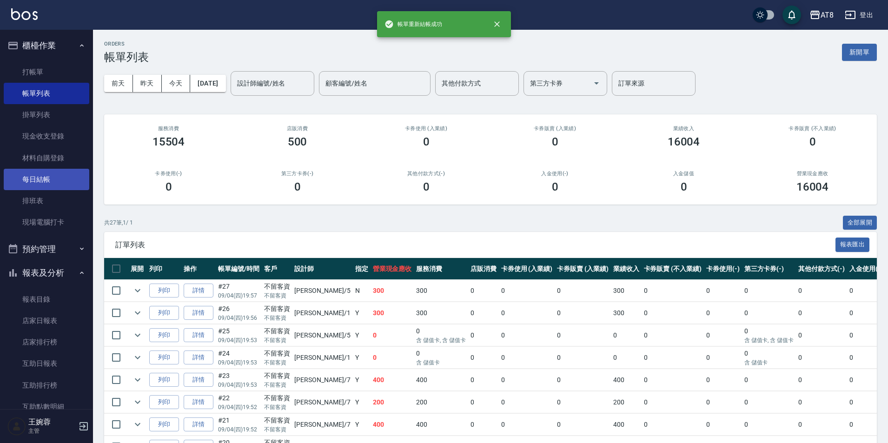
click at [51, 175] on link "每日結帳" at bounding box center [47, 179] width 86 height 21
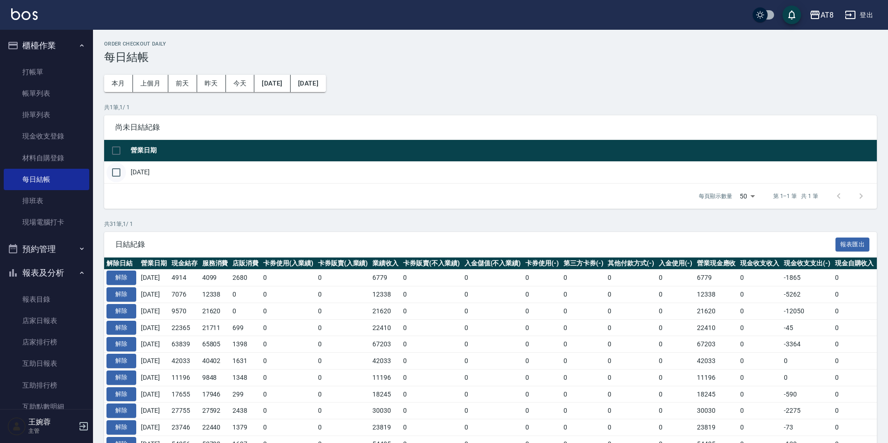
click at [113, 181] on input "checkbox" at bounding box center [116, 173] width 20 height 20
checkbox input "true"
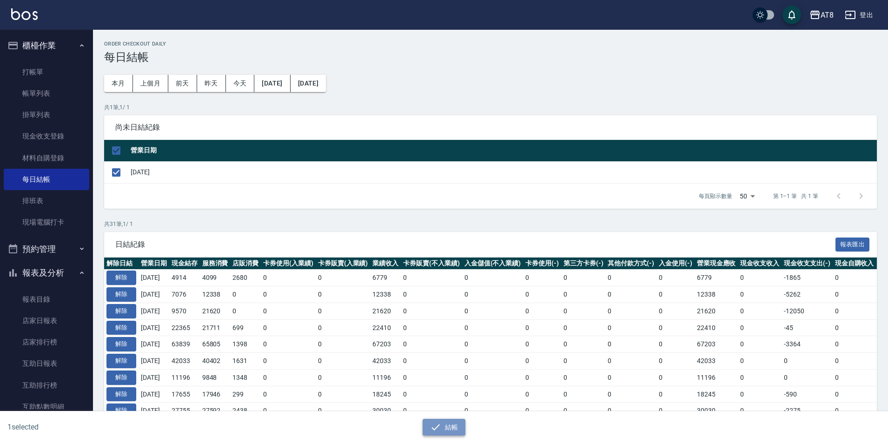
click at [446, 421] on button "結帳" at bounding box center [444, 427] width 43 height 17
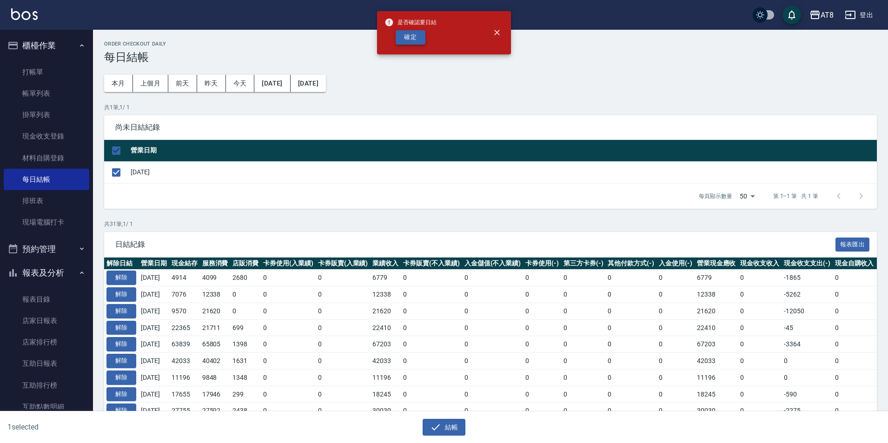
click at [417, 37] on button "確定" at bounding box center [411, 37] width 30 height 14
checkbox input "false"
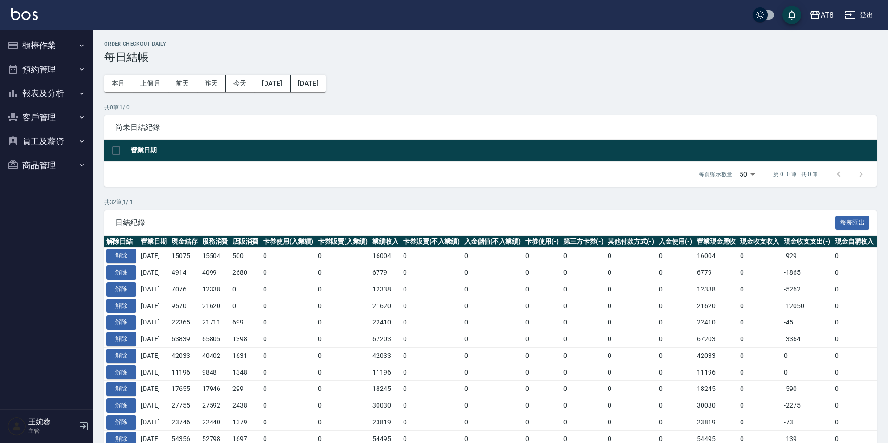
click at [45, 92] on button "報表及分析" at bounding box center [47, 93] width 86 height 24
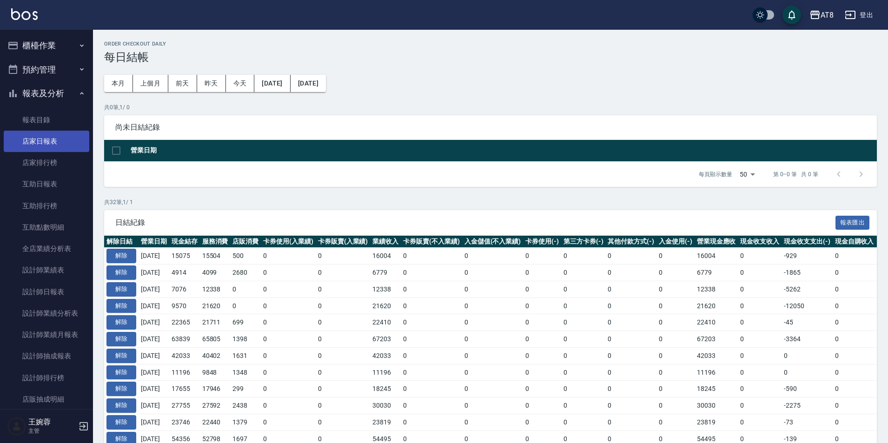
click at [40, 138] on link "店家日報表" at bounding box center [47, 141] width 86 height 21
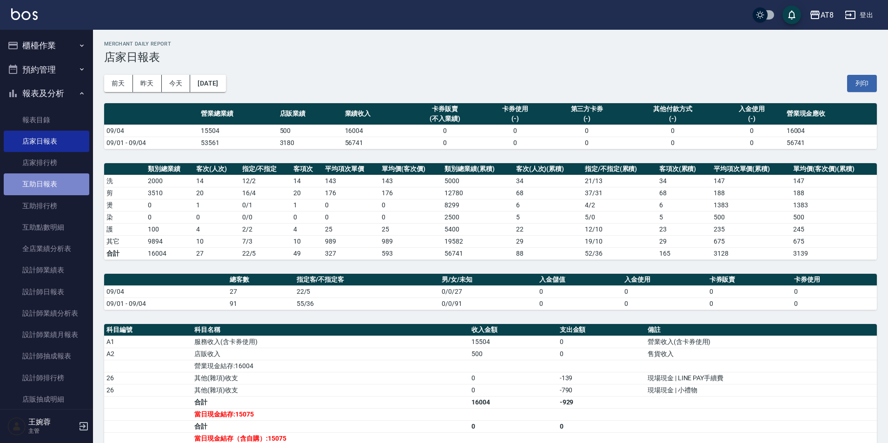
click at [53, 185] on link "互助日報表" at bounding box center [47, 183] width 86 height 21
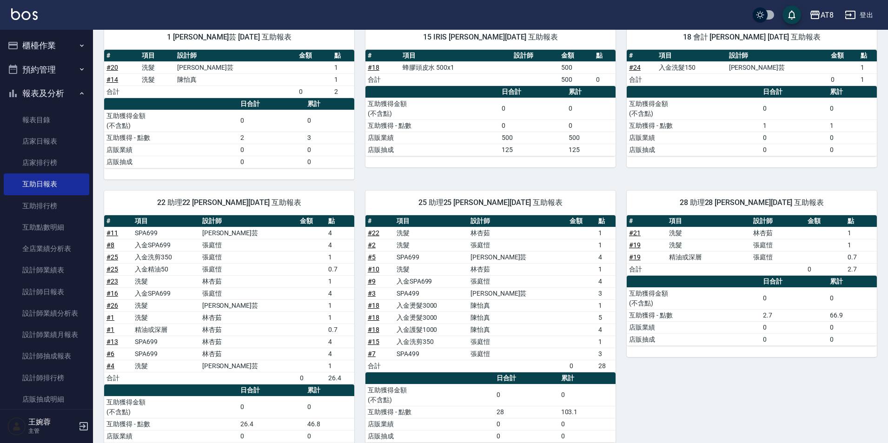
scroll to position [114, 0]
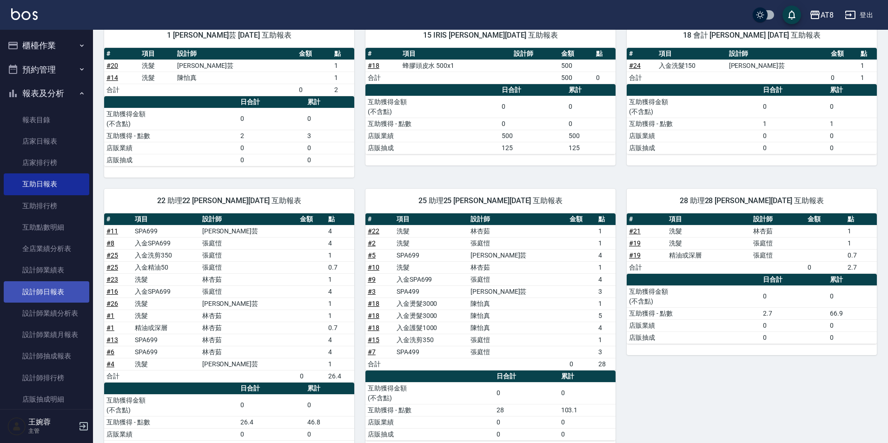
click at [43, 289] on link "設計師日報表" at bounding box center [47, 291] width 86 height 21
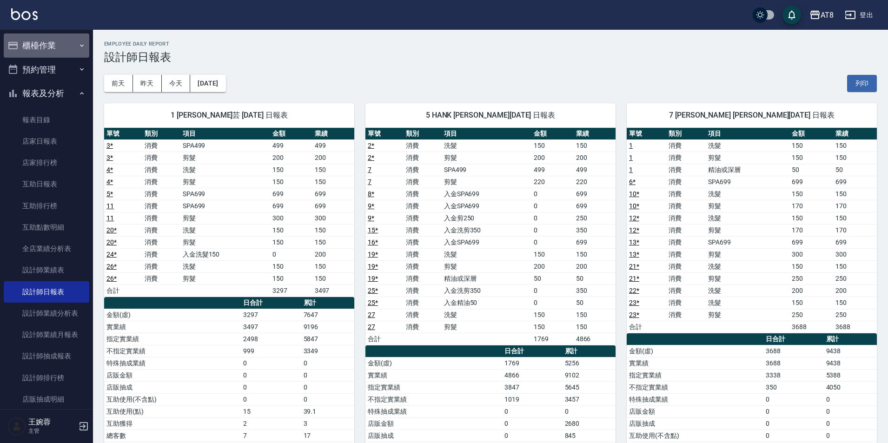
click at [57, 47] on button "櫃檯作業" at bounding box center [47, 45] width 86 height 24
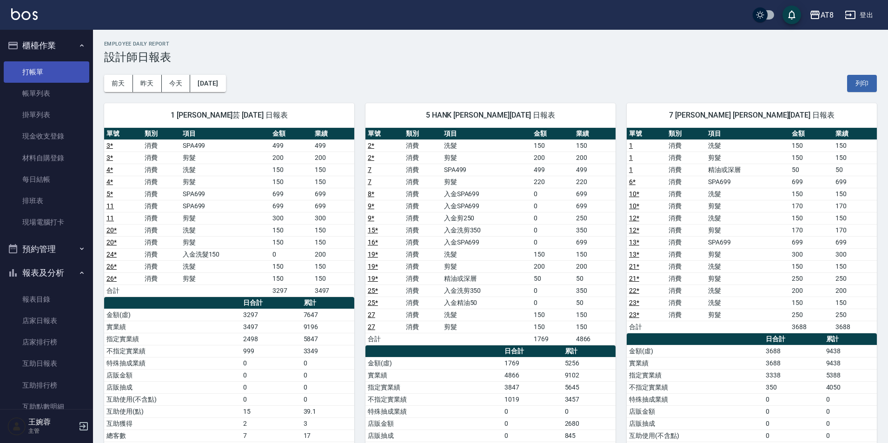
click at [45, 69] on link "打帳單" at bounding box center [47, 71] width 86 height 21
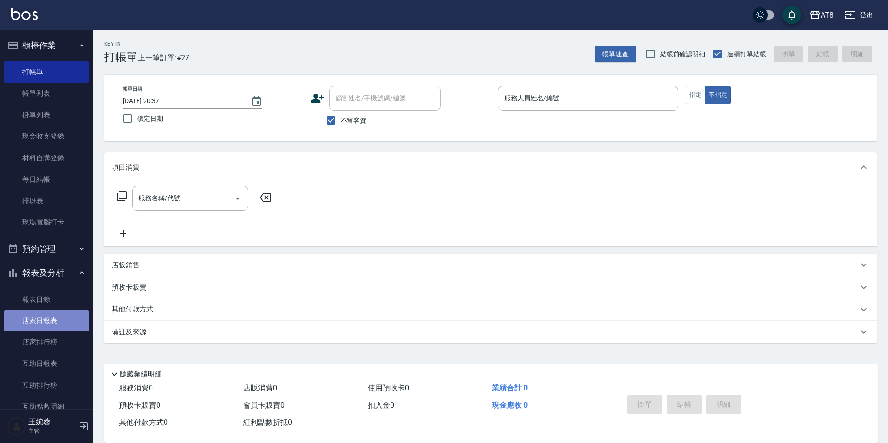
click at [53, 314] on link "店家日報表" at bounding box center [47, 320] width 86 height 21
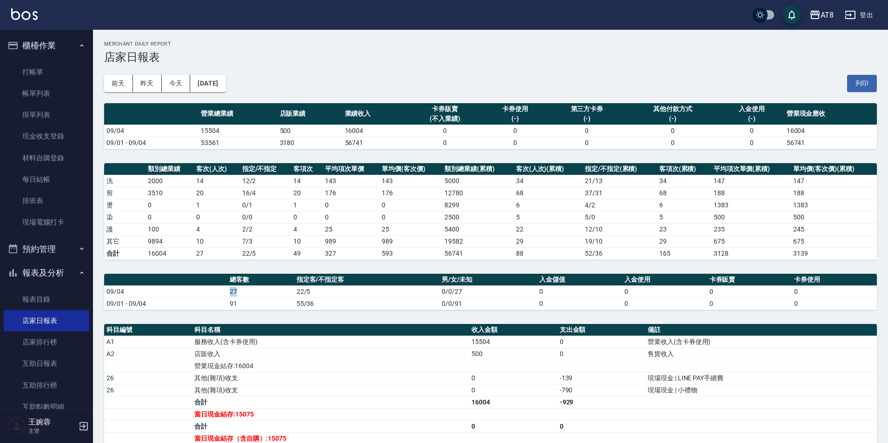
drag, startPoint x: 229, startPoint y: 291, endPoint x: 234, endPoint y: 291, distance: 5.1
click at [234, 291] on td "27" at bounding box center [260, 291] width 67 height 12
click at [262, 298] on td "91" at bounding box center [260, 304] width 67 height 12
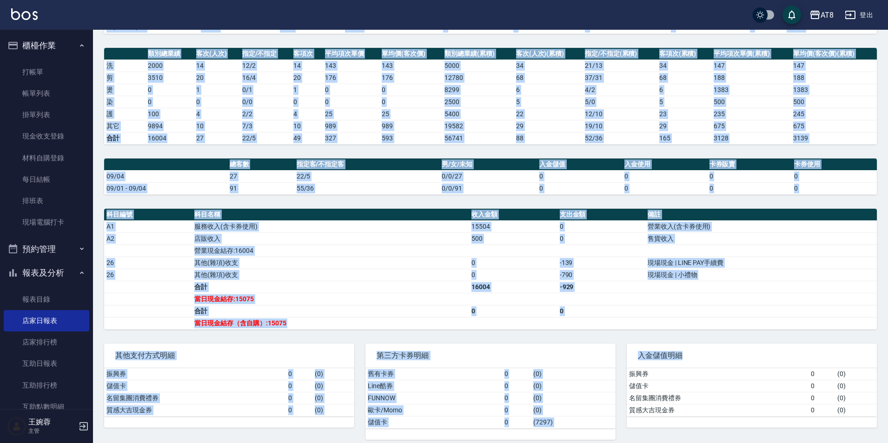
scroll to position [123, 0]
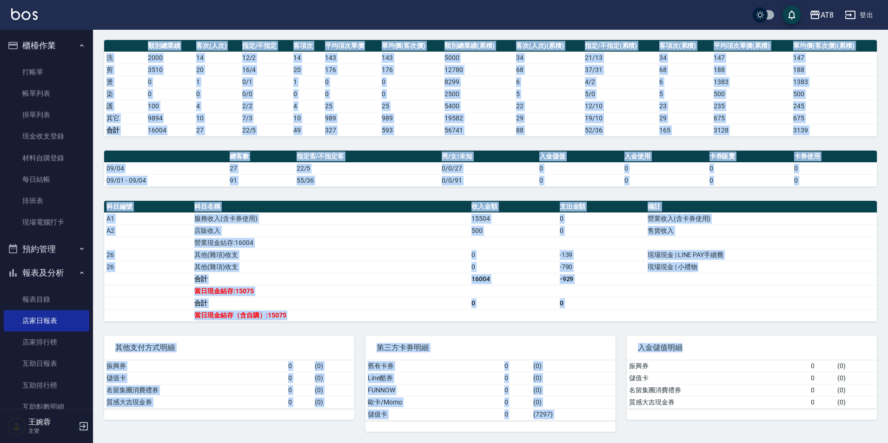
drag, startPoint x: 201, startPoint y: 112, endPoint x: 877, endPoint y: 404, distance: 736.4
click at [877, 404] on div "AT8 2025-09-04 店家日報表 列印時間： 2025-09-04-20:38 Merchant Daily Report 店家日報表 前天 昨天 今…" at bounding box center [490, 175] width 795 height 537
click at [367, 270] on td "其他(雜項)收支" at bounding box center [330, 267] width 277 height 12
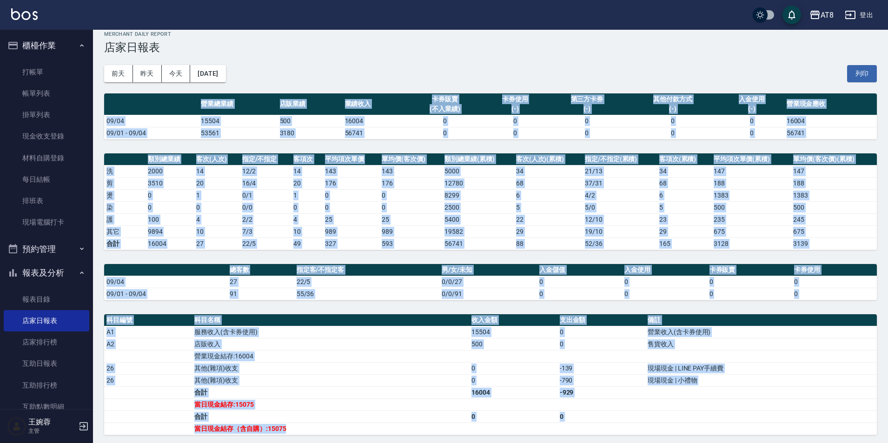
scroll to position [22, 0]
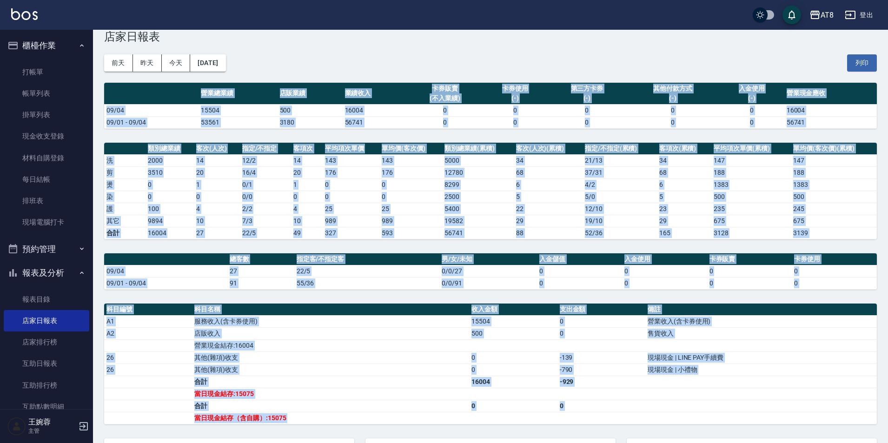
drag, startPoint x: 202, startPoint y: 112, endPoint x: 577, endPoint y: 435, distance: 495.2
click at [577, 435] on div "AT8 2025-09-04 店家日報表 列印時間： 2025-09-04-20:38 Merchant Daily Report 店家日報表 前天 昨天 今…" at bounding box center [490, 277] width 795 height 537
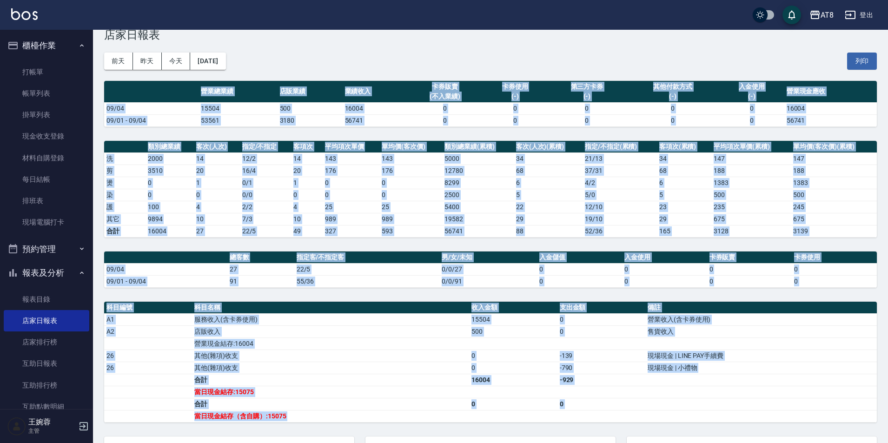
click at [570, 414] on td "a dense table" at bounding box center [601, 416] width 88 height 12
